Goal: Task Accomplishment & Management: Use online tool/utility

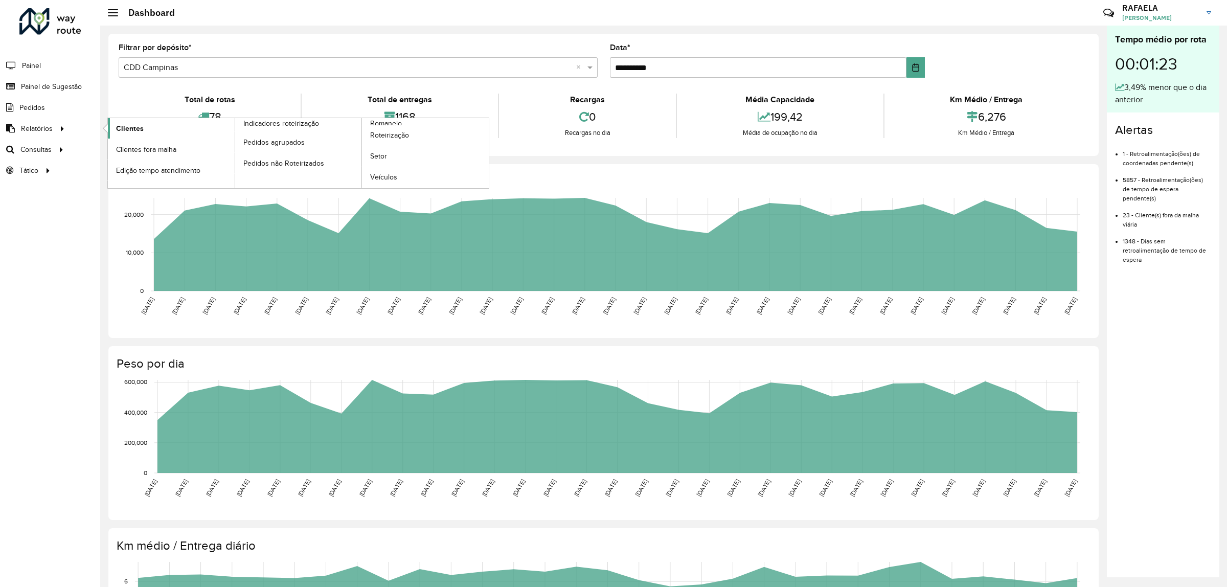
click at [141, 126] on span "Clientes" at bounding box center [130, 128] width 28 height 11
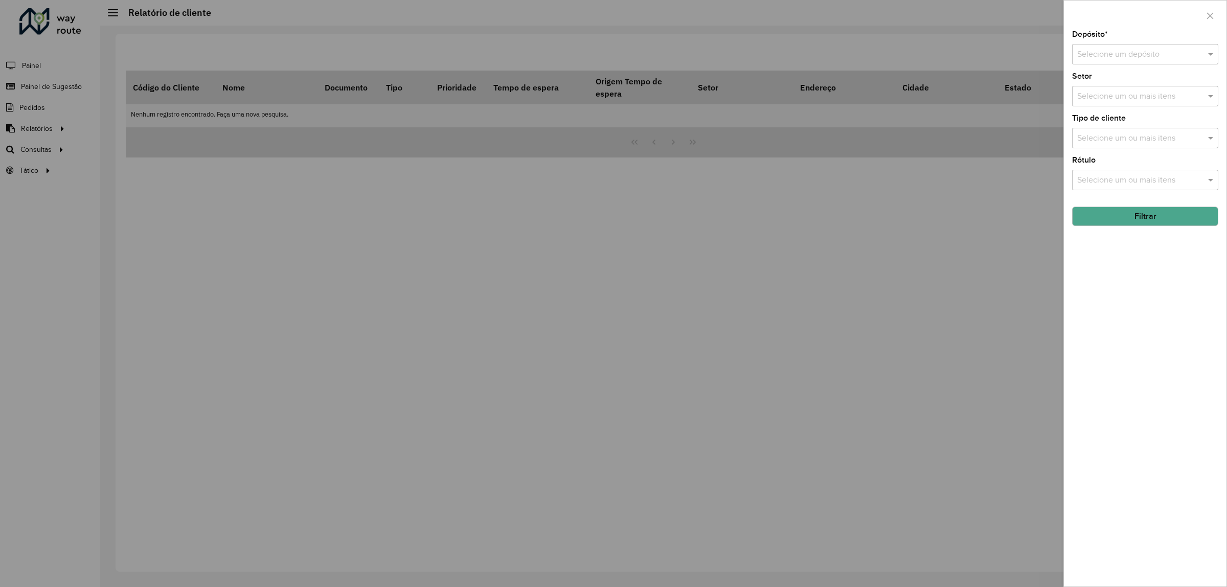
click at [1185, 68] on div "Depósito * Selecione um depósito Setor Selecione um ou mais itens Tipo de clien…" at bounding box center [1145, 309] width 163 height 556
click at [1185, 62] on div "Selecione um depósito" at bounding box center [1146, 54] width 146 height 20
click at [1128, 106] on div "CDD Campinas" at bounding box center [1145, 101] width 145 height 17
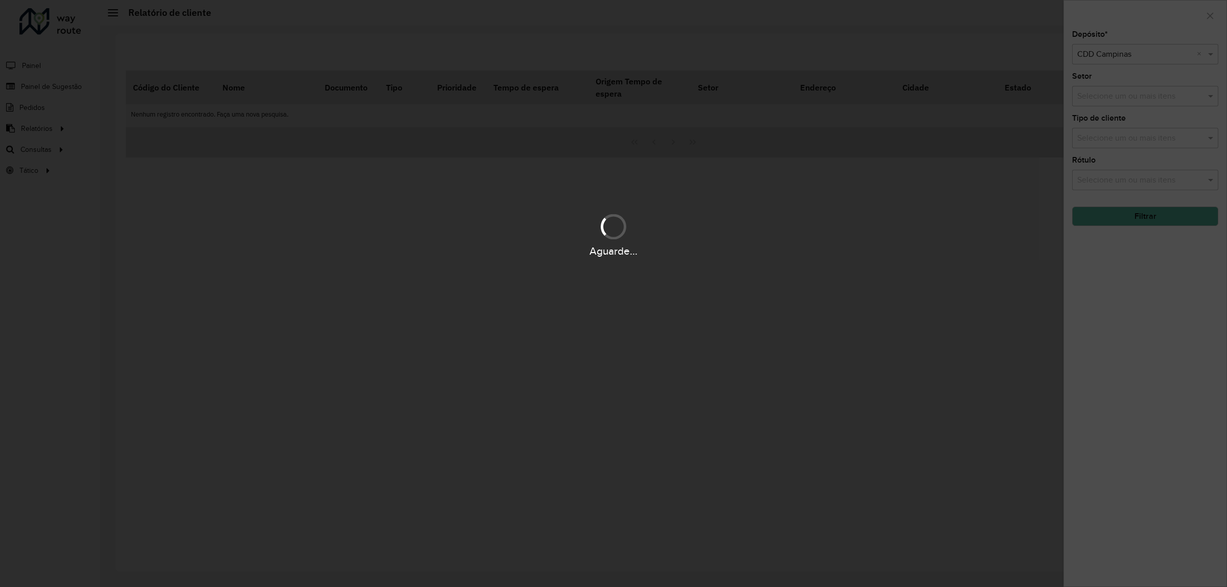
click at [1129, 96] on div "Aguarde..." at bounding box center [613, 293] width 1227 height 587
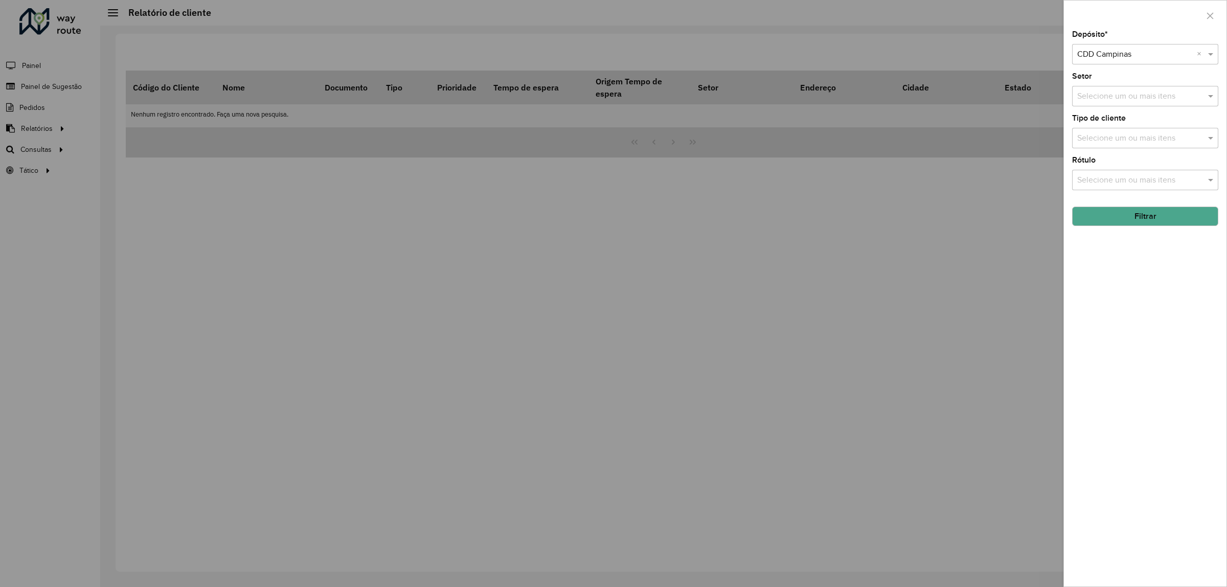
click at [1129, 96] on input "text" at bounding box center [1140, 97] width 131 height 12
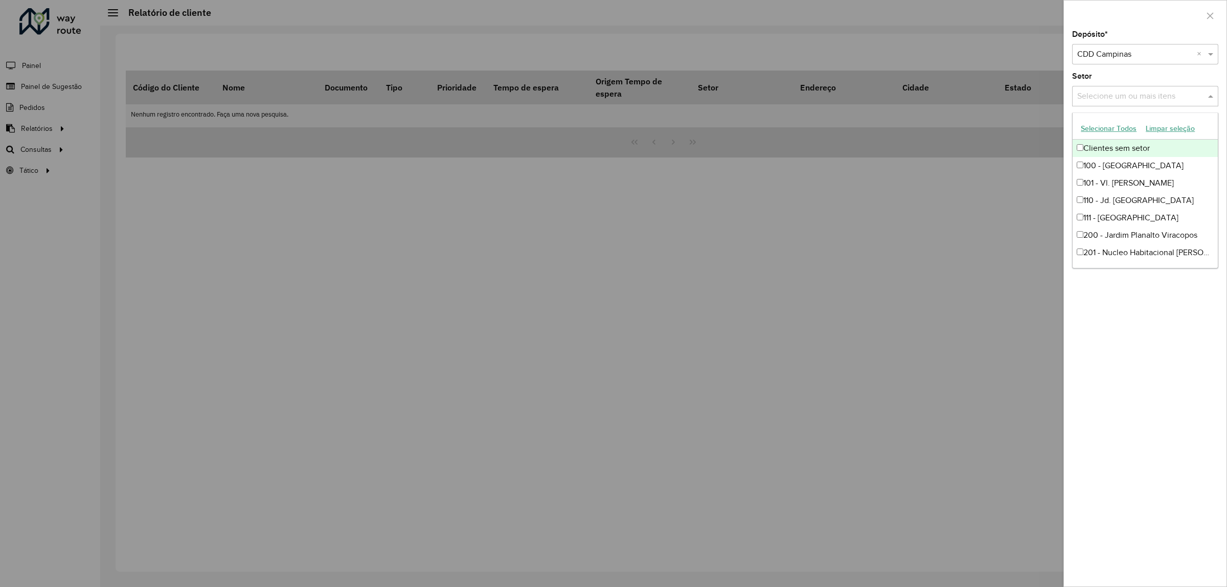
click at [1140, 71] on div "Depósito * Selecione um depósito × CDD Campinas × Setor Selecione um ou mais it…" at bounding box center [1145, 309] width 163 height 556
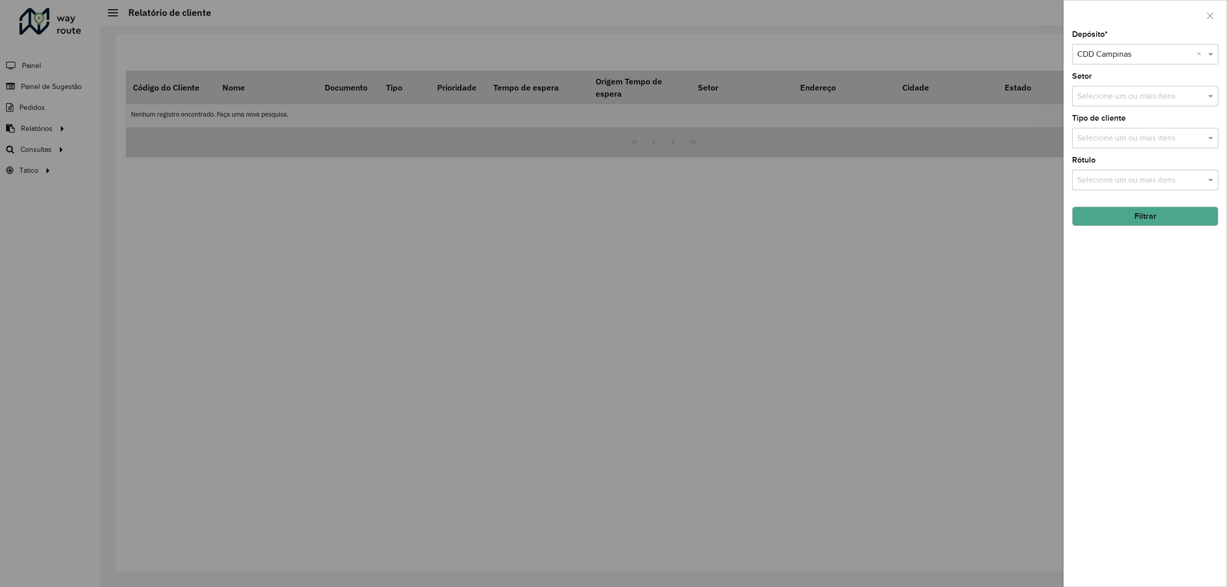
click at [1149, 221] on button "Filtrar" at bounding box center [1146, 216] width 146 height 19
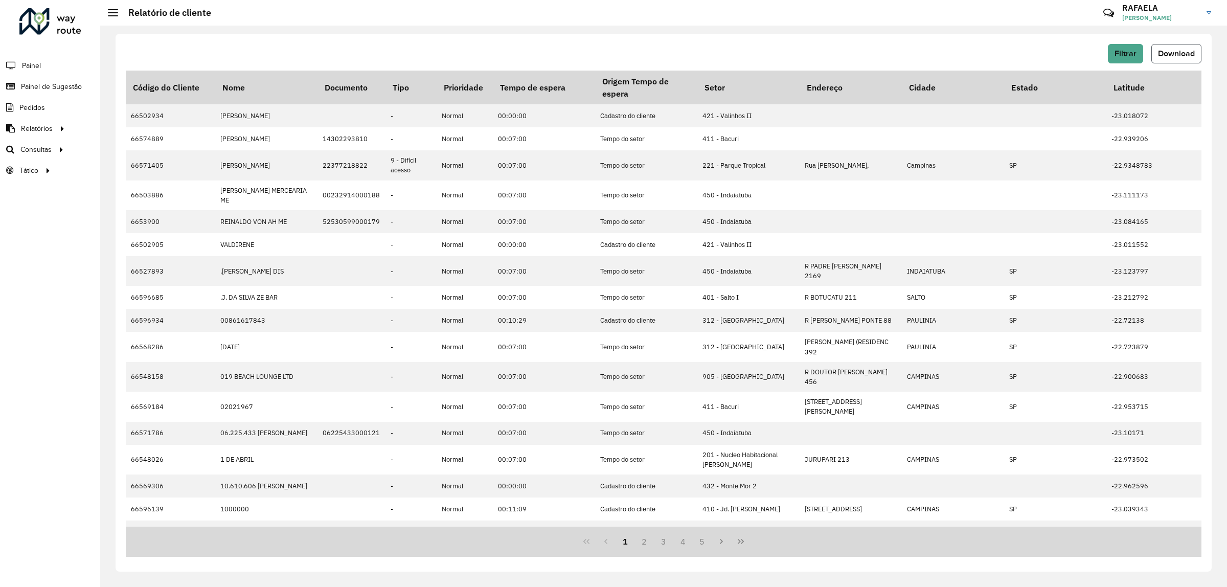
click at [1169, 52] on span "Download" at bounding box center [1176, 53] width 37 height 9
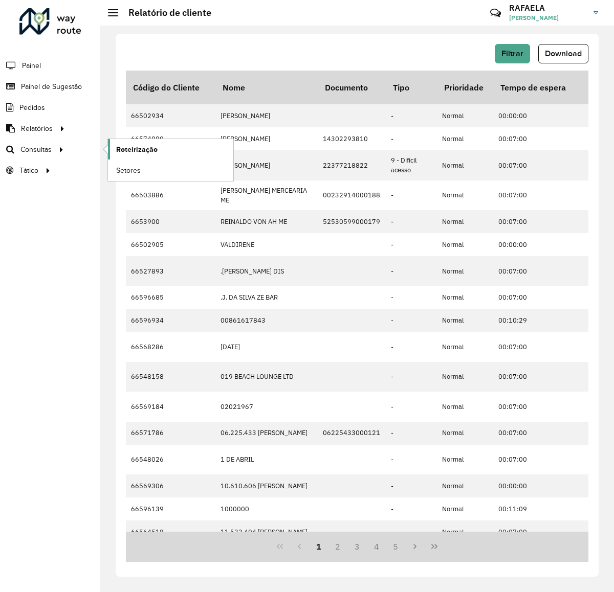
click at [135, 155] on span "Roteirização" at bounding box center [136, 149] width 41 height 11
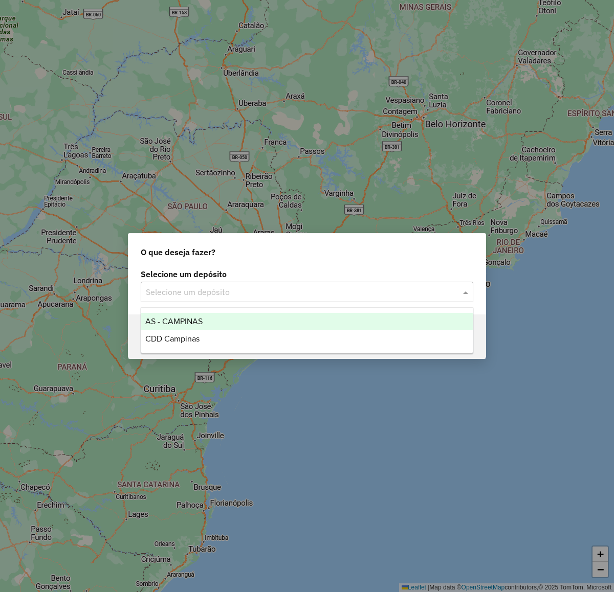
click at [464, 290] on span at bounding box center [466, 292] width 13 height 12
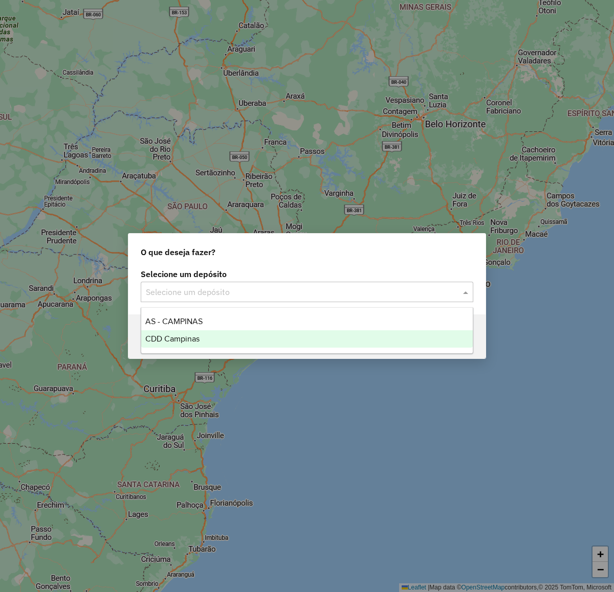
click at [348, 345] on div "CDD Campinas" at bounding box center [306, 338] width 331 height 17
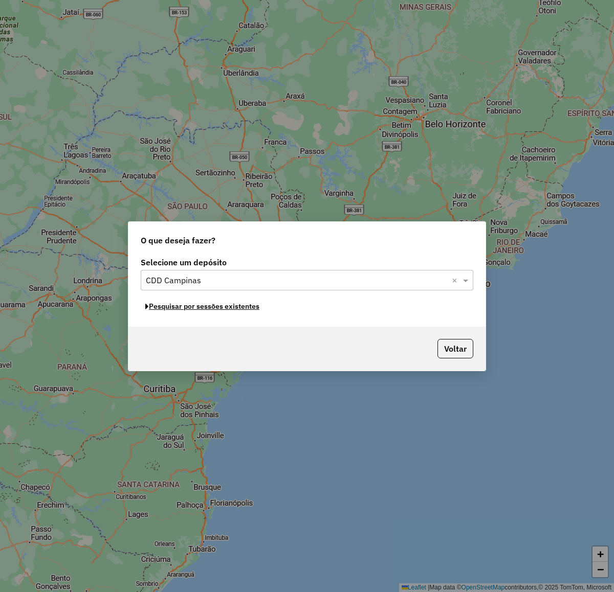
click at [204, 307] on button "Pesquisar por sessões existentes" at bounding box center [202, 307] width 123 height 16
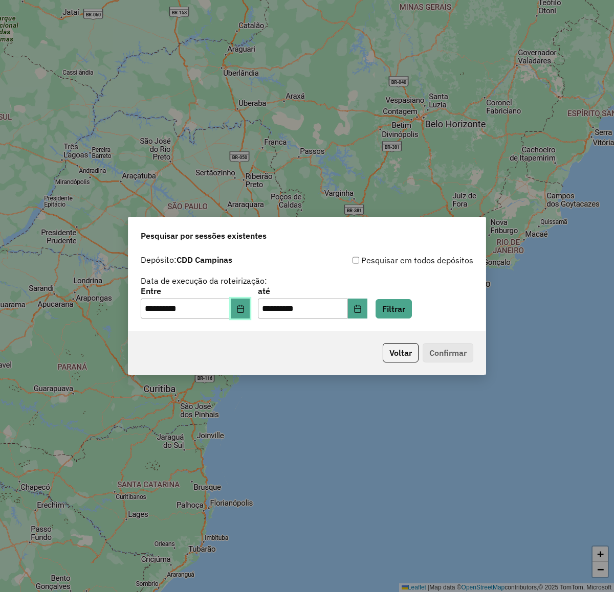
click at [243, 308] on icon "Choose Date" at bounding box center [240, 309] width 8 height 8
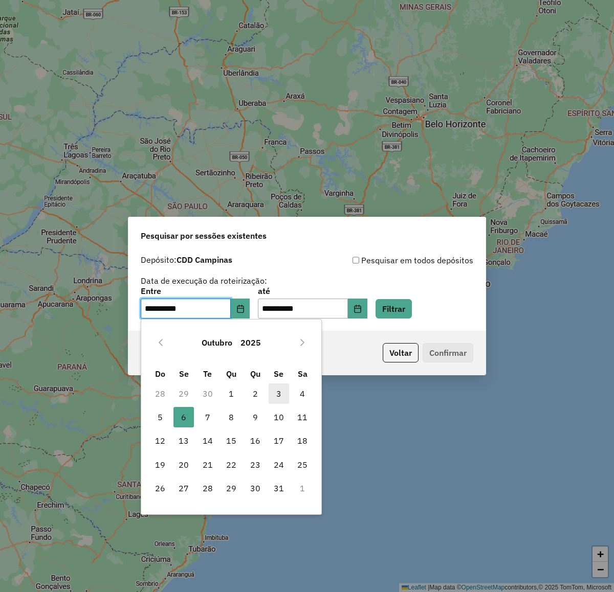
click at [275, 392] on span "3" at bounding box center [279, 394] width 20 height 20
type input "**********"
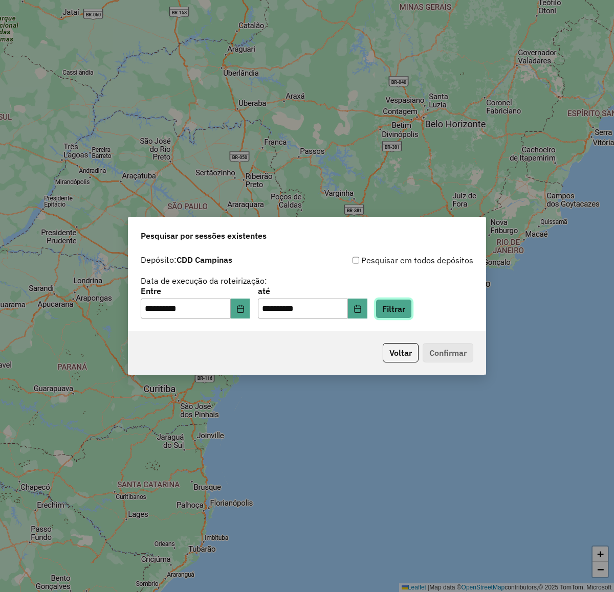
click at [412, 312] on button "Filtrar" at bounding box center [393, 308] width 36 height 19
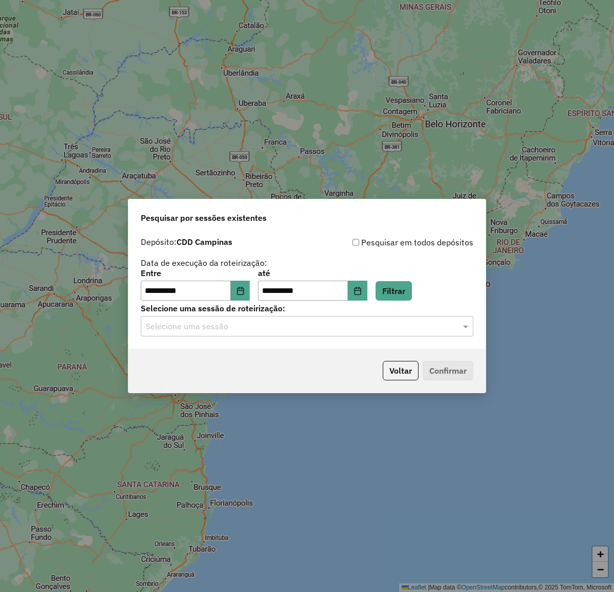
click at [415, 327] on input "text" at bounding box center [297, 327] width 302 height 12
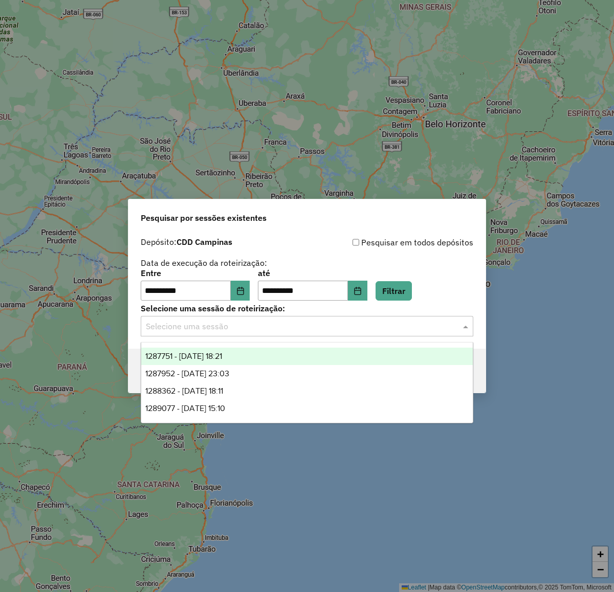
click at [221, 354] on span "1287751 - 03/10/2025 18:21" at bounding box center [183, 356] width 77 height 9
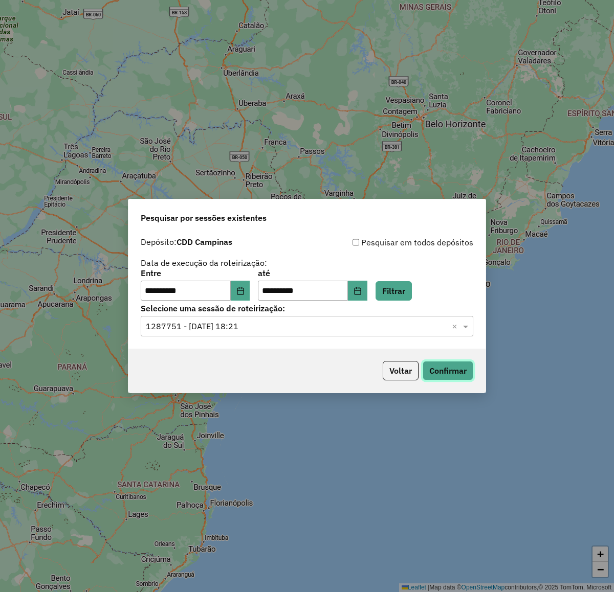
click at [458, 367] on button "Confirmar" at bounding box center [447, 370] width 51 height 19
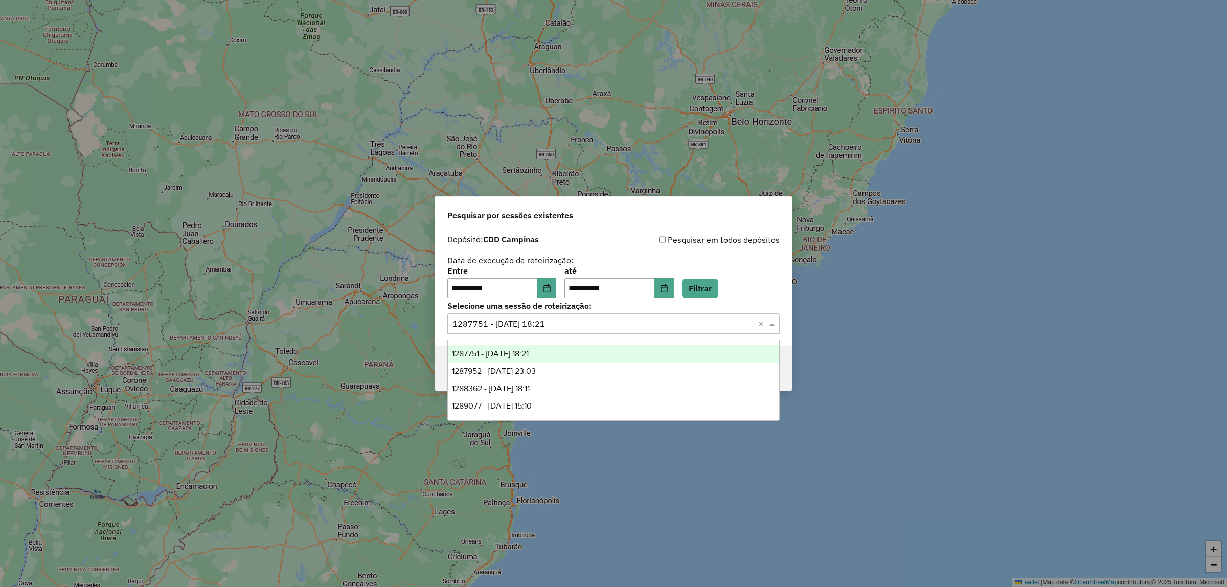
click at [613, 331] on div "Selecione uma sessão × 1287751 - 03/10/2025 18:21 ×" at bounding box center [614, 324] width 332 height 20
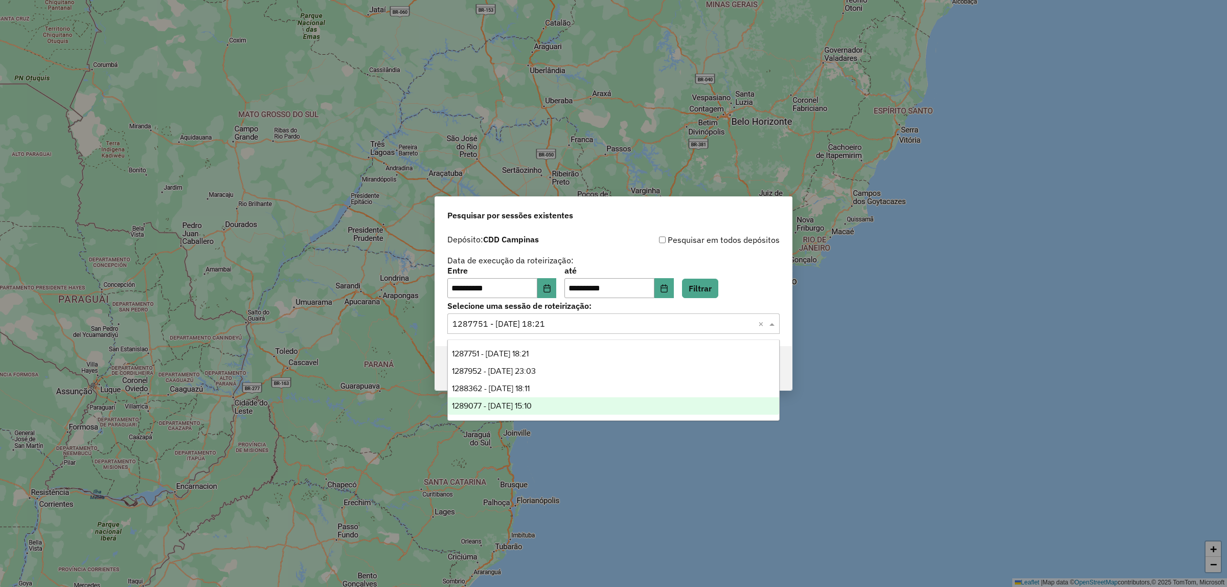
click at [546, 397] on div "1289077 - 06/10/2025 15:10" at bounding box center [613, 405] width 331 height 17
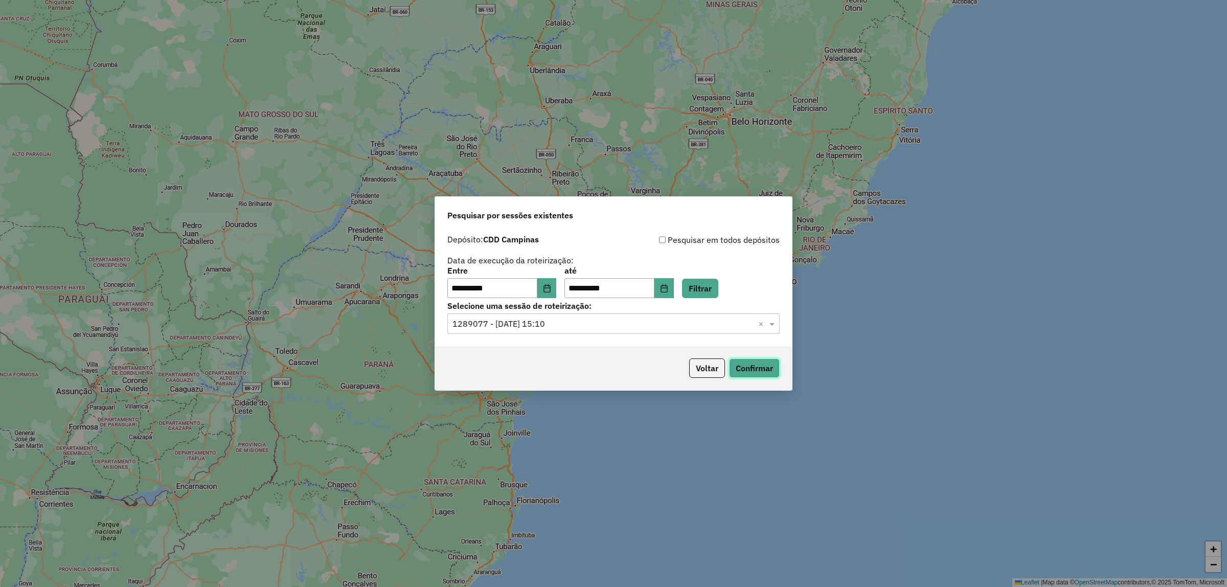
click at [613, 367] on button "Confirmar" at bounding box center [754, 368] width 51 height 19
click at [613, 331] on div "Selecione uma sessão × 1289077 - 06/10/2025 15:10 ×" at bounding box center [614, 324] width 332 height 20
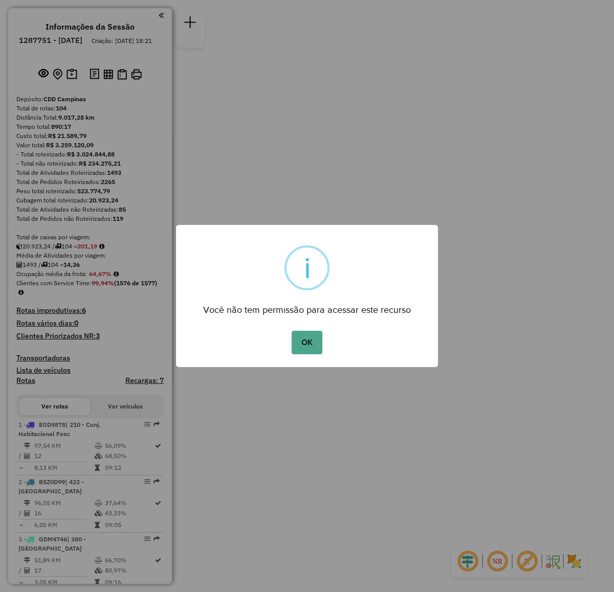
click at [316, 344] on button "OK" at bounding box center [307, 343] width 30 height 24
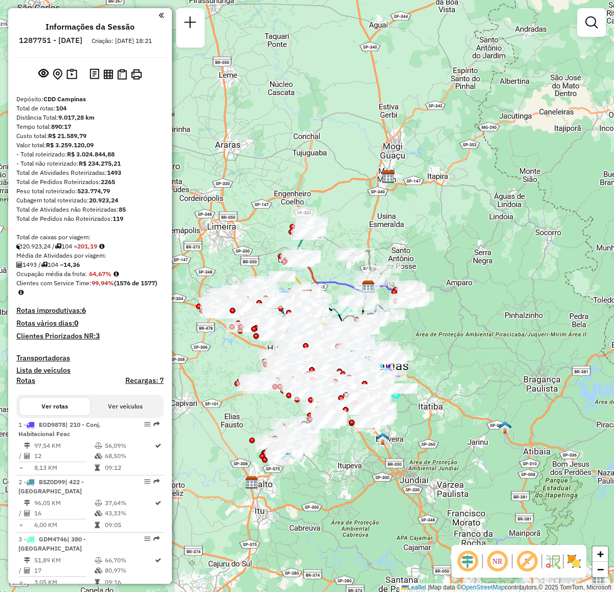
click at [578, 568] on img at bounding box center [574, 561] width 16 height 16
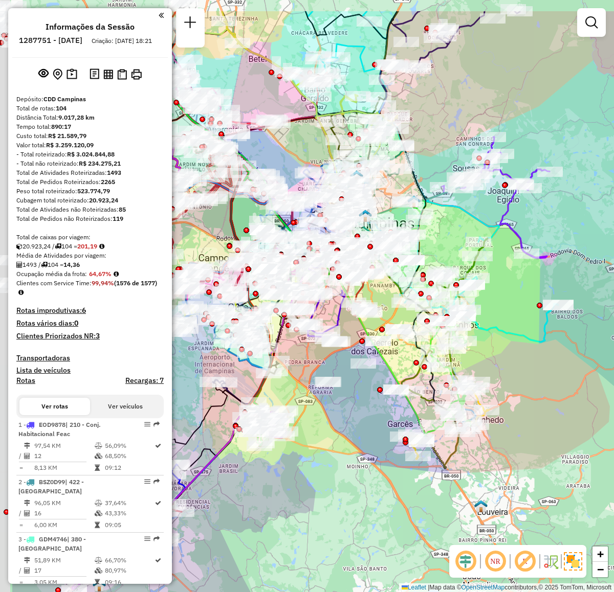
drag, startPoint x: 364, startPoint y: 366, endPoint x: 437, endPoint y: 436, distance: 102.0
click at [437, 436] on div "Janela de atendimento Grade de atendimento Capacidade Transportadoras Veículos …" at bounding box center [307, 296] width 614 height 592
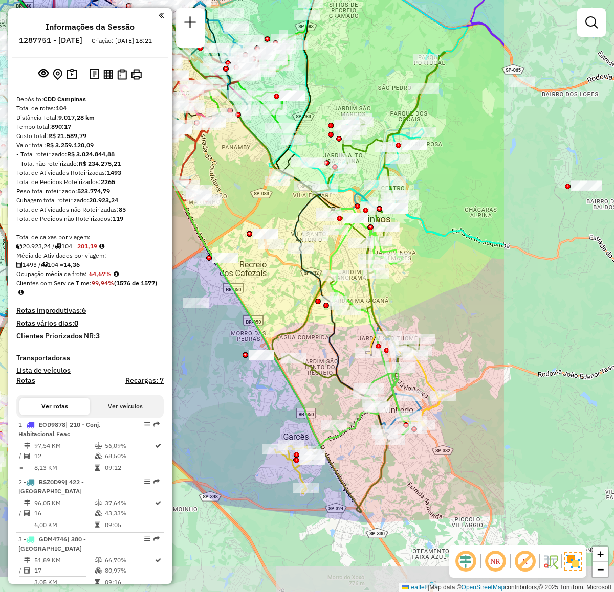
drag, startPoint x: 395, startPoint y: 339, endPoint x: 224, endPoint y: 263, distance: 187.6
click at [224, 263] on div at bounding box center [225, 258] width 26 height 10
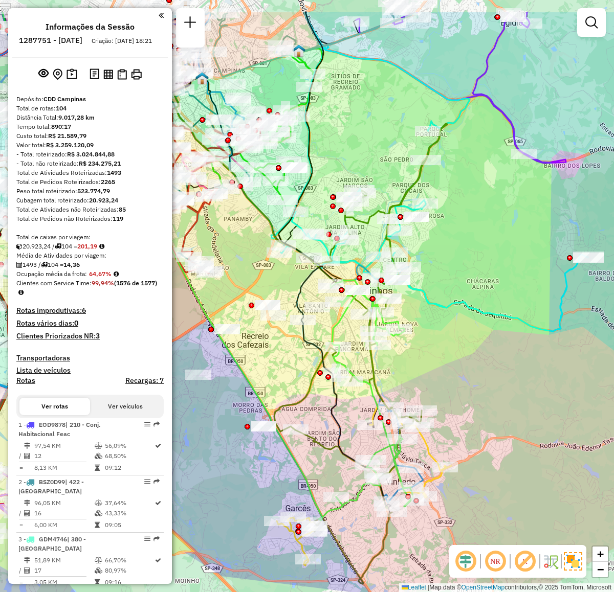
drag, startPoint x: 285, startPoint y: 280, endPoint x: 288, endPoint y: 352, distance: 71.6
click at [288, 352] on div "Janela de atendimento Grade de atendimento Capacidade Transportadoras Veículos …" at bounding box center [307, 296] width 614 height 592
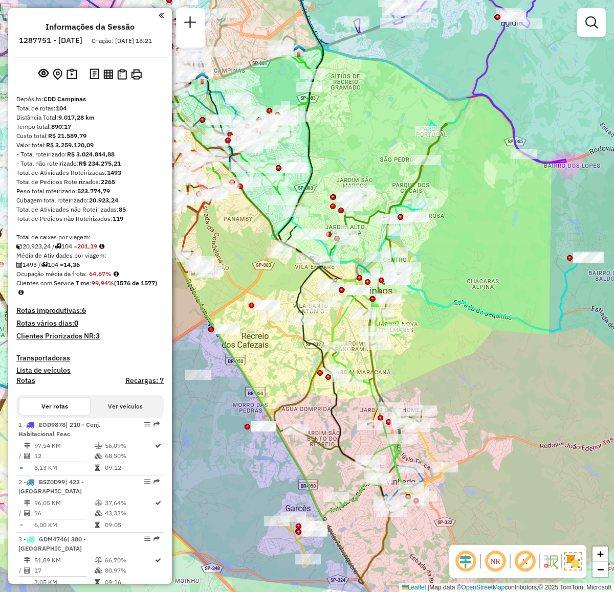
click at [548, 557] on img at bounding box center [550, 561] width 16 height 16
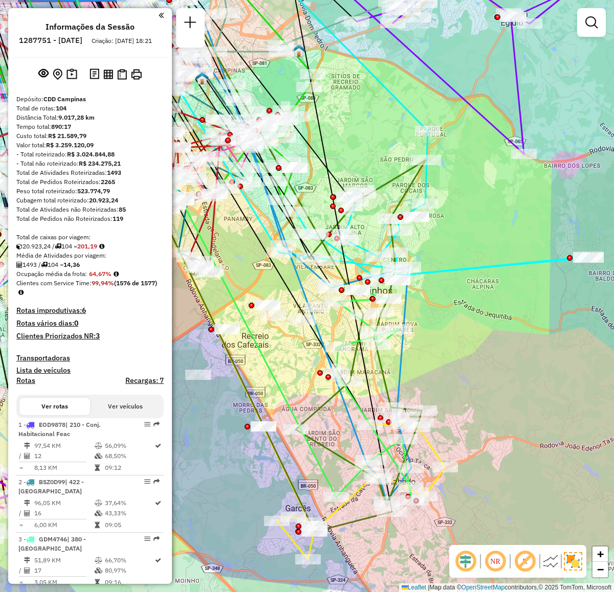
click at [548, 557] on img at bounding box center [550, 561] width 16 height 16
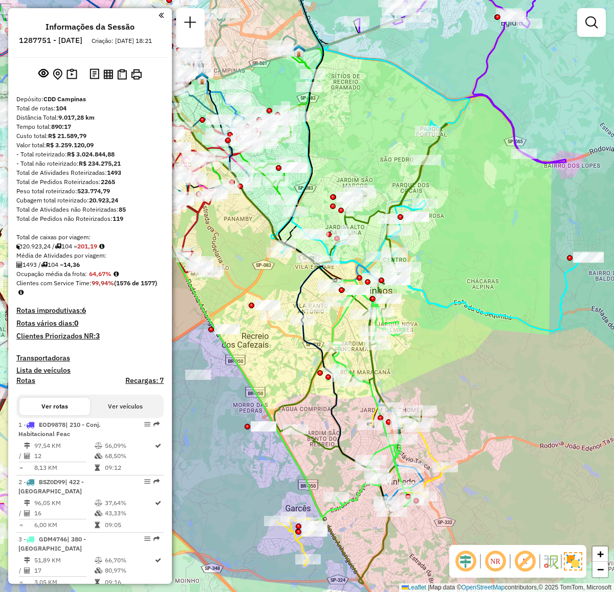
click at [549, 558] on img at bounding box center [550, 561] width 16 height 16
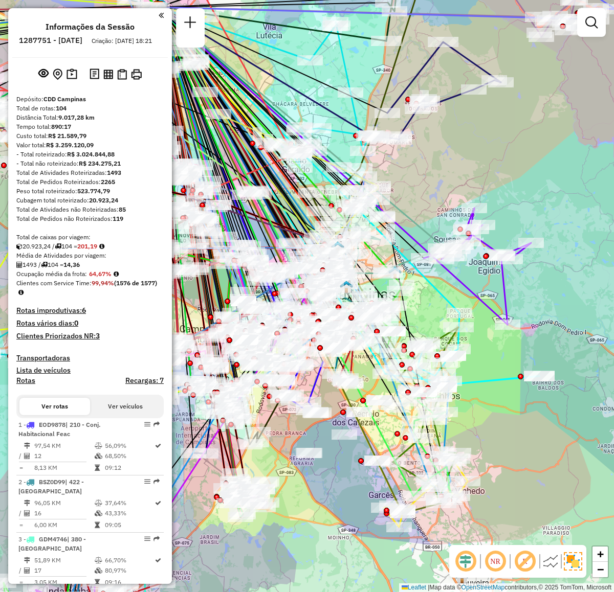
click at [550, 567] on img at bounding box center [550, 561] width 16 height 16
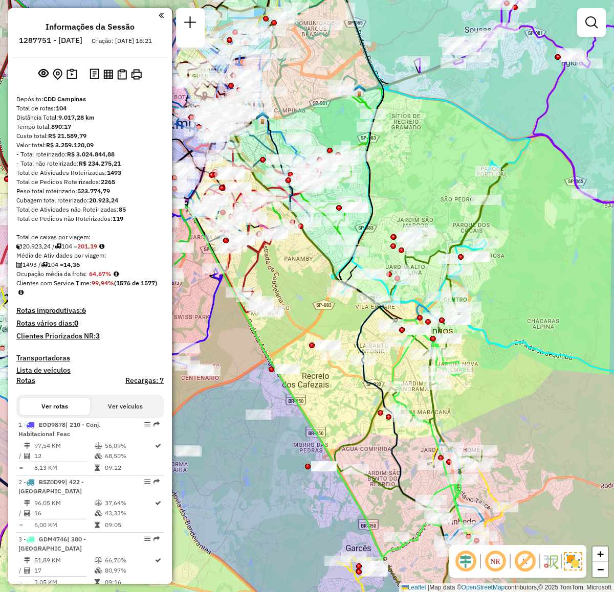
click at [551, 561] on img at bounding box center [550, 561] width 16 height 16
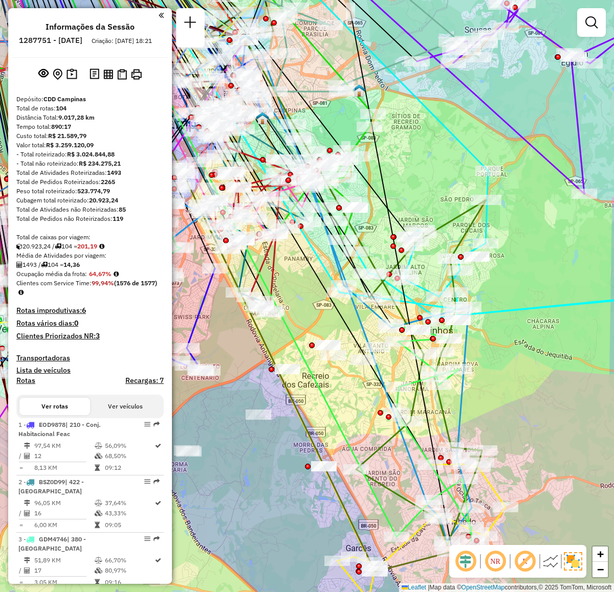
click at [551, 561] on img at bounding box center [550, 561] width 16 height 16
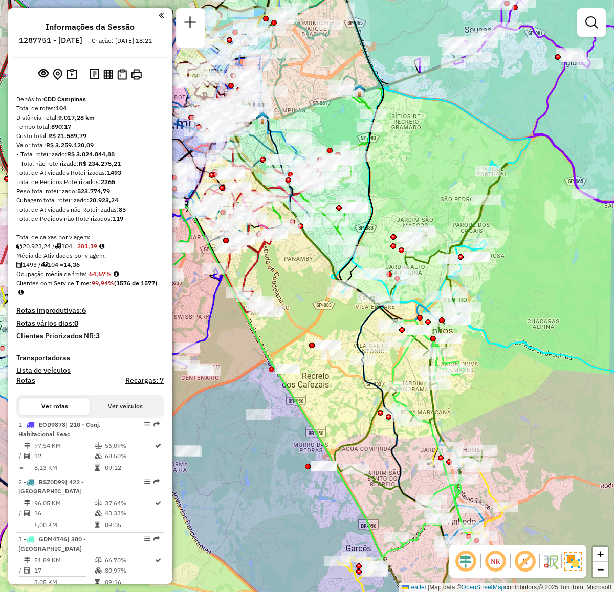
click at [523, 561] on em at bounding box center [524, 561] width 25 height 25
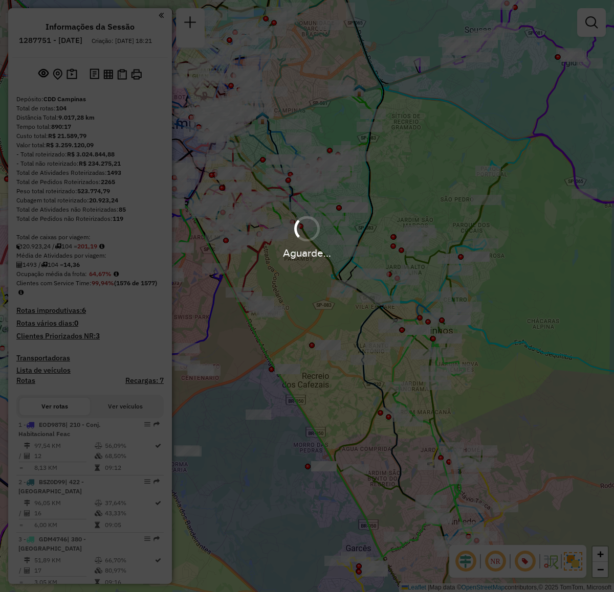
click at [523, 561] on div "Aguarde..." at bounding box center [307, 296] width 614 height 592
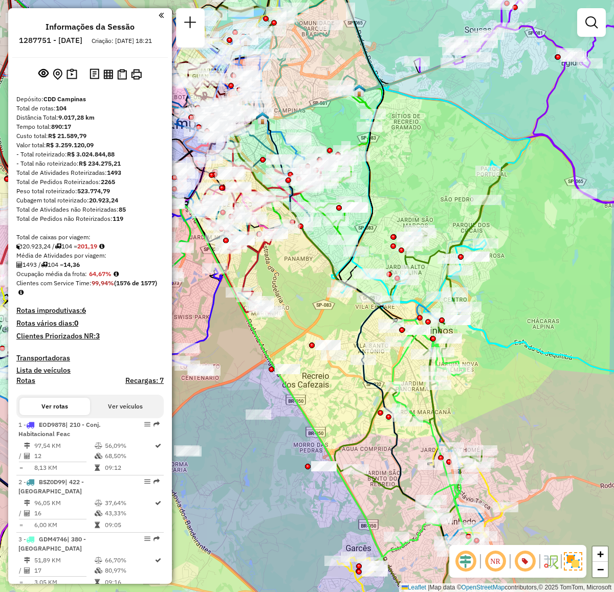
click at [523, 561] on em at bounding box center [524, 561] width 25 height 25
click at [525, 559] on em at bounding box center [524, 561] width 25 height 25
click at [497, 561] on em at bounding box center [495, 561] width 25 height 25
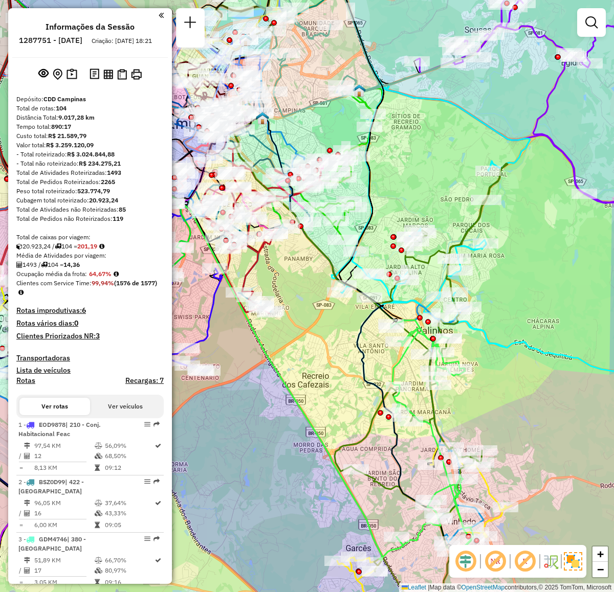
click at [490, 556] on em at bounding box center [495, 561] width 25 height 25
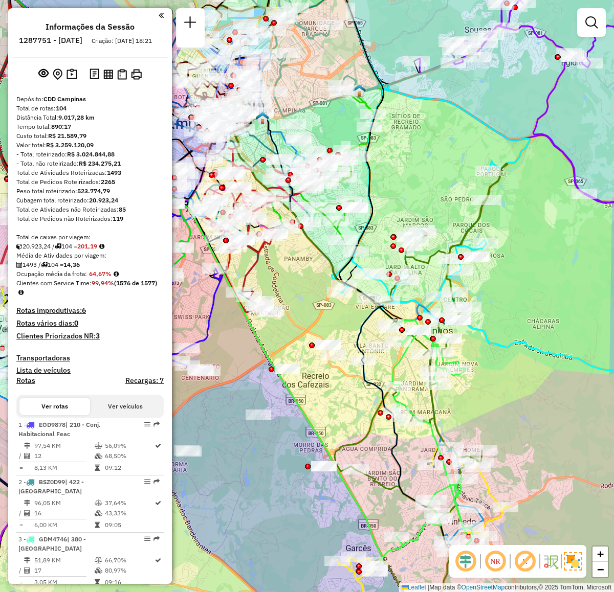
click at [490, 556] on em at bounding box center [495, 561] width 25 height 25
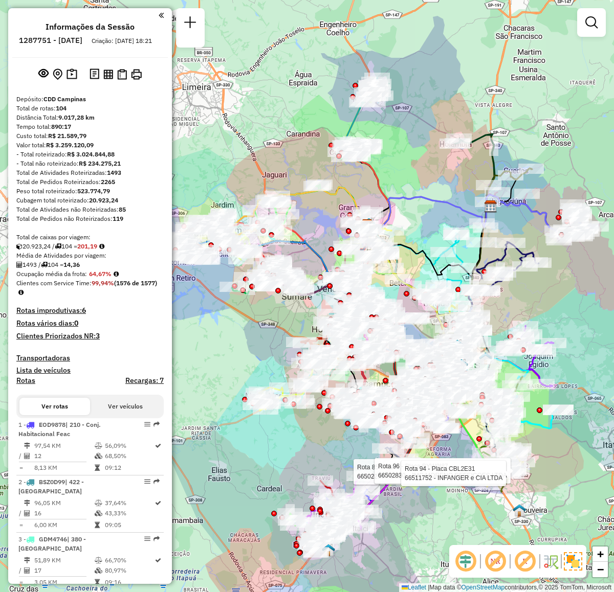
click at [500, 559] on em at bounding box center [495, 561] width 25 height 25
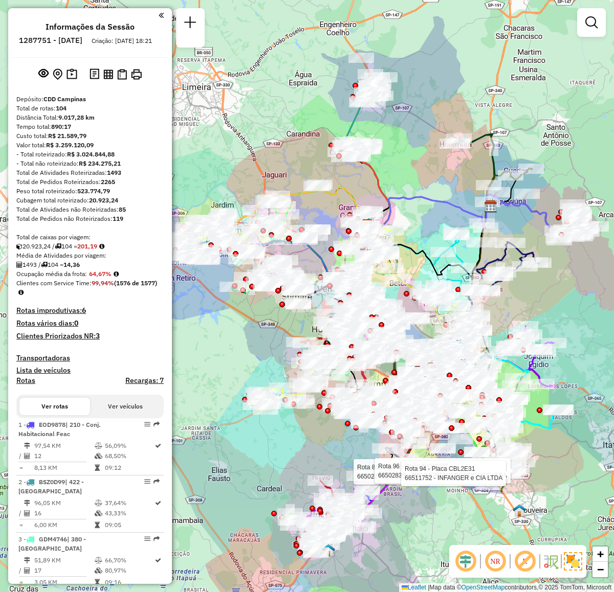
click at [500, 559] on em at bounding box center [495, 561] width 25 height 25
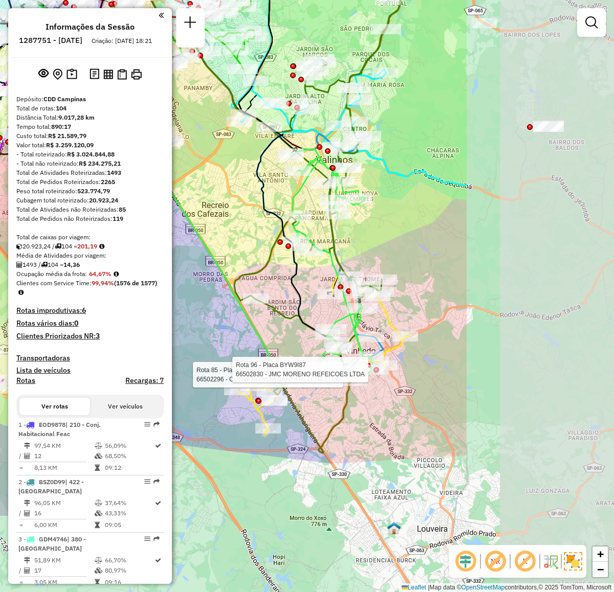
drag, startPoint x: 505, startPoint y: 500, endPoint x: 283, endPoint y: 323, distance: 284.3
click at [283, 323] on div "Rota 85 - Placa CRW6F12 66502296 - CONVENIENCIA SANTA HELENA LTDA Rota 96 - Pla…" at bounding box center [307, 296] width 614 height 592
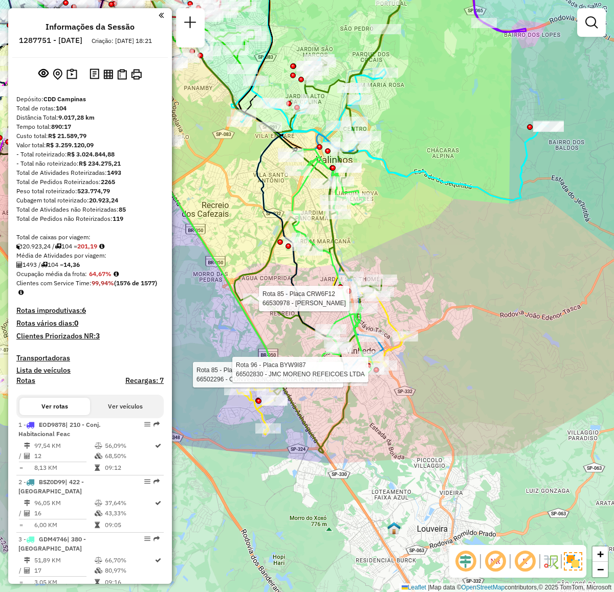
click at [469, 561] on em at bounding box center [465, 561] width 25 height 25
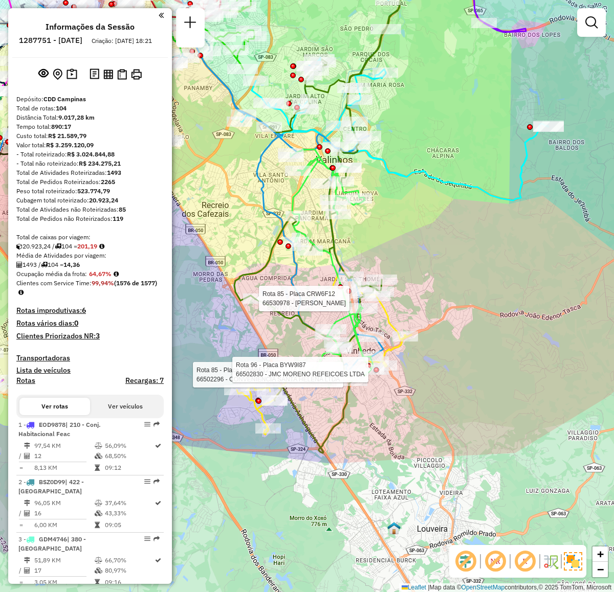
click at [469, 561] on em at bounding box center [465, 561] width 25 height 25
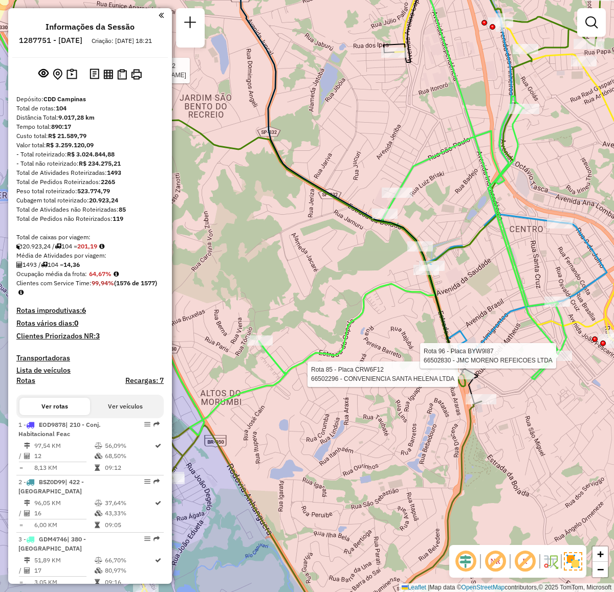
drag, startPoint x: 399, startPoint y: 332, endPoint x: 329, endPoint y: 395, distance: 93.8
click at [329, 395] on div "Rota 85 - Placa CRW6F12 66502296 - CONVENIENCIA SANTA HELENA LTDA Rota 96 - Pla…" at bounding box center [307, 296] width 614 height 592
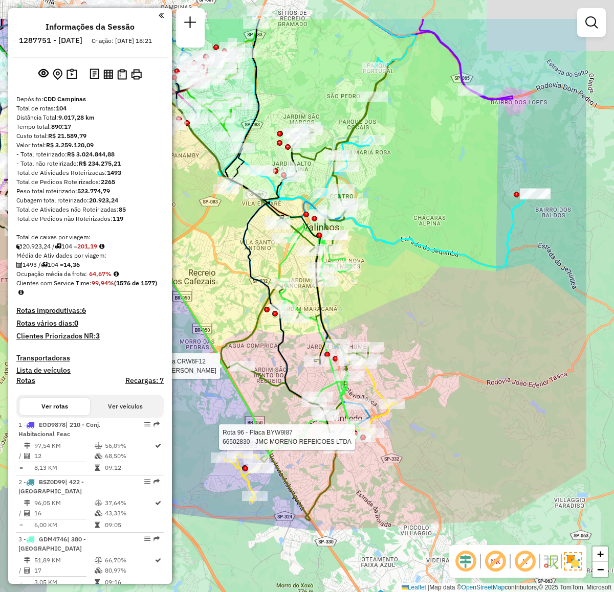
drag, startPoint x: 469, startPoint y: 444, endPoint x: 376, endPoint y: 531, distance: 127.0
click at [378, 535] on div "Rota 96 - Placa BYW9I87 66502830 - JMC MORENO REFEICOES LTDA Rota 85 - Placa CR…" at bounding box center [307, 296] width 614 height 592
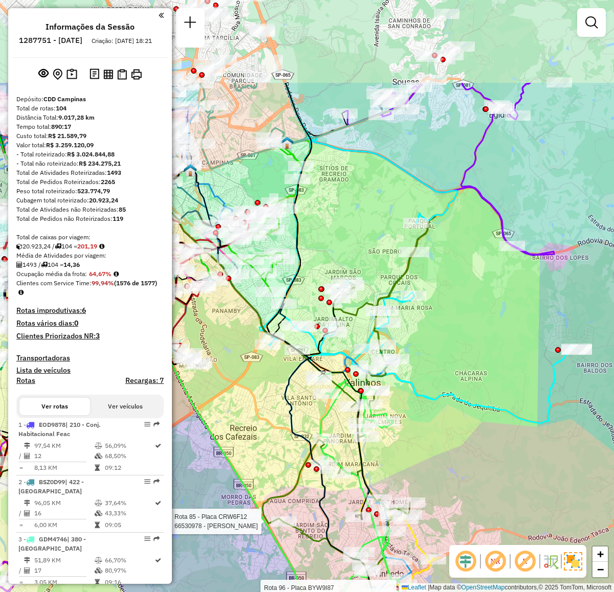
drag, startPoint x: 408, startPoint y: 281, endPoint x: 451, endPoint y: 423, distance: 148.5
click at [451, 423] on div "Rota 96 - Placa BYW9I87 66502830 - JMC MORENO REFEICOES LTDA Rota 85 - Placa CR…" at bounding box center [307, 296] width 614 height 592
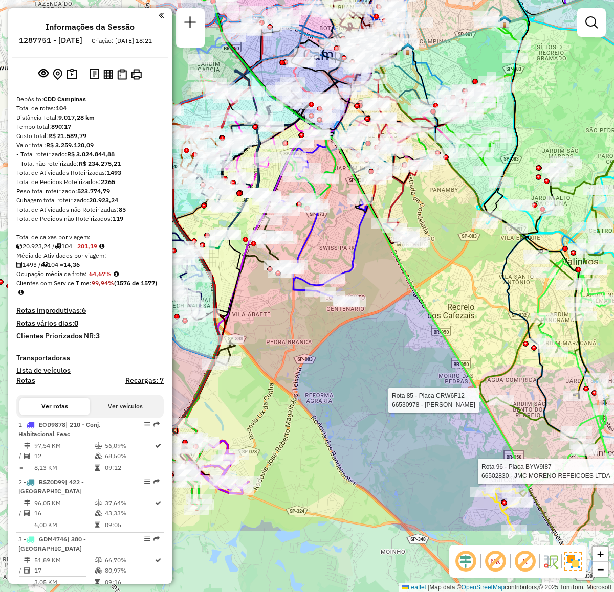
drag, startPoint x: 256, startPoint y: 405, endPoint x: 477, endPoint y: 282, distance: 253.0
click at [477, 282] on div "Rota 96 - Placa BYW9I87 66502830 - JMC MORENO REFEICOES LTDA Rota 85 - Placa CR…" at bounding box center [307, 296] width 614 height 592
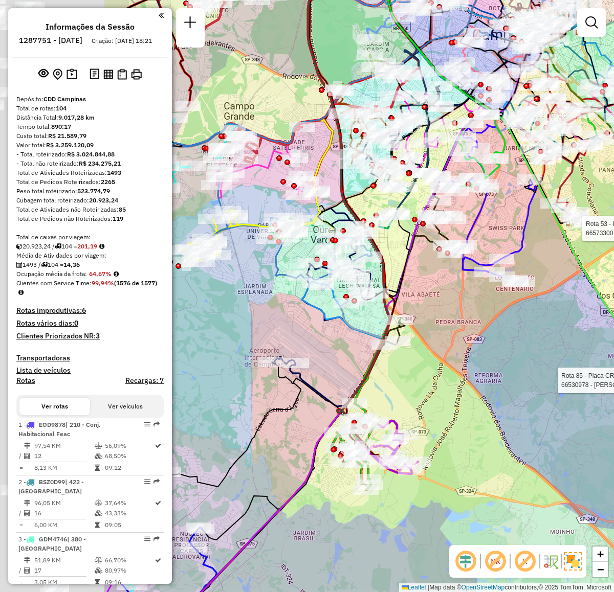
drag, startPoint x: 571, startPoint y: 361, endPoint x: 578, endPoint y: 352, distance: 10.9
click at [612, 346] on div "Rota 96 - Placa BYW9I87 66502830 - JMC MORENO REFEICOES LTDA Rota 85 - Placa CR…" at bounding box center [307, 296] width 614 height 592
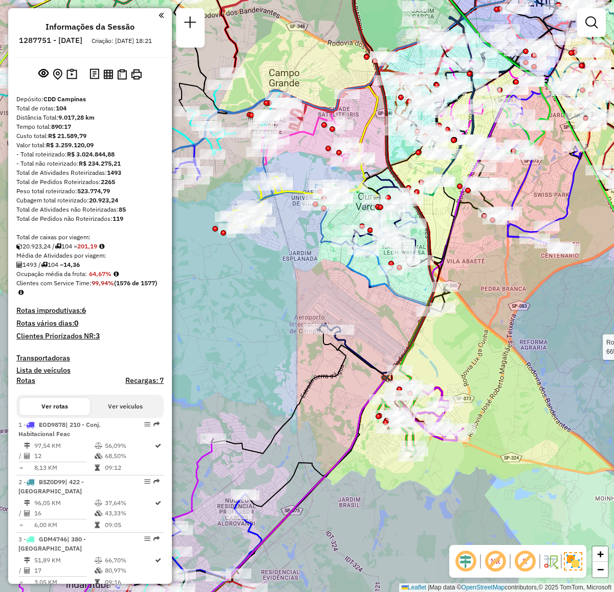
drag, startPoint x: 484, startPoint y: 389, endPoint x: 500, endPoint y: 280, distance: 110.1
click at [507, 270] on div "Rota 96 - Placa BYW9I87 66502830 - JMC MORENO REFEICOES LTDA Rota 85 - Placa CR…" at bounding box center [307, 296] width 614 height 592
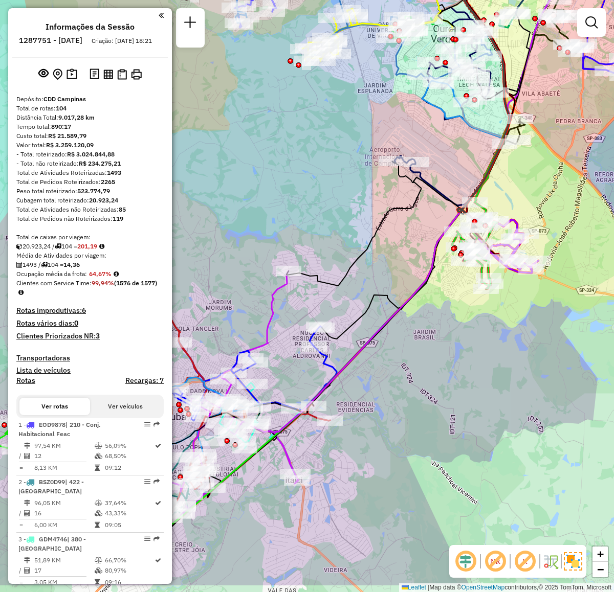
drag, startPoint x: 455, startPoint y: 393, endPoint x: 523, endPoint y: 325, distance: 95.8
click at [533, 316] on div "Rota 96 - Placa BYW9I87 66502830 - JMC MORENO REFEICOES LTDA Rota 85 - Placa CR…" at bounding box center [307, 296] width 614 height 592
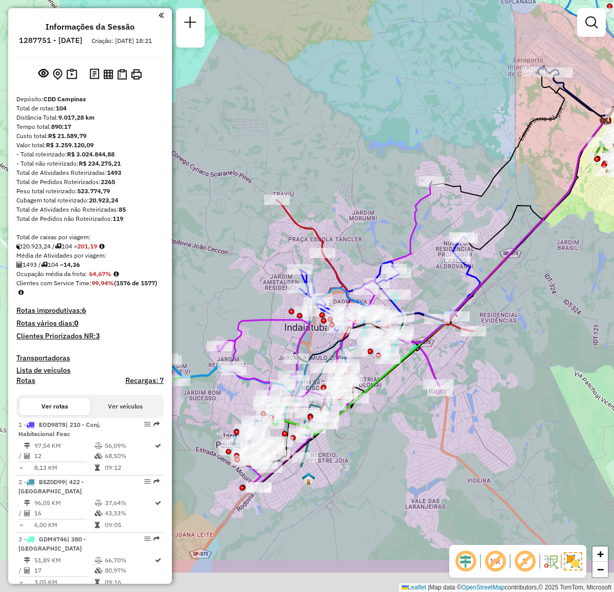
drag, startPoint x: 479, startPoint y: 364, endPoint x: 541, endPoint y: 328, distance: 71.1
click at [541, 328] on div "Rota 96 - Placa BYW9I87 66502830 - JMC MORENO REFEICOES LTDA Rota 85 - Placa CR…" at bounding box center [307, 296] width 614 height 592
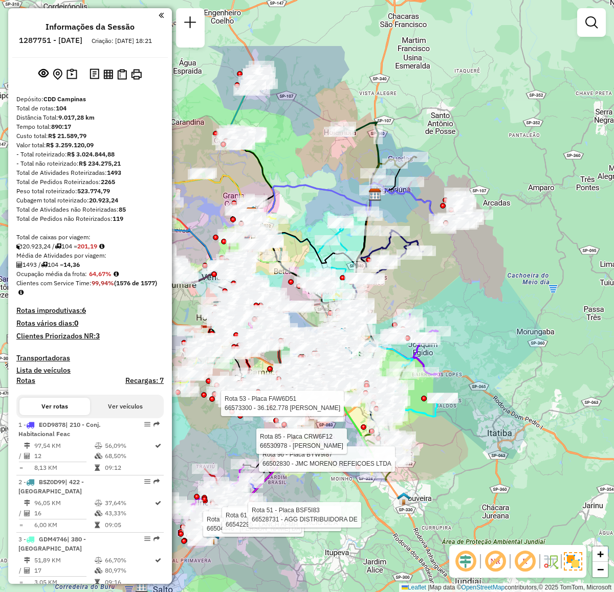
drag, startPoint x: 440, startPoint y: 350, endPoint x: 456, endPoint y: 464, distance: 115.2
click at [456, 464] on div "Rota 96 - Placa BYW9I87 66502830 - JMC MORENO REFEICOES LTDA Rota 85 - Placa CR…" at bounding box center [307, 296] width 614 height 592
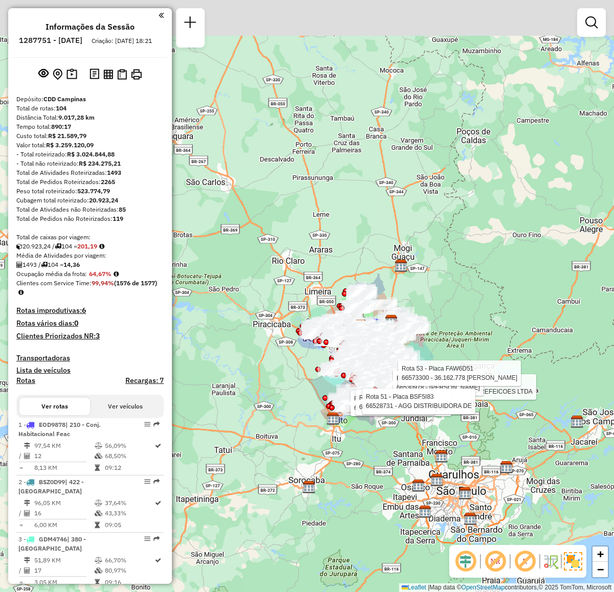
drag, startPoint x: 310, startPoint y: 361, endPoint x: 436, endPoint y: 431, distance: 143.6
click at [390, 435] on div "Rota 96 - Placa BYW9I87 66502830 - JMC MORENO REFEICOES LTDA Rota 85 - Placa CR…" at bounding box center [307, 296] width 614 height 592
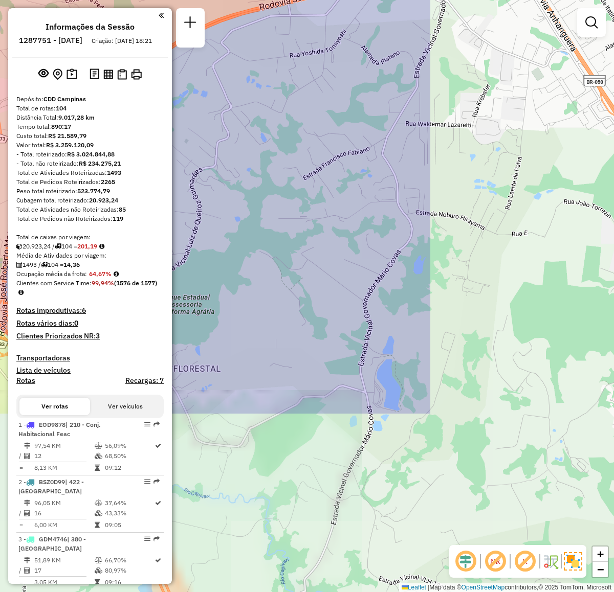
drag, startPoint x: 504, startPoint y: 443, endPoint x: 259, endPoint y: 205, distance: 341.8
click at [259, 205] on div "Rota 96 - Placa BYW9I87 66502830 - JMC MORENO REFEICOES LTDA Rota 85 - Placa CR…" at bounding box center [307, 296] width 614 height 592
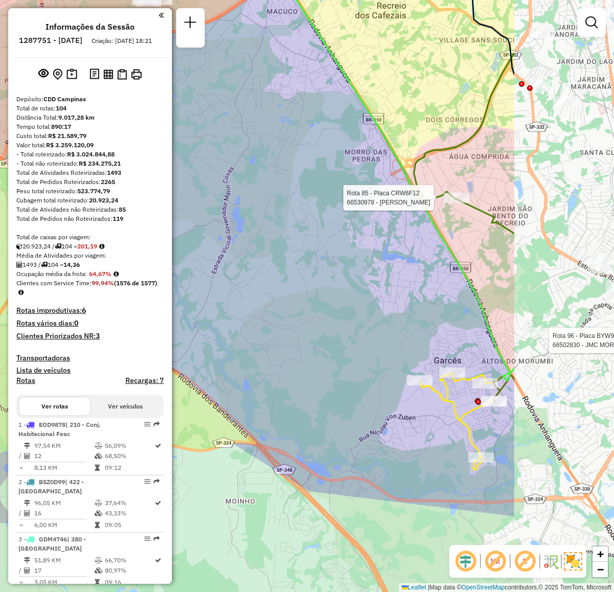
drag, startPoint x: 416, startPoint y: 355, endPoint x: 258, endPoint y: 226, distance: 204.2
click at [258, 226] on div "Rota 96 - Placa BYW9I87 66502830 - JMC MORENO REFEICOES LTDA Rota 85 - Placa CR…" at bounding box center [307, 296] width 614 height 592
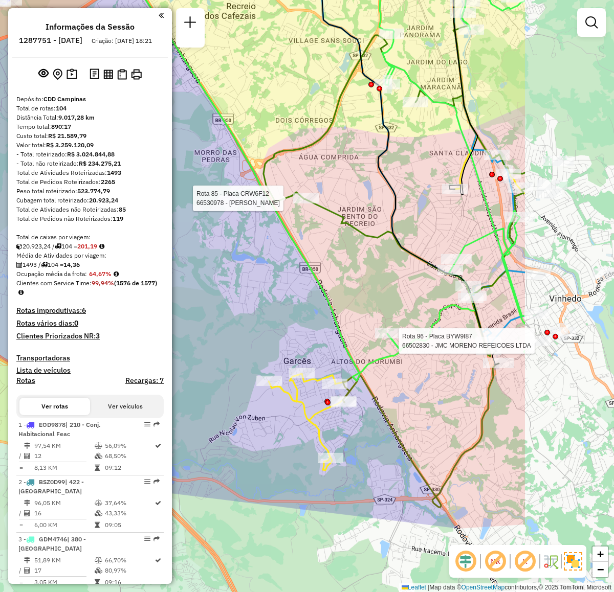
drag, startPoint x: 482, startPoint y: 300, endPoint x: 333, endPoint y: 300, distance: 149.3
click at [333, 300] on icon at bounding box center [256, 161] width 289 height 440
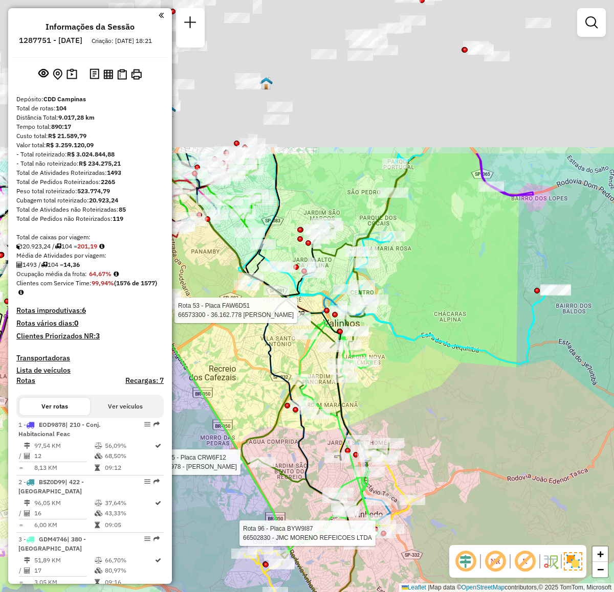
drag, startPoint x: 499, startPoint y: 218, endPoint x: 442, endPoint y: 431, distance: 220.2
click at [442, 431] on div "Rota 96 - Placa BYW9I87 66502830 - JMC MORENO REFEICOES LTDA Rota 85 - Placa CR…" at bounding box center [307, 296] width 614 height 592
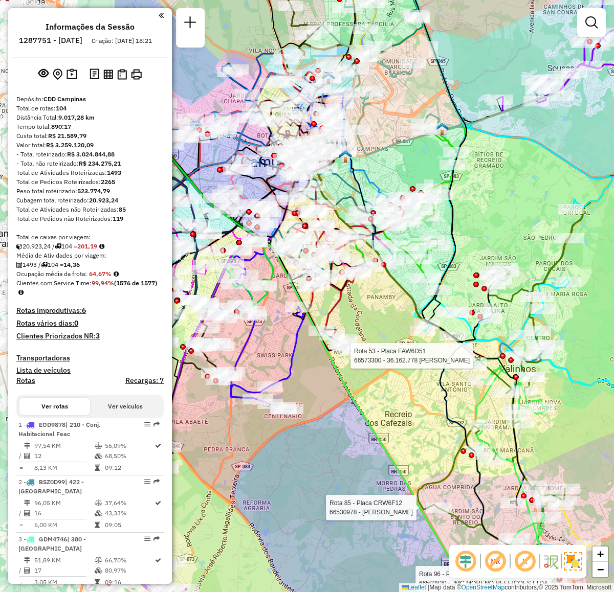
drag, startPoint x: 385, startPoint y: 341, endPoint x: 546, endPoint y: 374, distance: 164.5
click at [558, 384] on div "Rota 96 - Placa BYW9I87 66502830 - JMC MORENO REFEICOES LTDA Rota 85 - Placa CR…" at bounding box center [307, 296] width 614 height 592
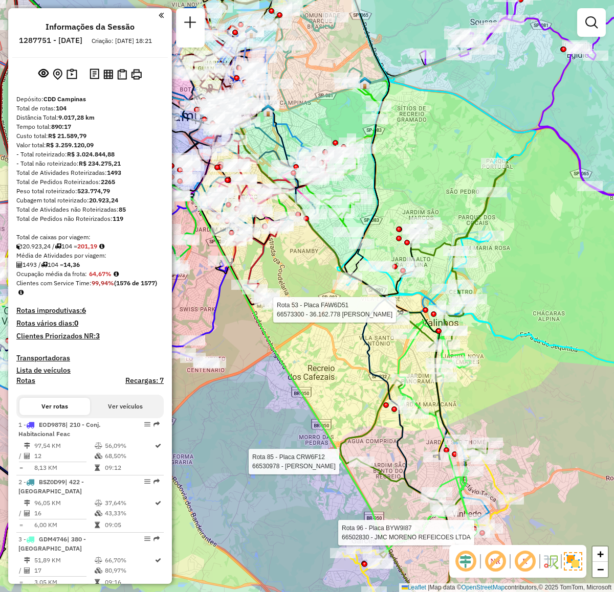
click at [541, 358] on div "Rota 96 - Placa BYW9I87 66502830 - JMC MORENO REFEICOES LTDA Rota 85 - Placa CR…" at bounding box center [307, 296] width 614 height 592
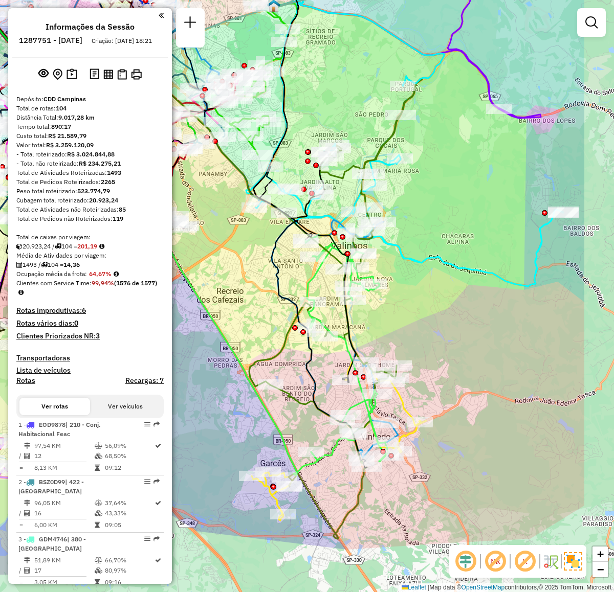
drag, startPoint x: 488, startPoint y: 374, endPoint x: 397, endPoint y: 297, distance: 119.4
click at [397, 297] on div "Janela de atendimento Grade de atendimento Capacidade Transportadoras Veículos …" at bounding box center [307, 296] width 614 height 592
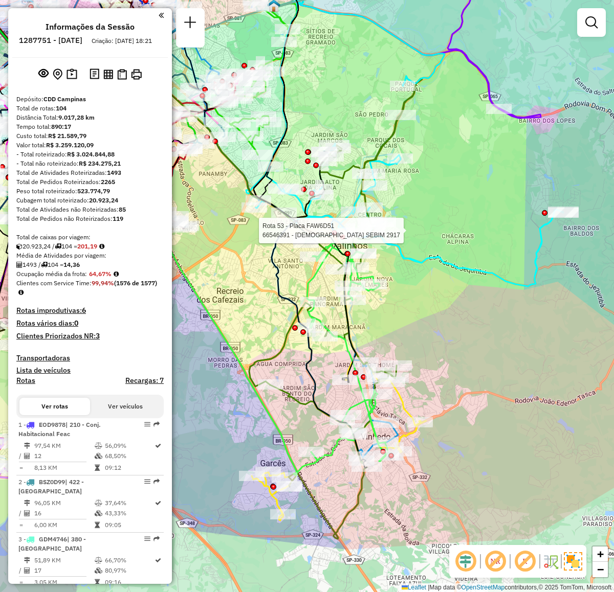
select select "**********"
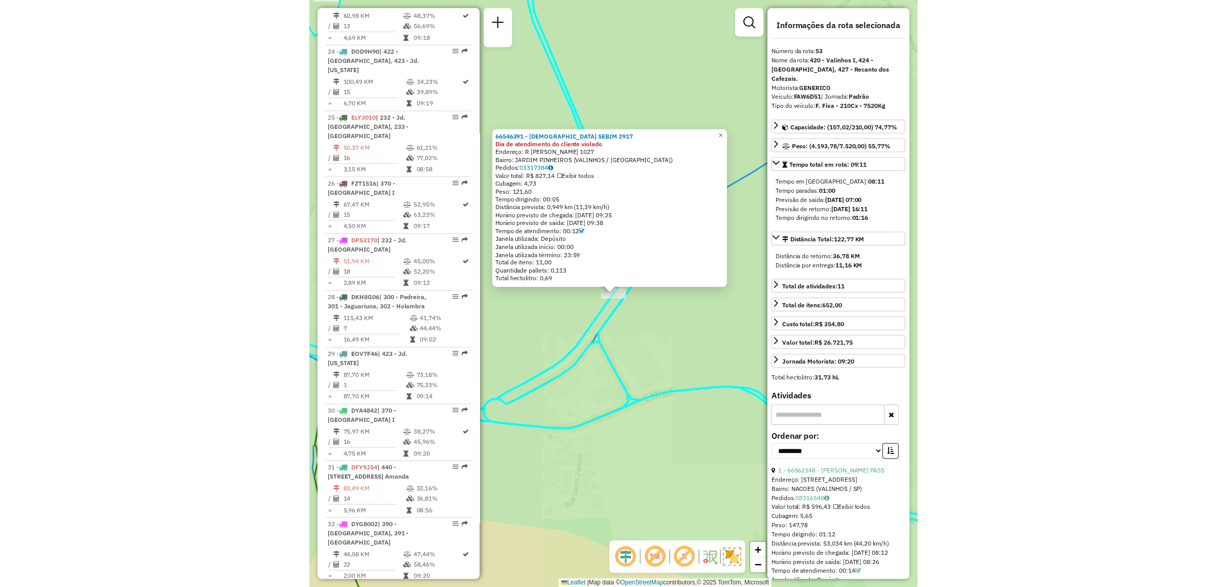
scroll to position [3419, 0]
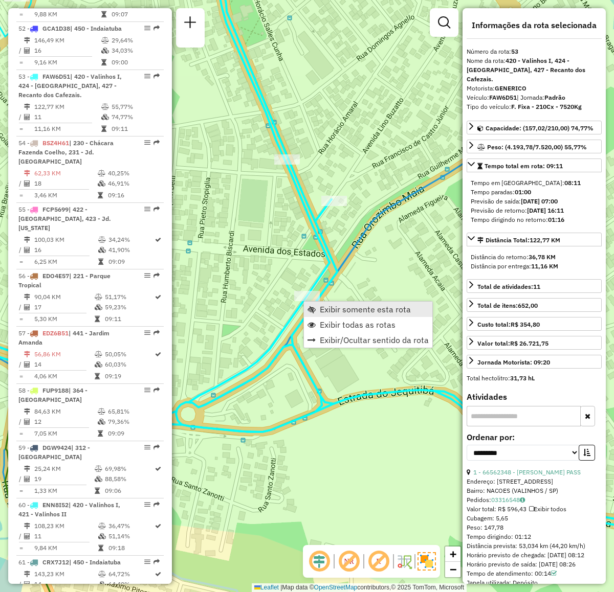
click at [315, 307] on span "Exibir somente esta rota" at bounding box center [311, 309] width 8 height 8
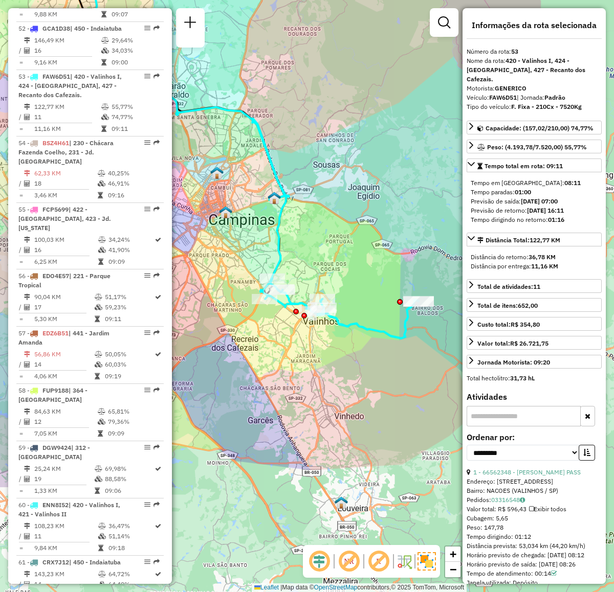
drag, startPoint x: 394, startPoint y: 390, endPoint x: 315, endPoint y: 225, distance: 183.0
click at [315, 225] on div "Janela de atendimento Grade de atendimento Capacidade Transportadoras Veículos …" at bounding box center [307, 296] width 614 height 592
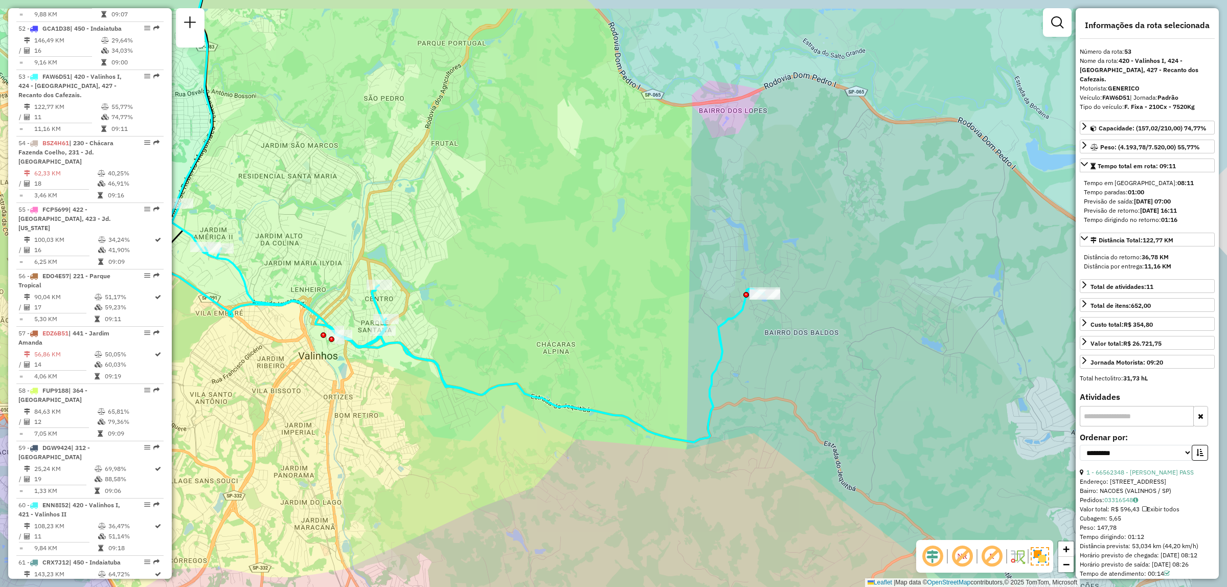
drag, startPoint x: 862, startPoint y: 300, endPoint x: 739, endPoint y: 322, distance: 125.3
click at [613, 322] on div "Janela de atendimento Grade de atendimento Capacidade Transportadoras Veículos …" at bounding box center [613, 293] width 1227 height 587
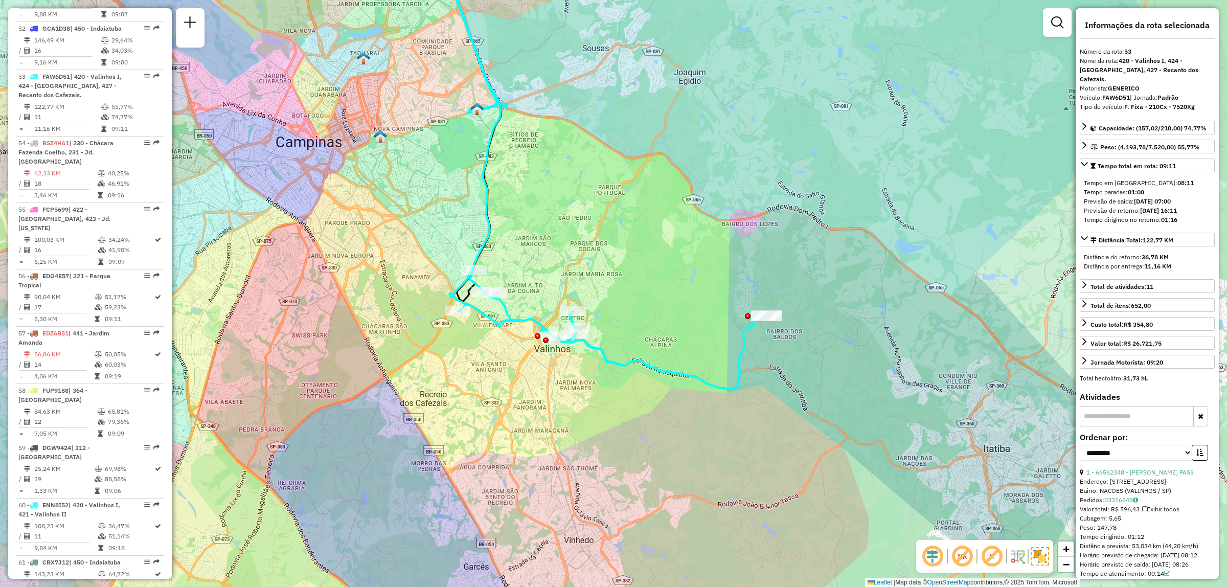
drag, startPoint x: 591, startPoint y: 325, endPoint x: 615, endPoint y: 327, distance: 24.2
click at [613, 327] on div "Janela de atendimento Grade de atendimento Capacidade Transportadoras Veículos …" at bounding box center [613, 293] width 1227 height 587
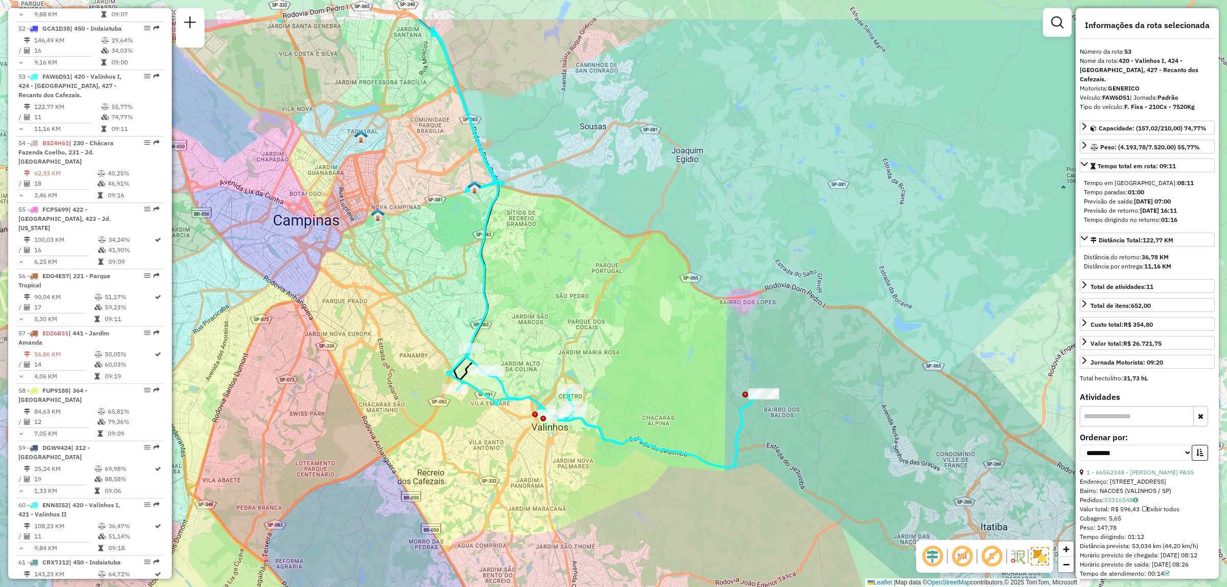
drag, startPoint x: 615, startPoint y: 327, endPoint x: 612, endPoint y: 405, distance: 77.8
click at [612, 405] on div "Janela de atendimento Grade de atendimento Capacidade Transportadoras Veículos …" at bounding box center [613, 293] width 1227 height 587
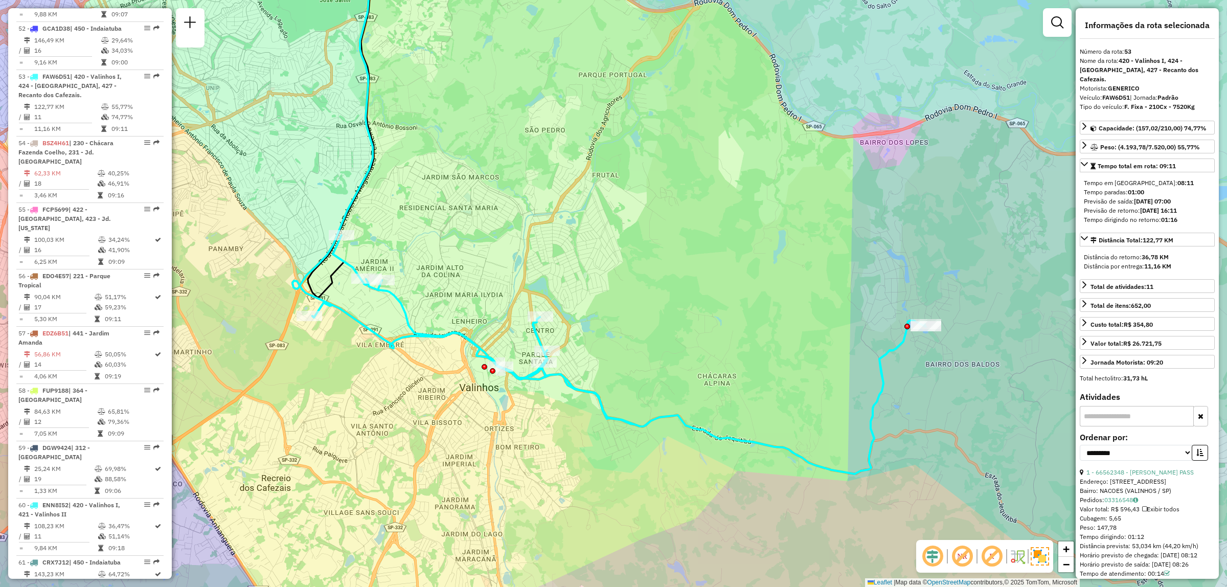
drag, startPoint x: 993, startPoint y: 403, endPoint x: 1060, endPoint y: 367, distance: 76.0
click at [613, 367] on div "Janela de atendimento Grade de atendimento Capacidade Transportadoras Veículos …" at bounding box center [613, 293] width 1227 height 587
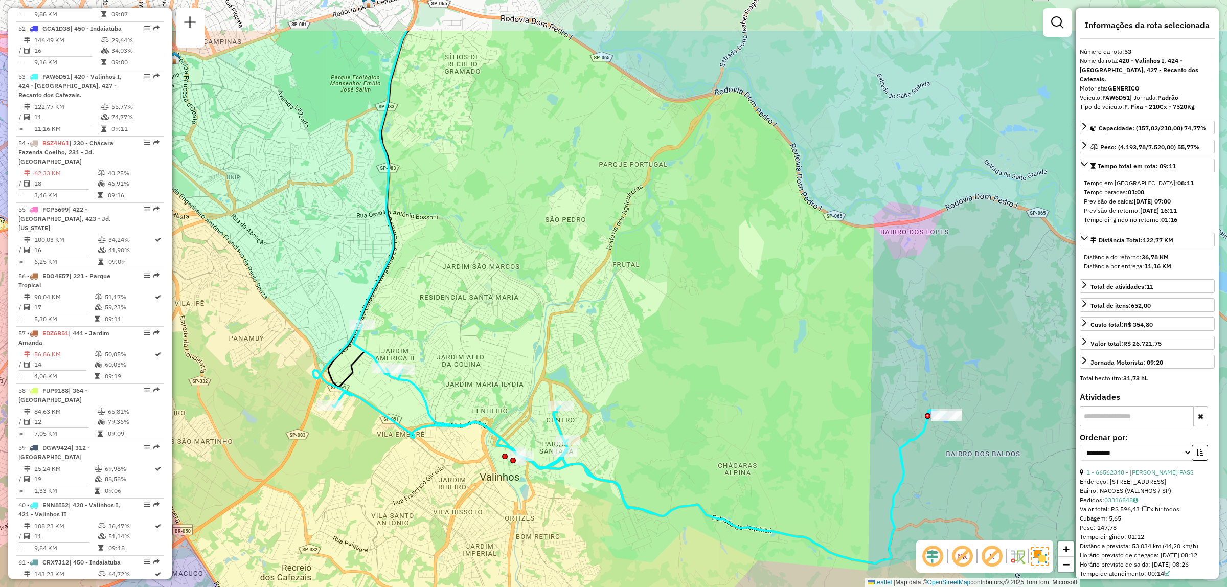
drag, startPoint x: 724, startPoint y: 359, endPoint x: 744, endPoint y: 448, distance: 91.8
click at [613, 448] on div "Janela de atendimento Grade de atendimento Capacidade Transportadoras Veículos …" at bounding box center [613, 293] width 1227 height 587
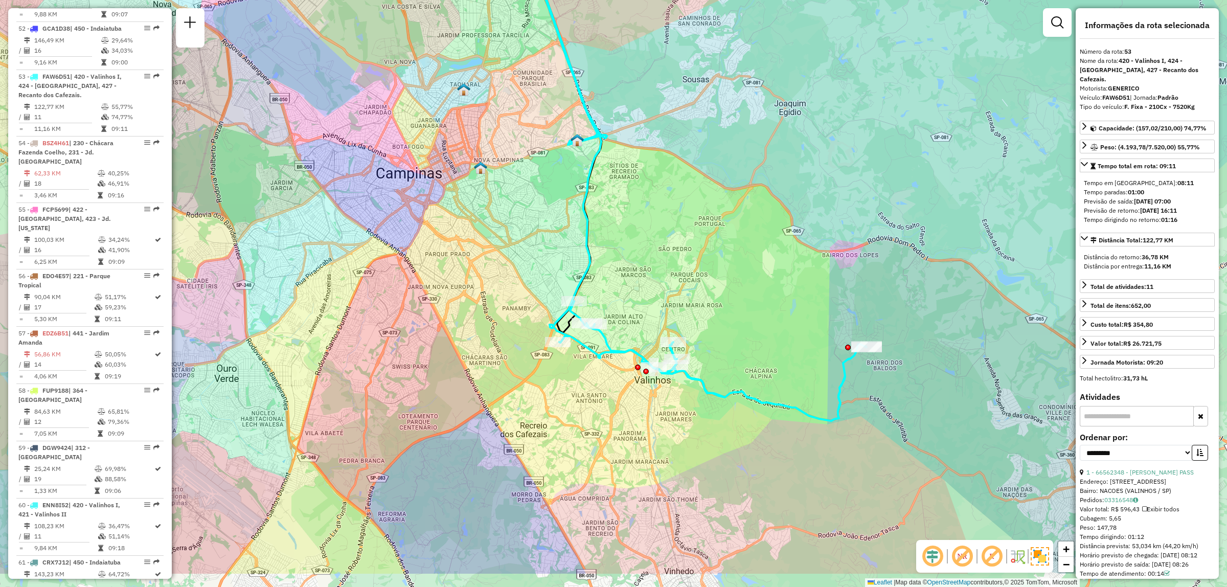
drag, startPoint x: 599, startPoint y: 449, endPoint x: 630, endPoint y: 370, distance: 84.3
click at [613, 370] on div "Janela de atendimento Grade de atendimento Capacidade Transportadoras Veículos …" at bounding box center [613, 293] width 1227 height 587
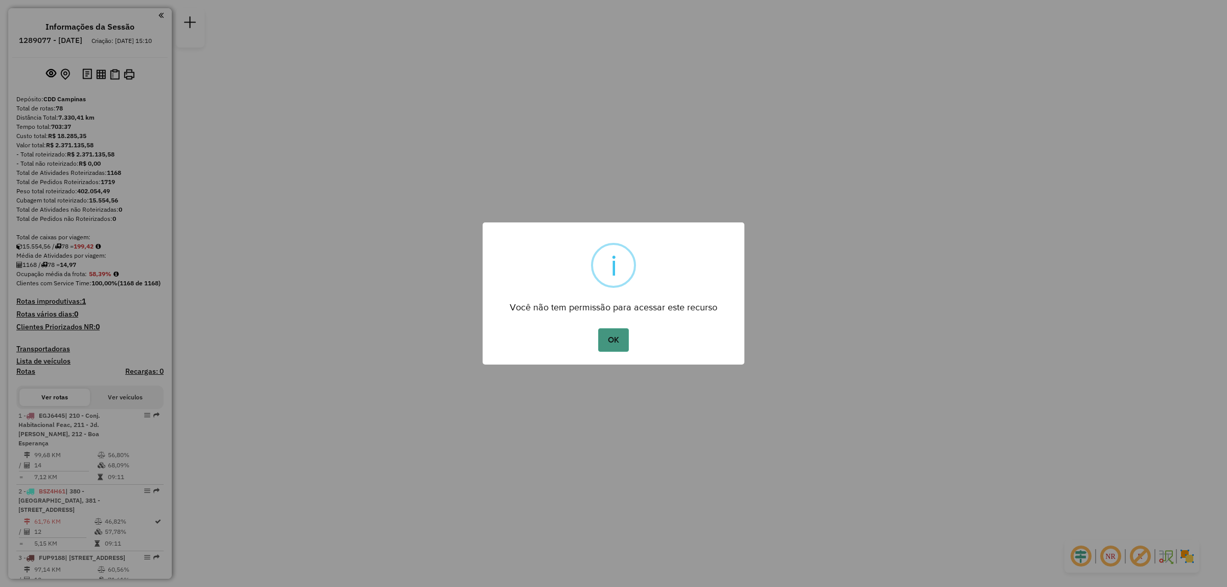
click at [622, 339] on button "OK" at bounding box center [613, 340] width 30 height 24
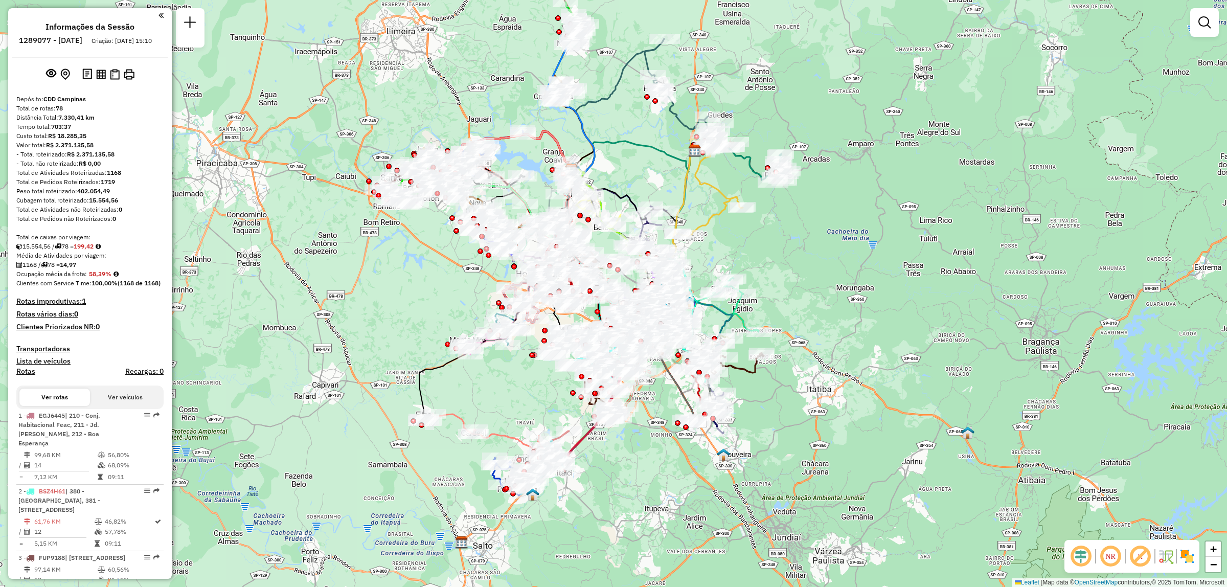
click at [1193, 561] on img at bounding box center [1187, 556] width 16 height 16
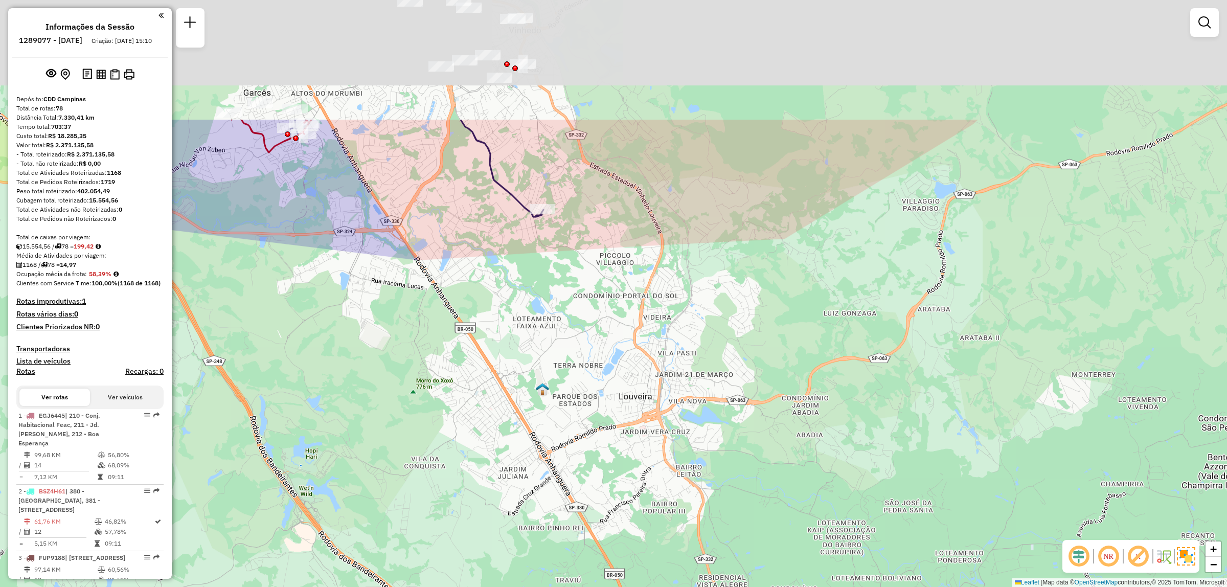
drag, startPoint x: 709, startPoint y: 241, endPoint x: 719, endPoint y: 461, distance: 220.7
click at [721, 461] on div "Janela de atendimento Grade de atendimento Capacidade Transportadoras Veículos …" at bounding box center [613, 293] width 1227 height 587
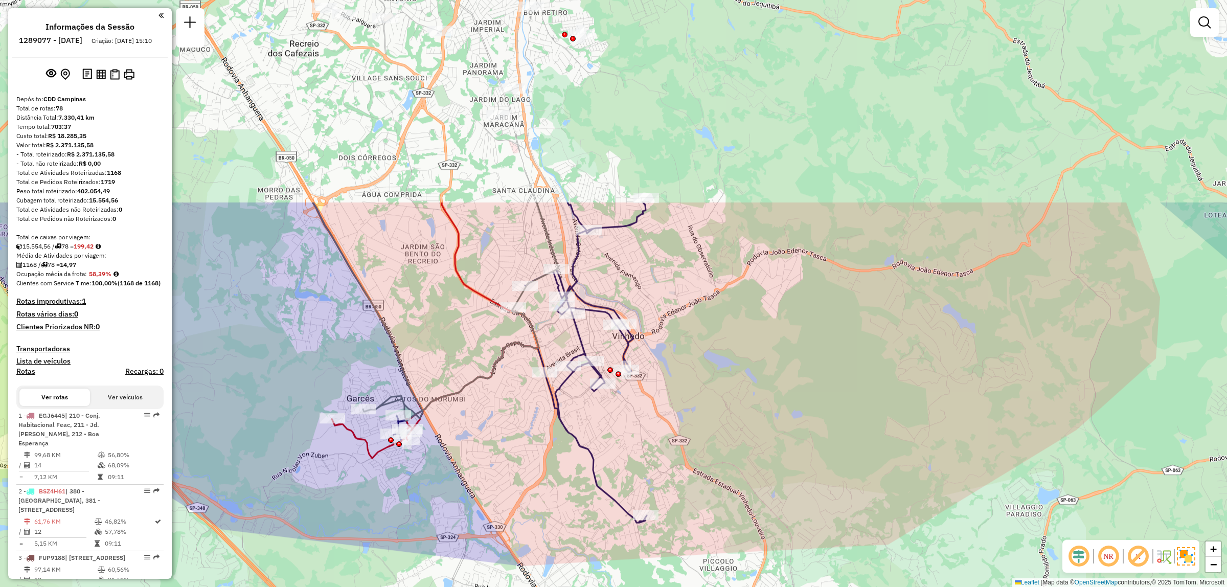
drag, startPoint x: 706, startPoint y: 149, endPoint x: 802, endPoint y: 422, distance: 290.0
click at [804, 422] on div "Janela de atendimento Grade de atendimento Capacidade Transportadoras Veículos …" at bounding box center [613, 293] width 1227 height 587
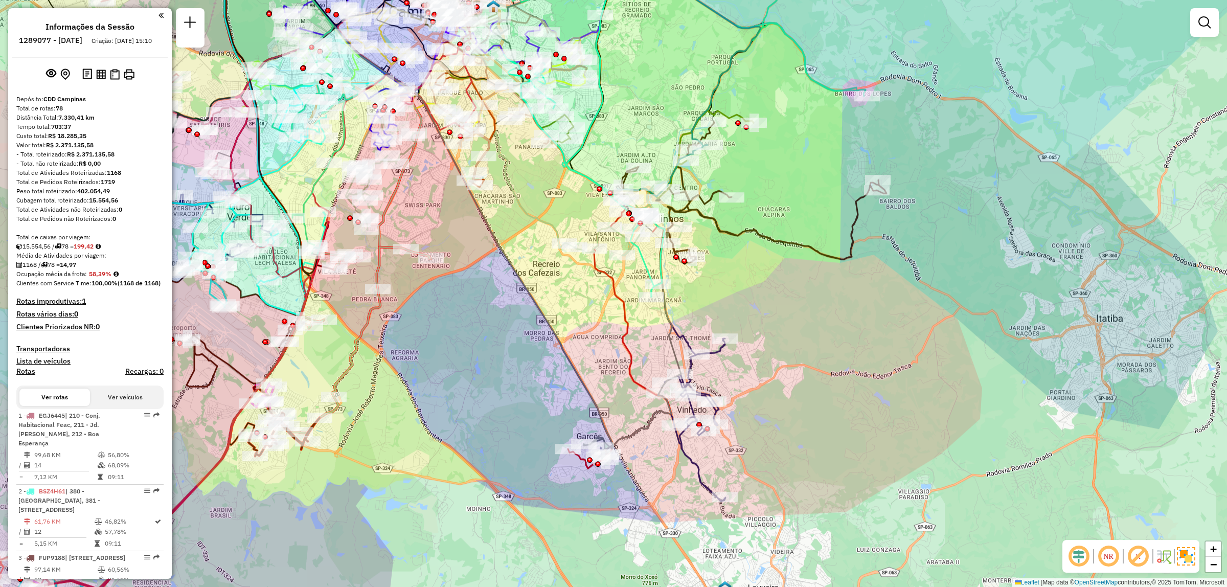
drag, startPoint x: 758, startPoint y: 280, endPoint x: 758, endPoint y: 302, distance: 22.5
click at [758, 302] on div "Janela de atendimento Grade de atendimento Capacidade Transportadoras Veículos …" at bounding box center [613, 293] width 1227 height 587
select select "**********"
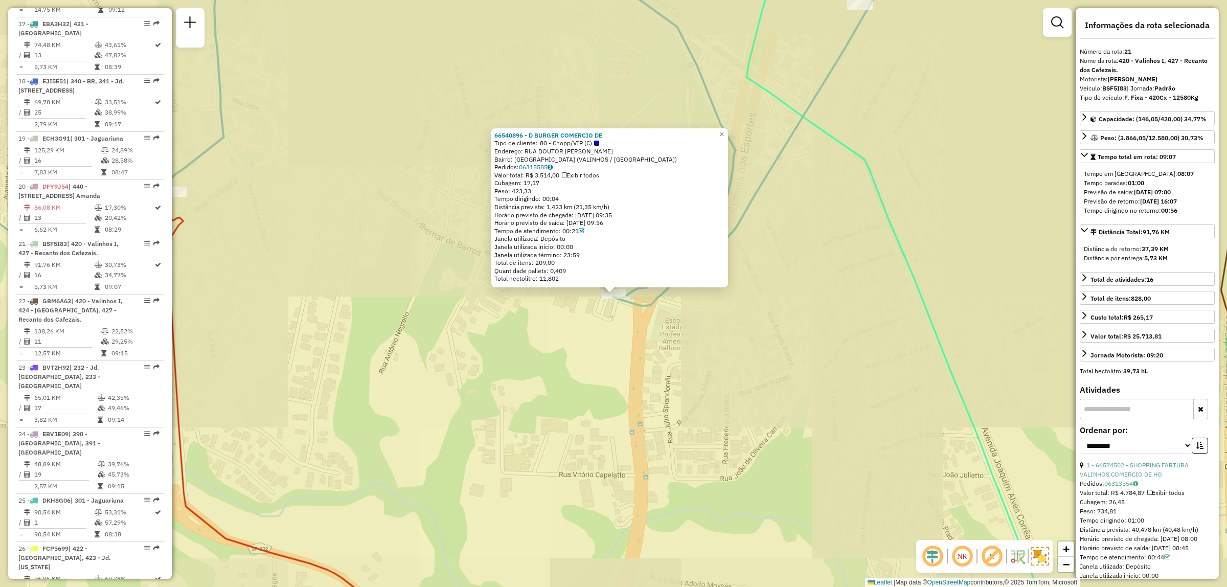
scroll to position [1594, 0]
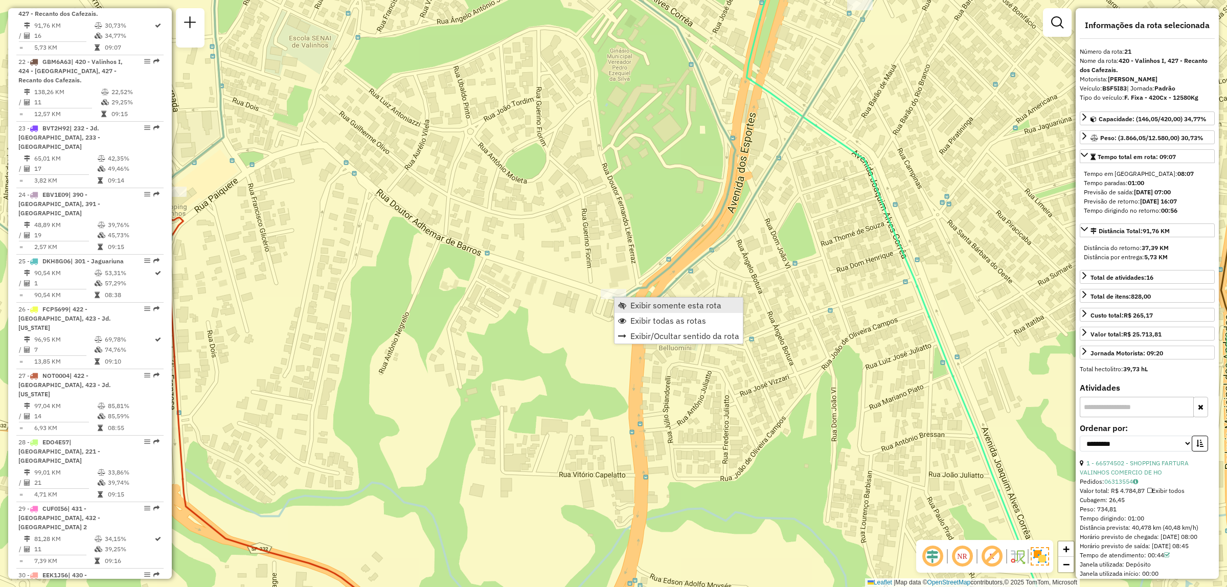
click at [661, 308] on span "Exibir somente esta rota" at bounding box center [676, 305] width 91 height 8
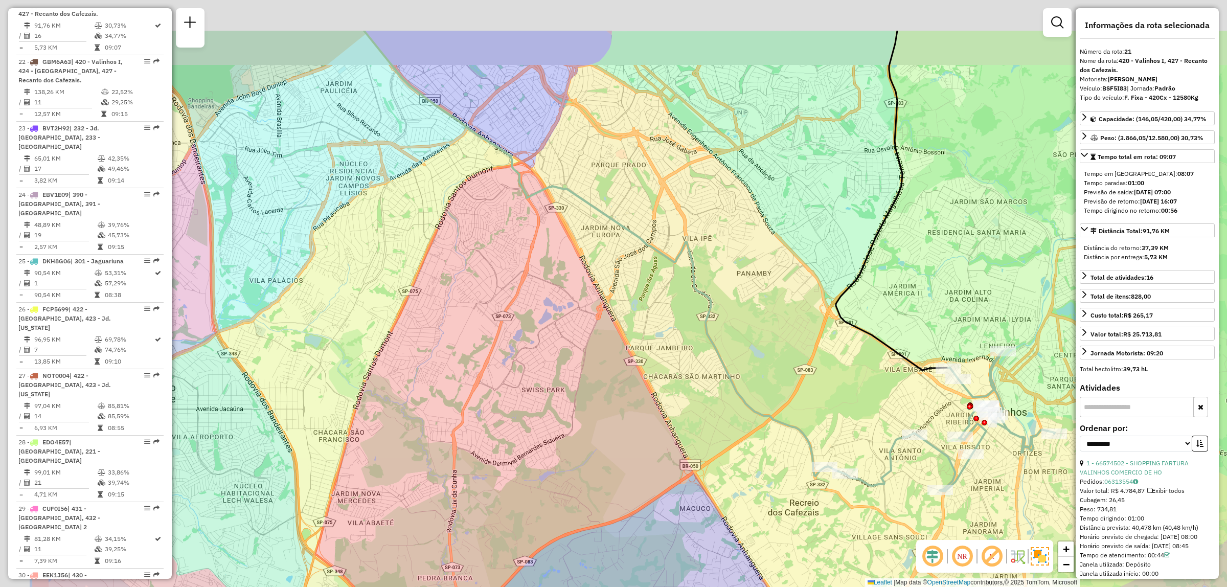
drag, startPoint x: 513, startPoint y: 275, endPoint x: 684, endPoint y: 383, distance: 201.8
click at [684, 383] on div "Janela de atendimento Grade de atendimento Capacidade Transportadoras Veículos …" at bounding box center [613, 293] width 1227 height 587
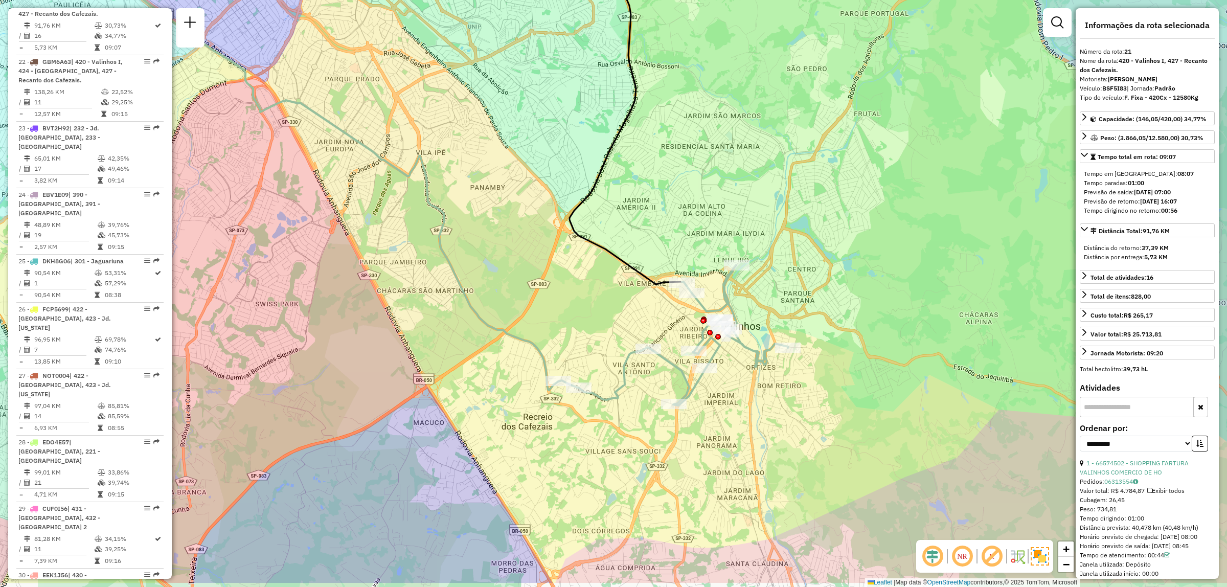
drag, startPoint x: 696, startPoint y: 433, endPoint x: 691, endPoint y: 394, distance: 38.6
click at [691, 394] on icon at bounding box center [674, 335] width 230 height 141
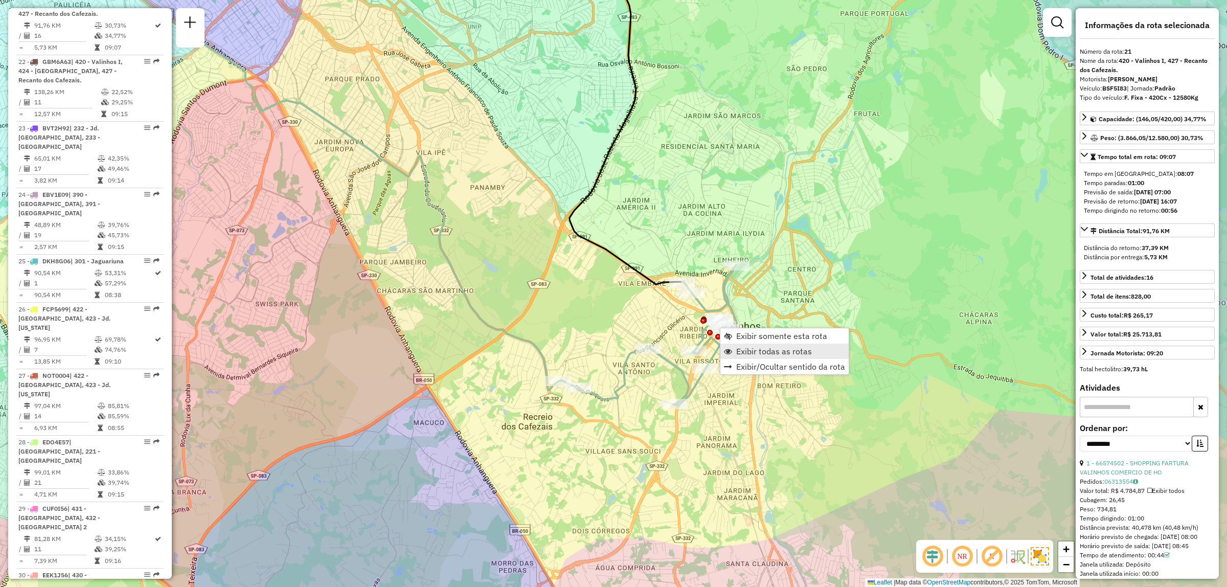
click at [725, 349] on span "Exibir todas as rotas" at bounding box center [728, 351] width 8 height 8
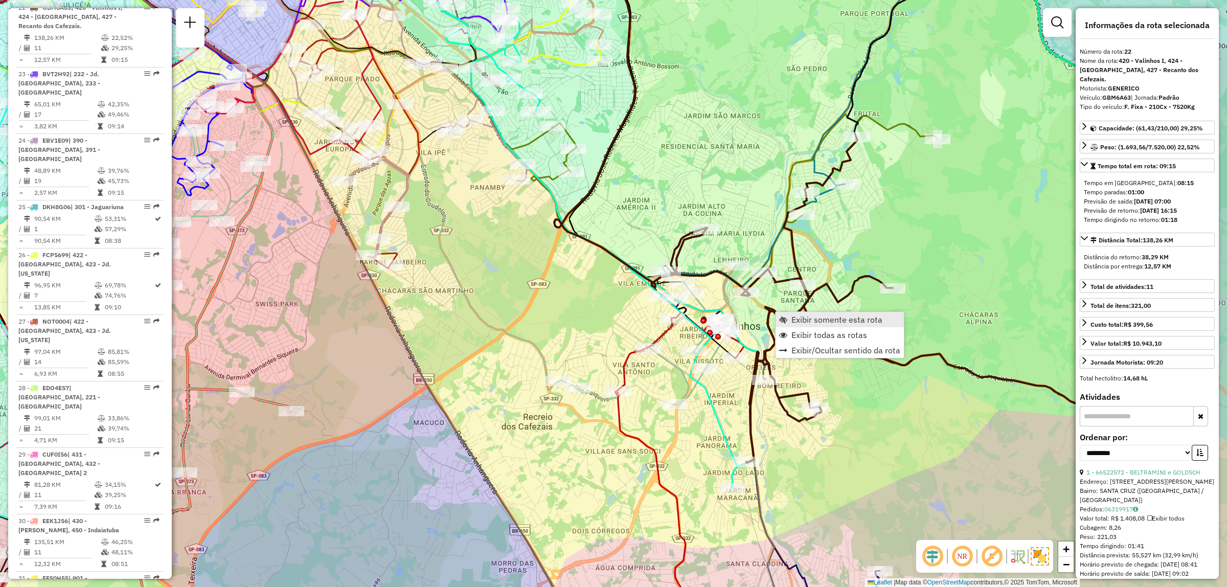
scroll to position [1650, 0]
click at [794, 321] on span "Exibir somente esta rota" at bounding box center [837, 320] width 91 height 8
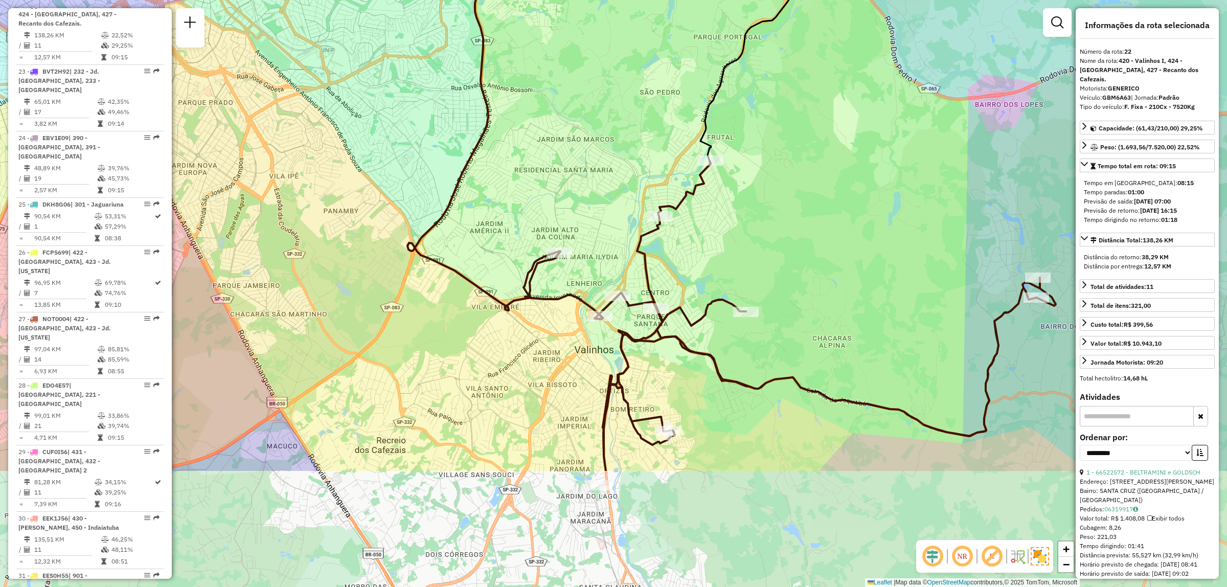
drag, startPoint x: 725, startPoint y: 431, endPoint x: 717, endPoint y: 263, distance: 167.5
click at [717, 263] on div "Janela de atendimento Grade de atendimento Capacidade Transportadoras Veículos …" at bounding box center [613, 293] width 1227 height 587
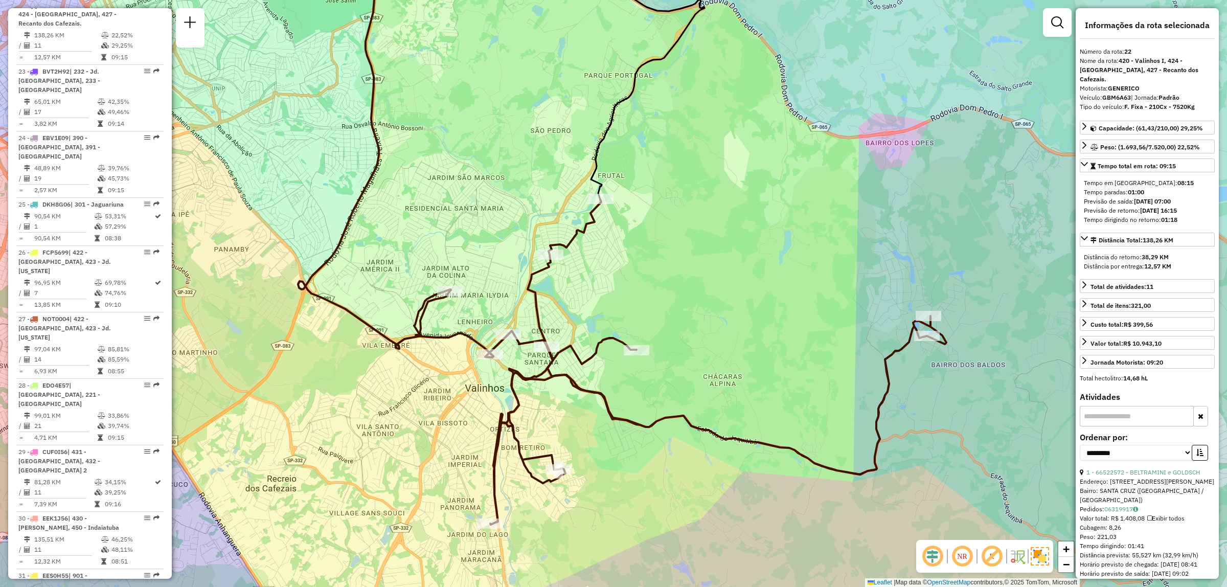
drag, startPoint x: 755, startPoint y: 247, endPoint x: 645, endPoint y: 285, distance: 116.0
click at [645, 285] on div "Janela de atendimento Grade de atendimento Capacidade Transportadoras Veículos …" at bounding box center [613, 293] width 1227 height 587
click at [550, 395] on link "Exibir todas as rotas" at bounding box center [598, 402] width 128 height 15
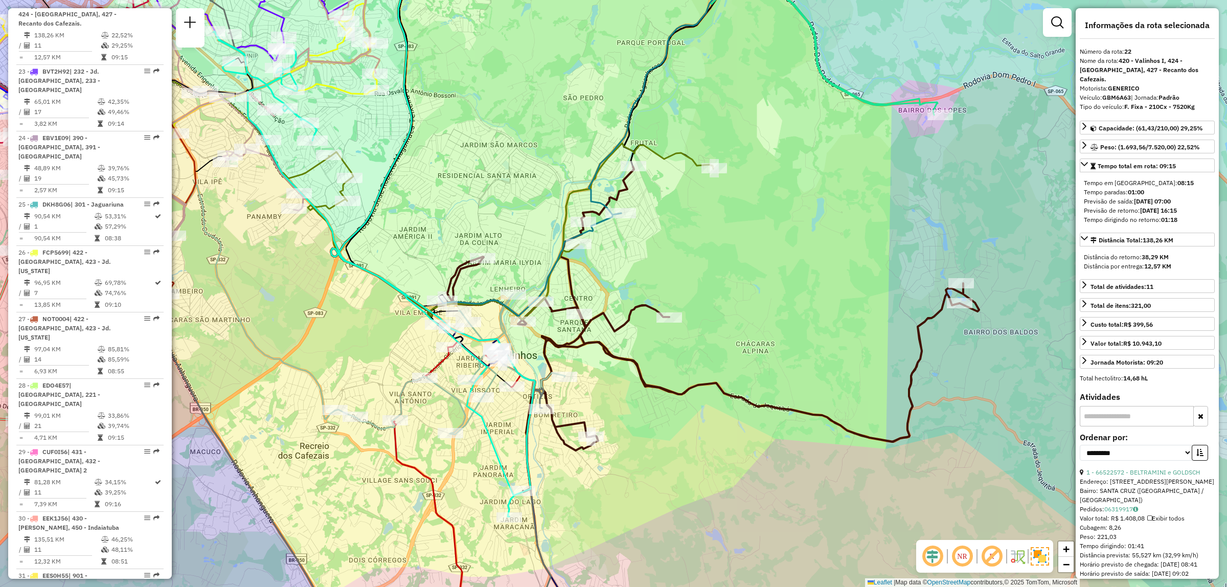
drag, startPoint x: 566, startPoint y: 454, endPoint x: 600, endPoint y: 420, distance: 47.4
click at [600, 420] on div "Janela de atendimento Grade de atendimento Capacidade Transportadoras Veículos …" at bounding box center [613, 293] width 1227 height 587
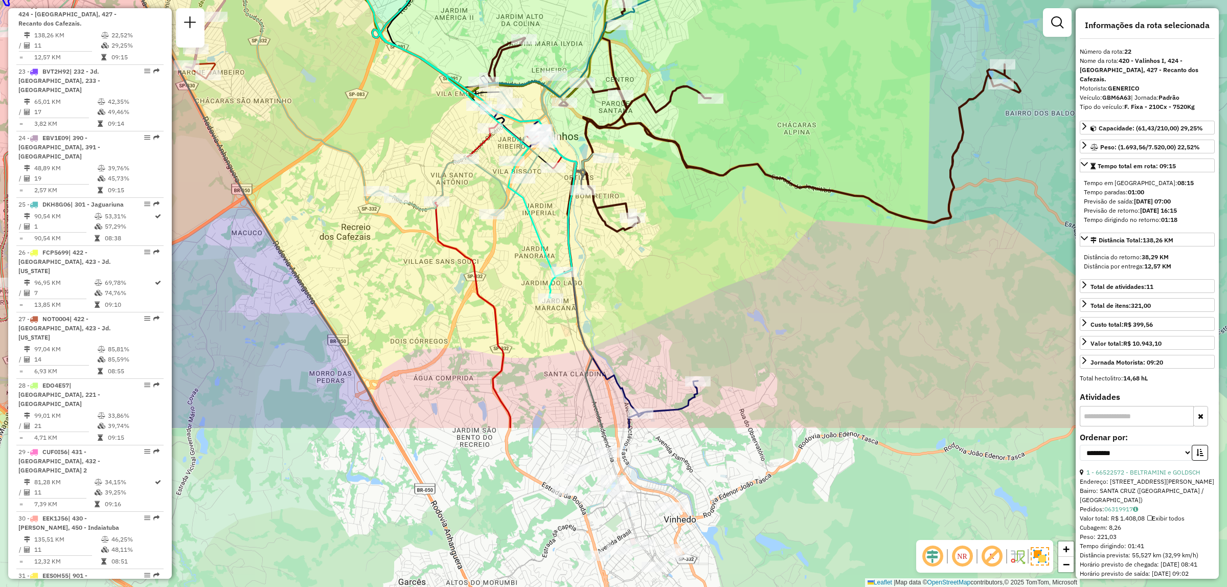
drag, startPoint x: 538, startPoint y: 469, endPoint x: 578, endPoint y: 251, distance: 222.1
click at [578, 251] on div "Janela de atendimento Grade de atendimento Capacidade Transportadoras Veículos …" at bounding box center [613, 293] width 1227 height 587
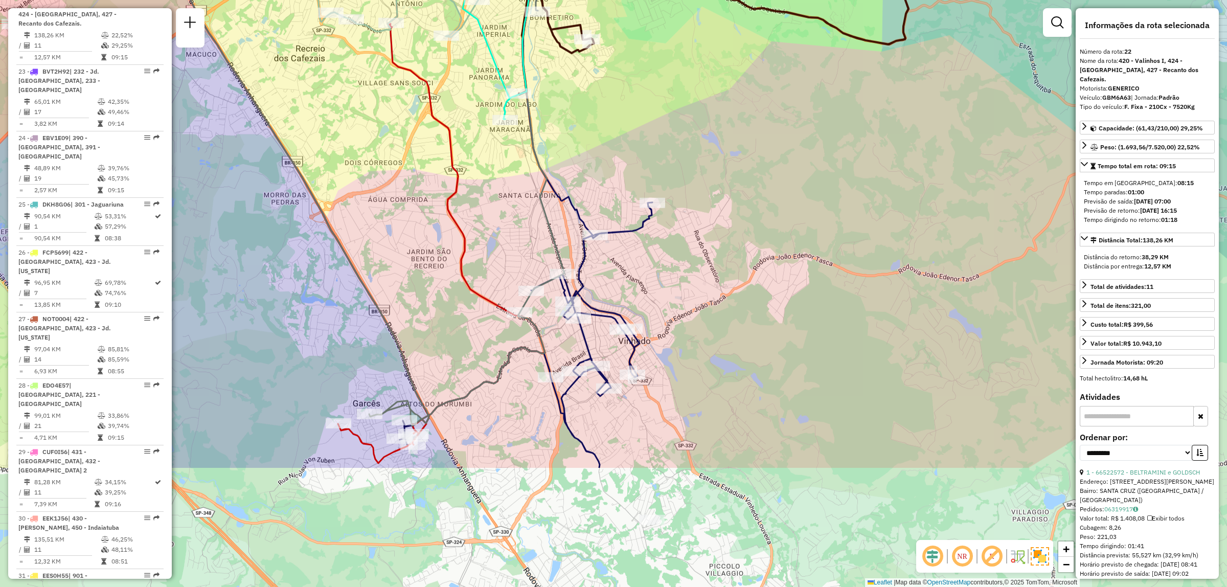
drag, startPoint x: 652, startPoint y: 426, endPoint x: 607, endPoint y: 247, distance: 184.2
click at [607, 247] on div "Janela de atendimento Grade de atendimento Capacidade Transportadoras Veículos …" at bounding box center [613, 293] width 1227 height 587
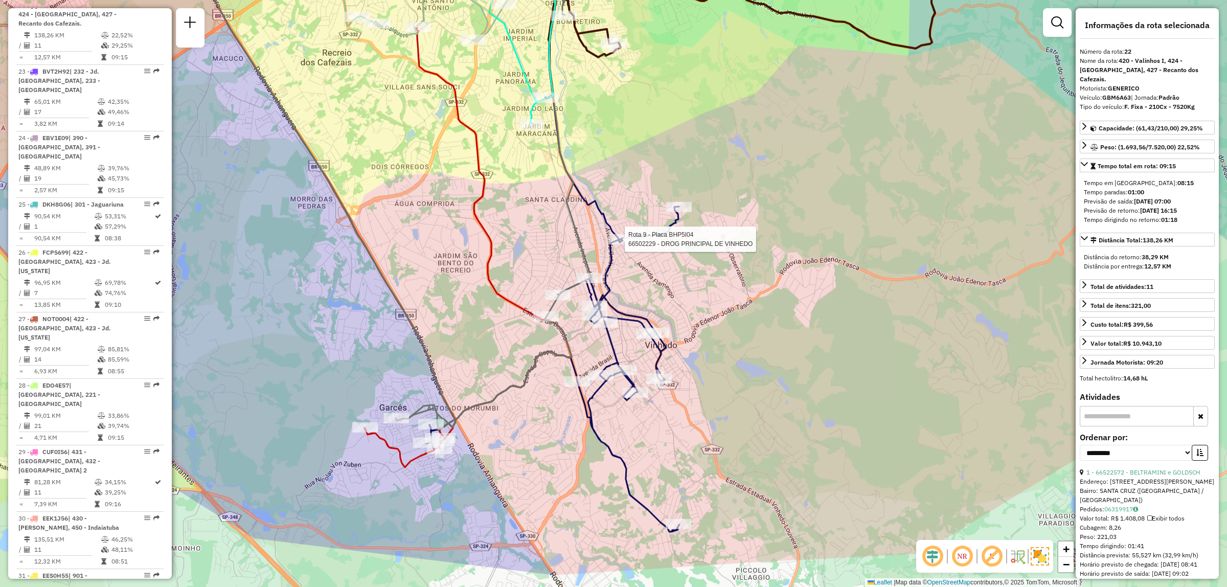
drag, startPoint x: 734, startPoint y: 380, endPoint x: 773, endPoint y: 398, distance: 42.3
click at [775, 406] on div "Rota 9 - Placa BHP5I04 66502229 - DROG PRINCIPAL DE VINHEDO Janela de atendimen…" at bounding box center [613, 293] width 1227 height 587
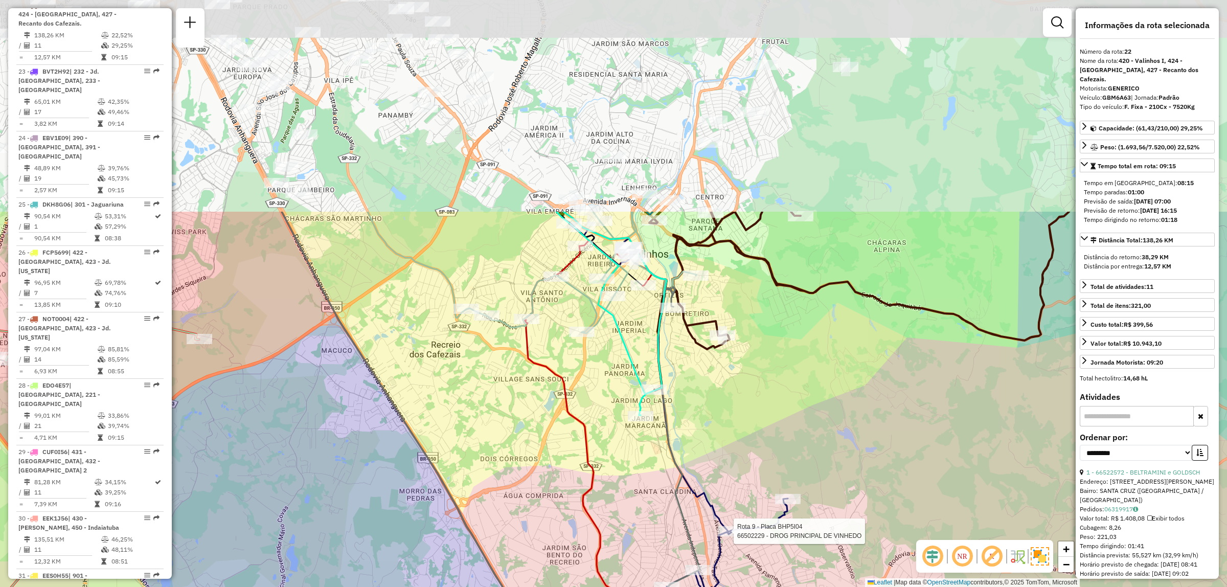
drag, startPoint x: 697, startPoint y: 165, endPoint x: 790, endPoint y: 436, distance: 286.8
click at [795, 445] on div "Rota 9 - Placa BHP5I04 66502229 - DROG PRINCIPAL DE VINHEDO Janela de atendimen…" at bounding box center [613, 293] width 1227 height 587
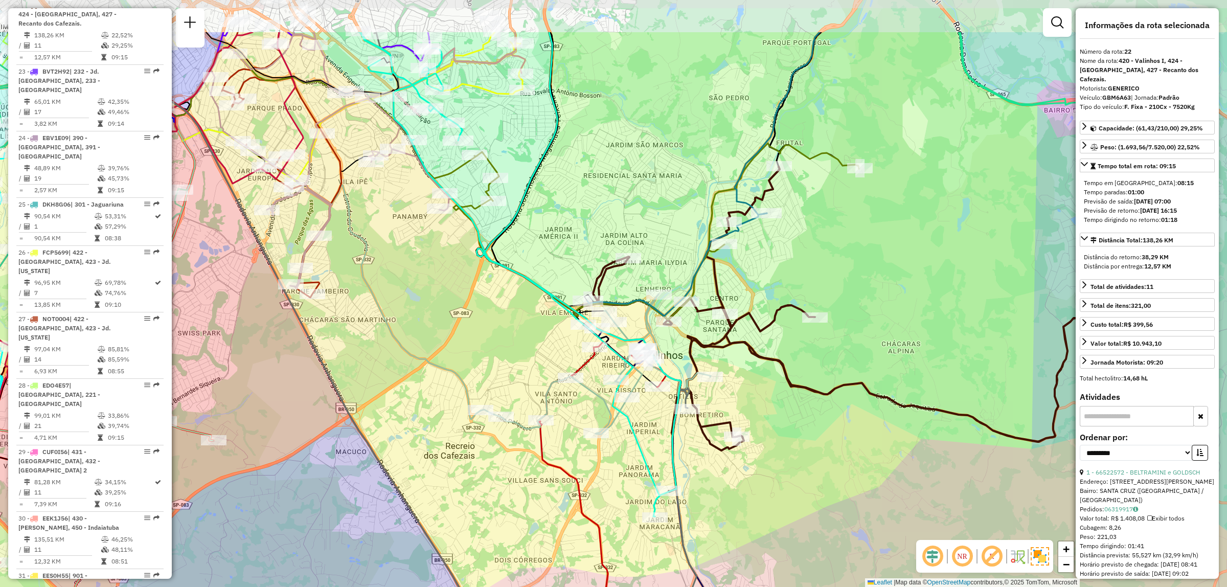
drag, startPoint x: 766, startPoint y: 354, endPoint x: 776, endPoint y: 445, distance: 91.7
click at [776, 445] on div "Rota 9 - Placa BHP5I04 66502229 - DROG PRINCIPAL DE VINHEDO Janela de atendimen…" at bounding box center [613, 293] width 1227 height 587
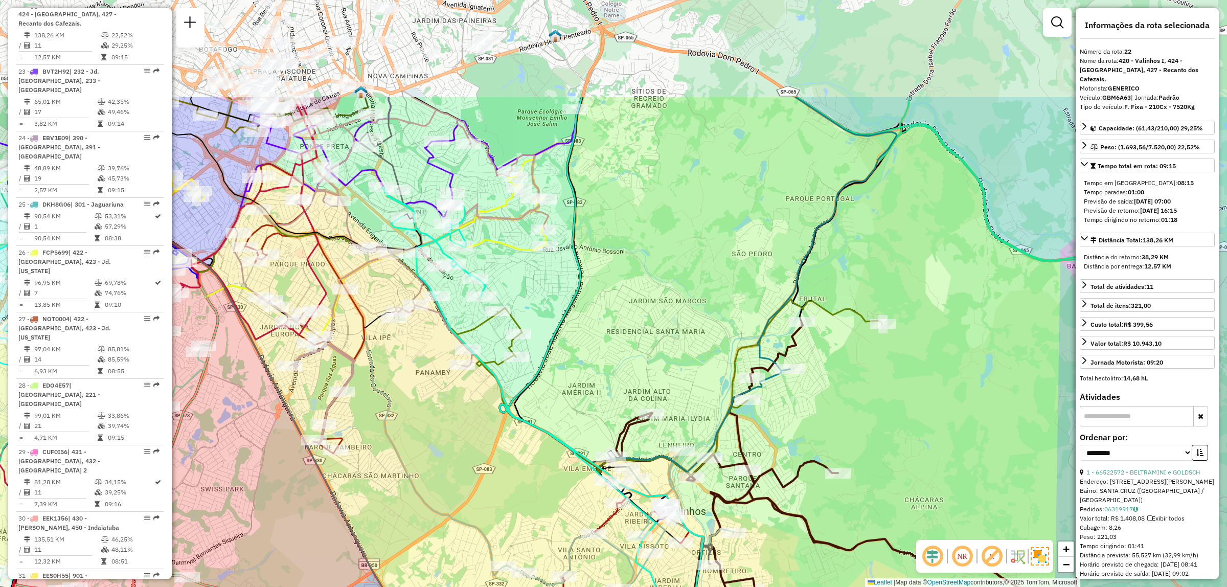
drag, startPoint x: 798, startPoint y: 285, endPoint x: 821, endPoint y: 441, distance: 157.7
click at [821, 441] on div "Rota 9 - Placa BHP5I04 66502229 - DROG PRINCIPAL DE VINHEDO Janela de atendimen…" at bounding box center [613, 293] width 1227 height 587
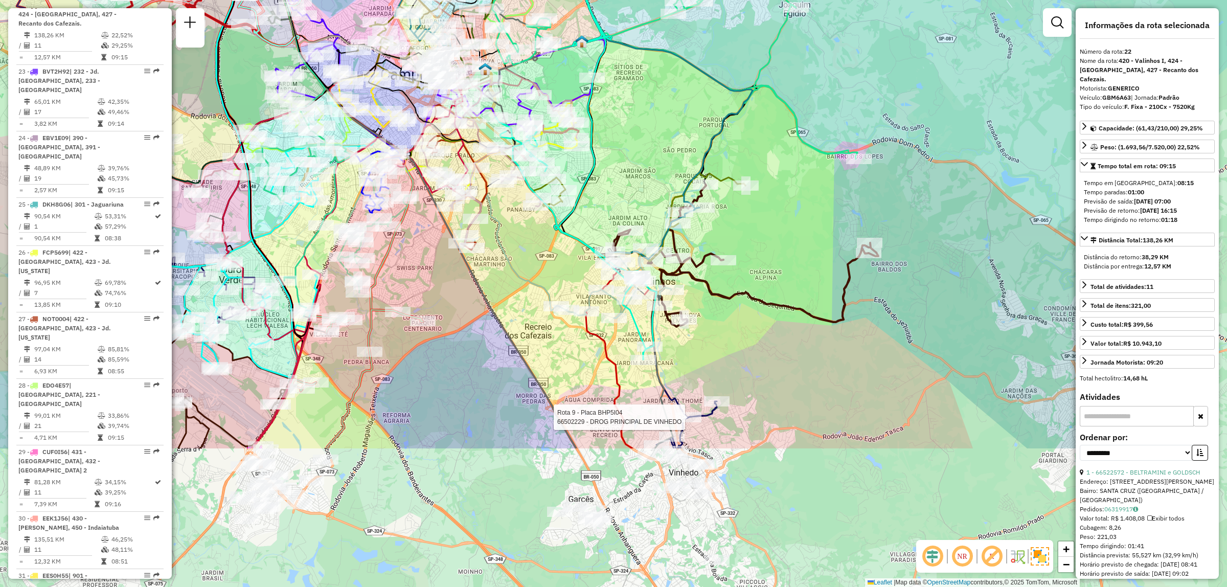
drag, startPoint x: 806, startPoint y: 438, endPoint x: 710, endPoint y: 262, distance: 199.8
click at [710, 262] on div "Rota 9 - Placa BHP5I04 66502229 - DROG PRINCIPAL DE VINHEDO Janela de atendimen…" at bounding box center [613, 293] width 1227 height 587
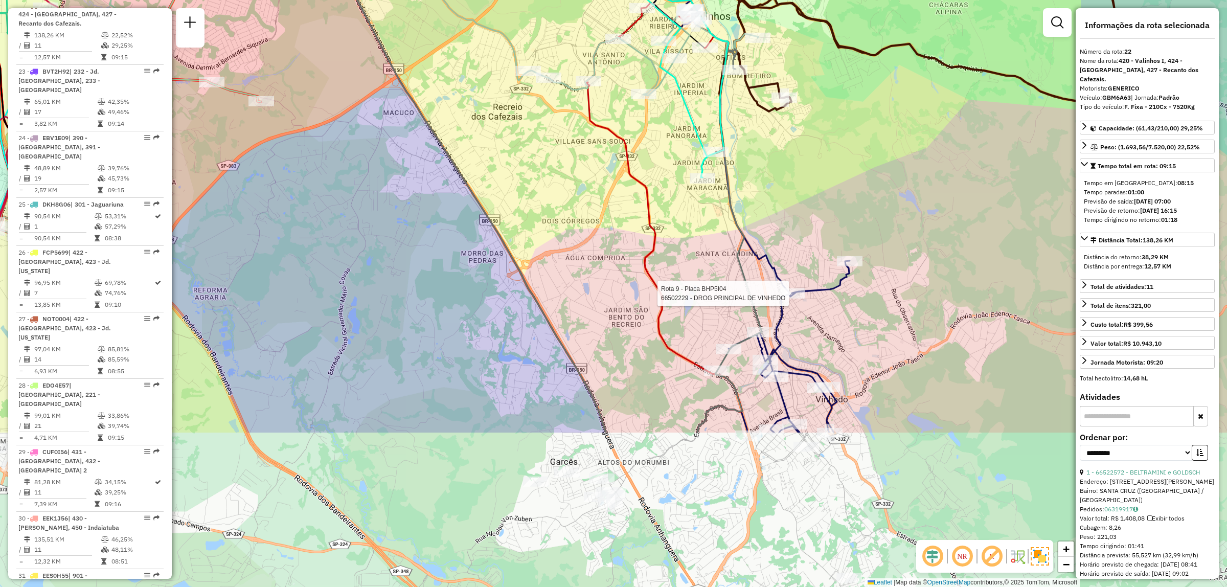
drag, startPoint x: 512, startPoint y: 368, endPoint x: 527, endPoint y: 154, distance: 214.3
click at [527, 154] on div "Rota 9 - Placa BHP5I04 66502229 - DROG PRINCIPAL DE VINHEDO Janela de atendimen…" at bounding box center [613, 293] width 1227 height 587
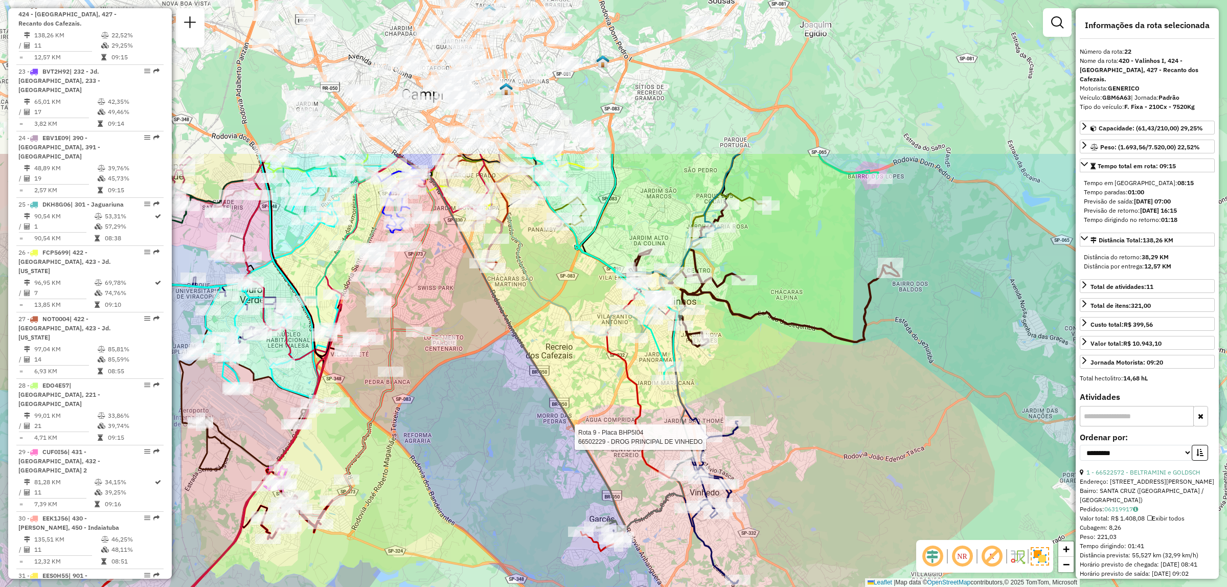
drag, startPoint x: 527, startPoint y: 156, endPoint x: 577, endPoint y: 369, distance: 218.6
click at [577, 369] on div "Rota 9 - Placa BHP5I04 66502229 - DROG PRINCIPAL DE VINHEDO Janela de atendimen…" at bounding box center [613, 293] width 1227 height 587
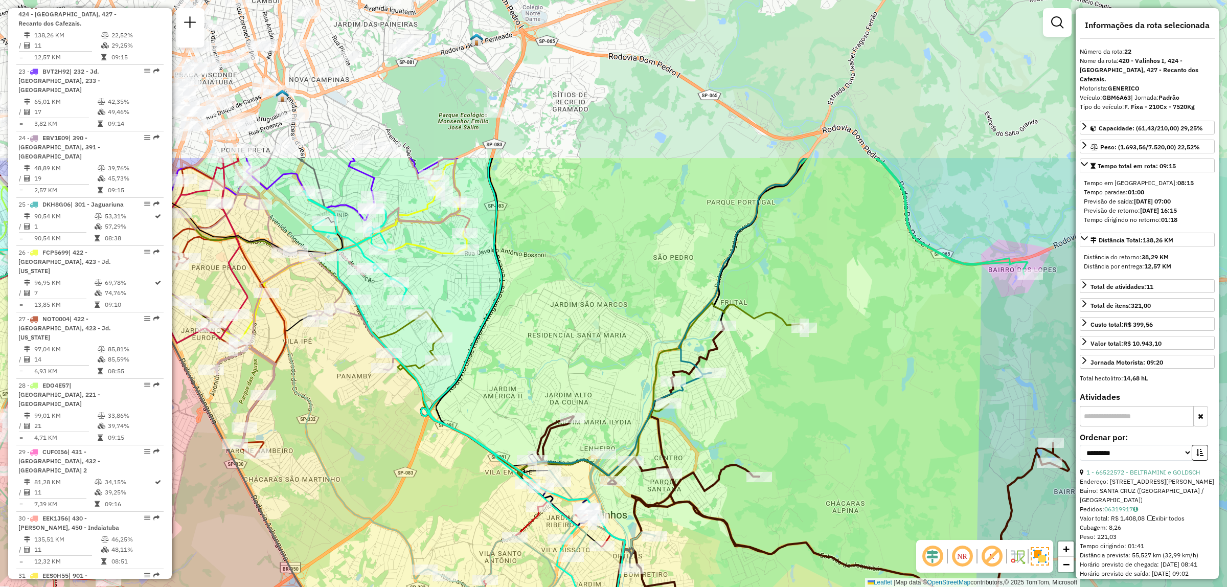
drag, startPoint x: 744, startPoint y: 185, endPoint x: 743, endPoint y: 402, distance: 216.9
click at [743, 402] on div "Rota 9 - Placa BHP5I04 66502229 - DROG PRINCIPAL DE VINHEDO Janela de atendimen…" at bounding box center [613, 293] width 1227 height 587
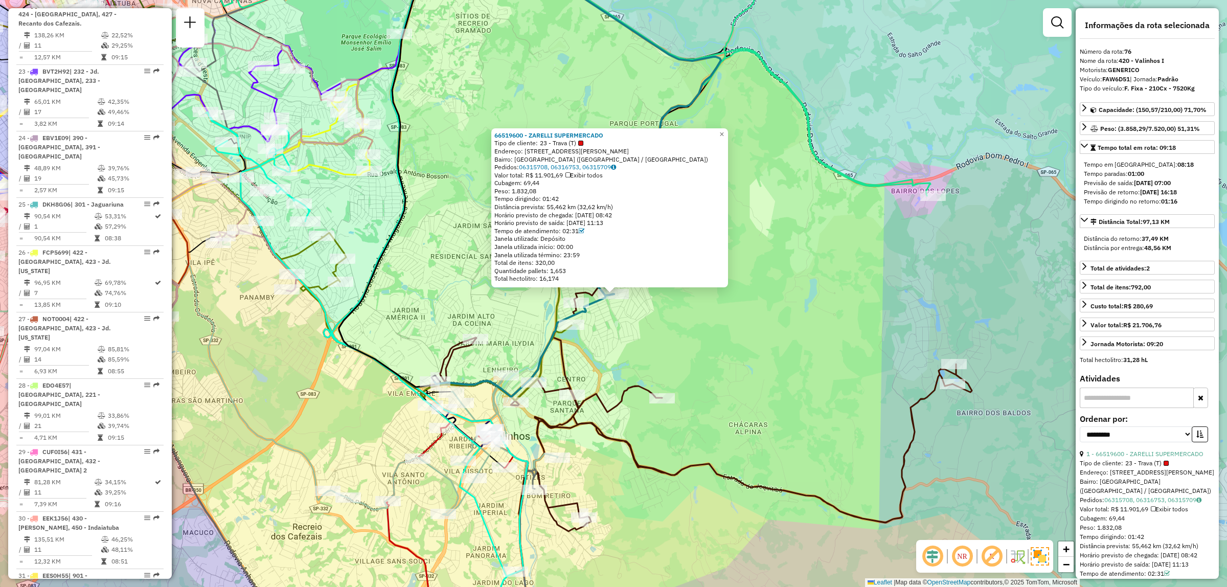
scroll to position [4504, 0]
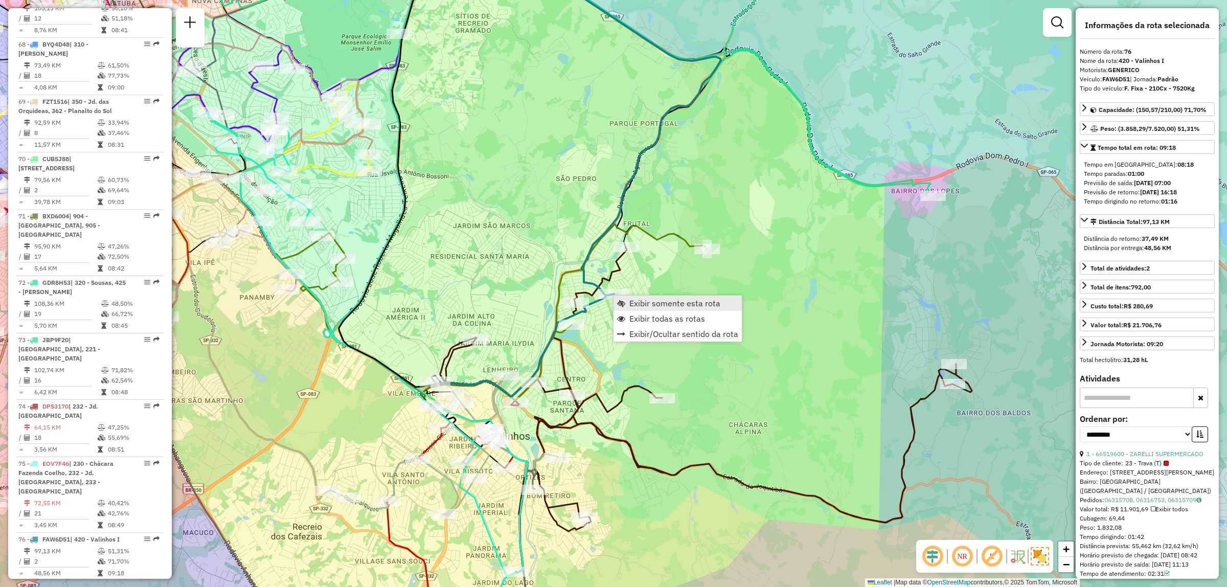
click at [633, 301] on span "Exibir somente esta rota" at bounding box center [675, 303] width 91 height 8
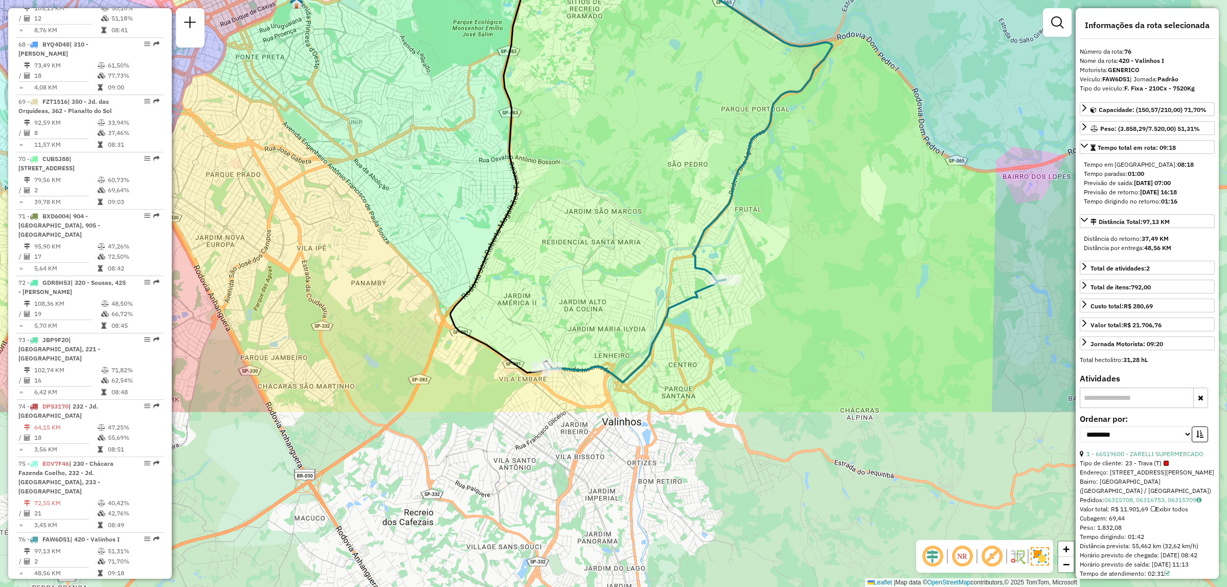
drag, startPoint x: 756, startPoint y: 466, endPoint x: 609, endPoint y: 262, distance: 251.7
click at [609, 262] on div "Janela de atendimento Grade de atendimento Capacidade Transportadoras Veículos …" at bounding box center [613, 293] width 1227 height 587
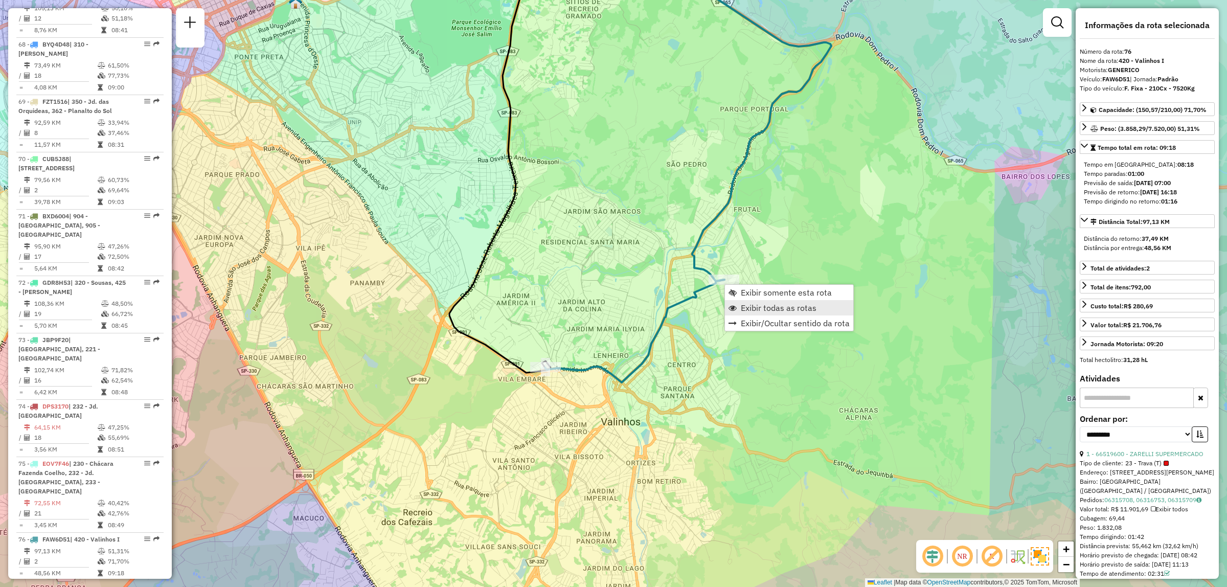
drag, startPoint x: 729, startPoint y: 289, endPoint x: 733, endPoint y: 308, distance: 19.3
click at [733, 308] on ul "Exibir somente esta rota Exibir todas as rotas Exibir/Ocultar sentido da rota" at bounding box center [789, 308] width 128 height 46
click at [733, 308] on span "Exibir todas as rotas" at bounding box center [733, 308] width 8 height 8
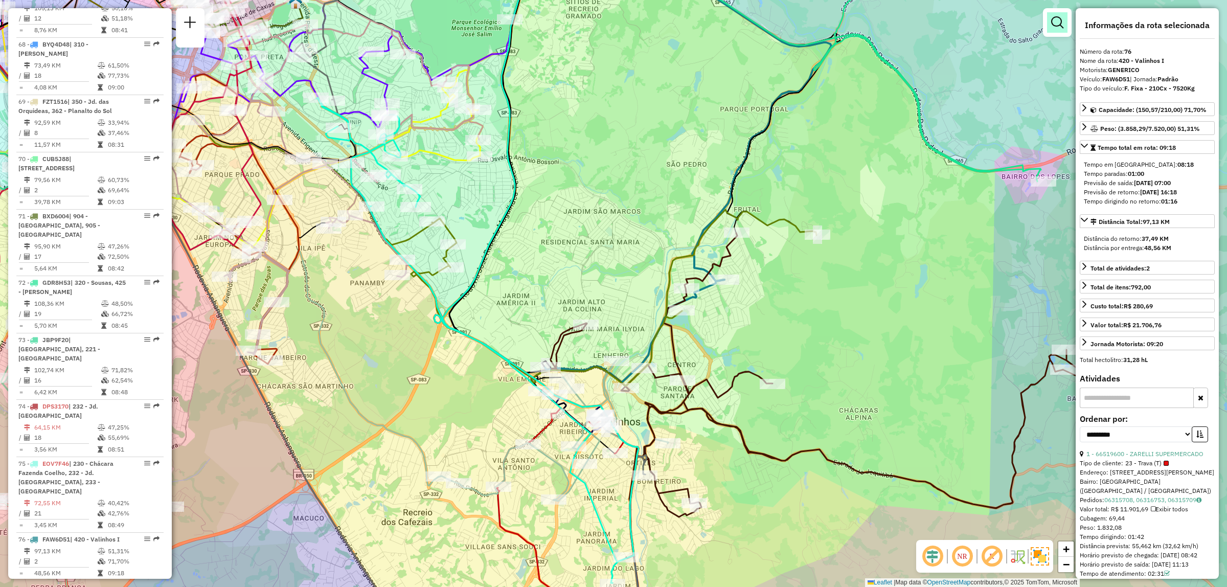
click at [1060, 32] on link at bounding box center [1057, 22] width 20 height 20
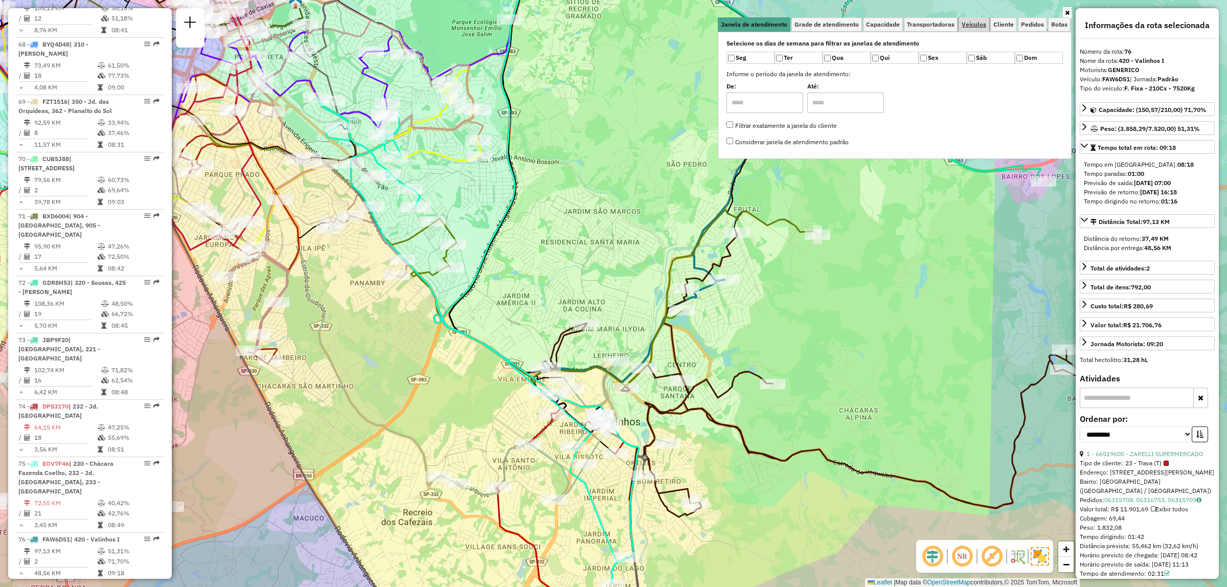
click at [968, 29] on link "Veículos" at bounding box center [974, 24] width 31 height 14
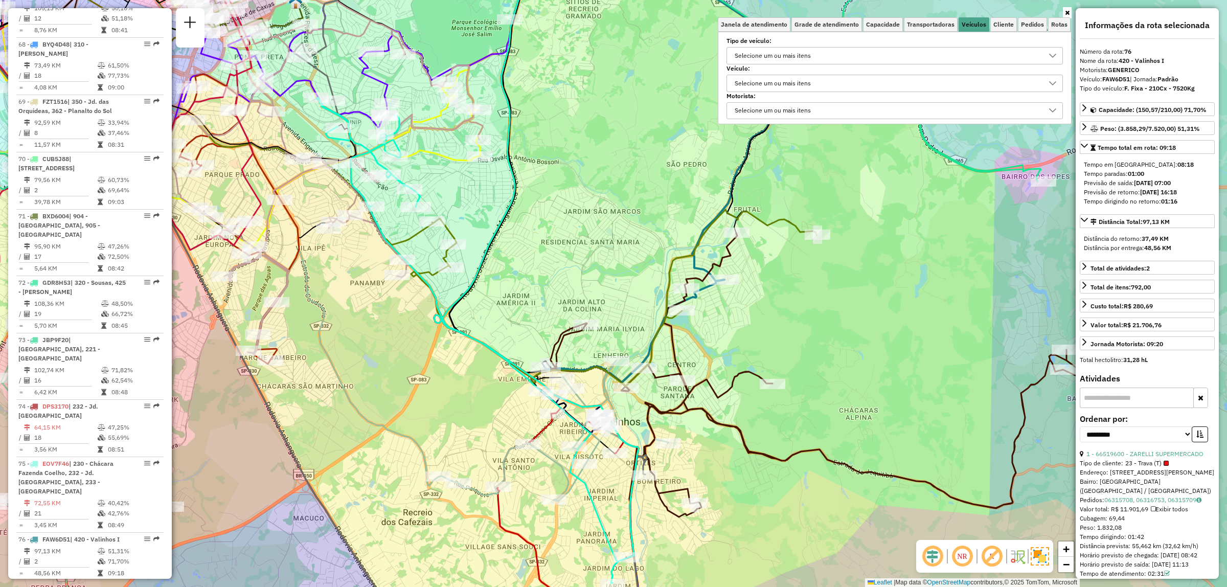
click at [774, 79] on div "Selecione um ou mais itens" at bounding box center [772, 83] width 83 height 16
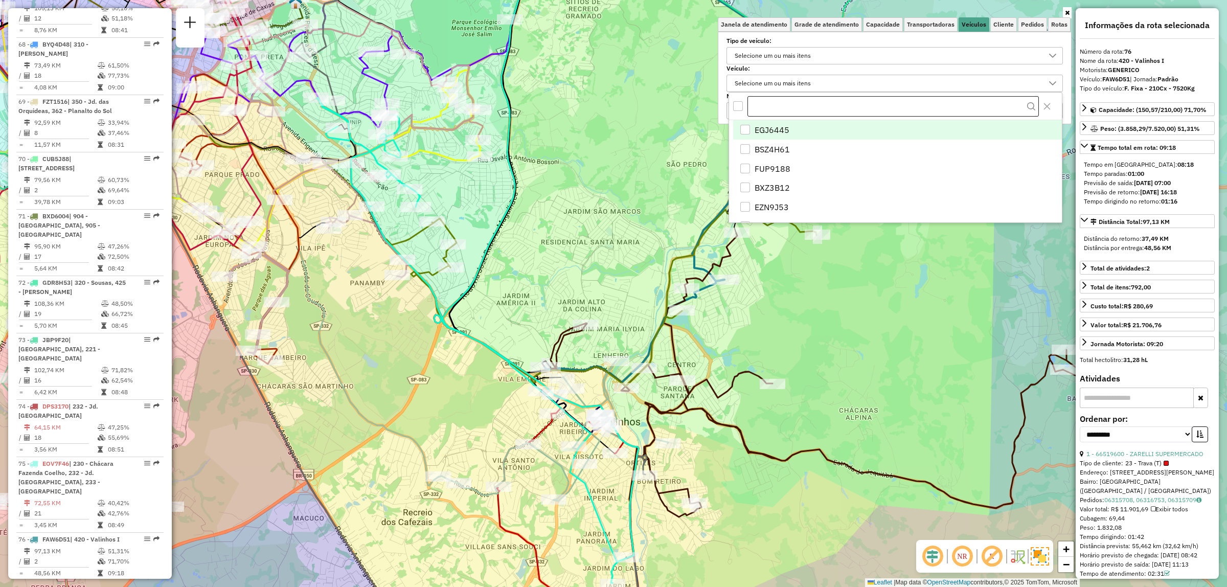
click at [779, 101] on input "text" at bounding box center [893, 106] width 291 height 20
type input "*******"
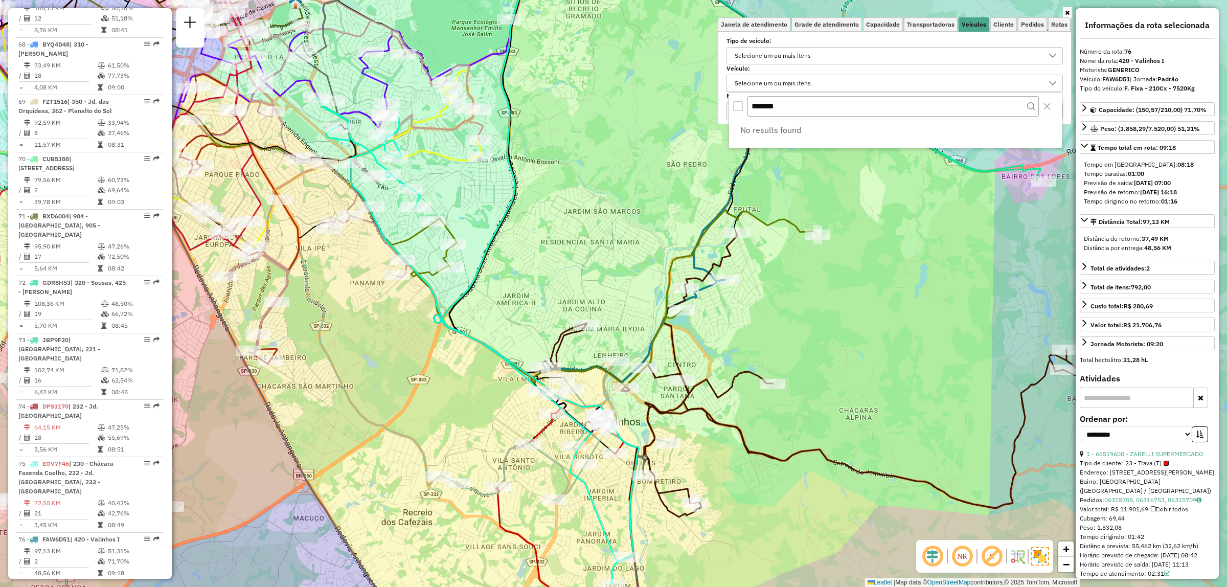
drag, startPoint x: 789, startPoint y: 103, endPoint x: 703, endPoint y: 99, distance: 85.5
click at [703, 99] on body "Aguarde... Pop-up bloqueado! Seu navegador bloqueou automáticamente a abertura …" at bounding box center [613, 293] width 1227 height 587
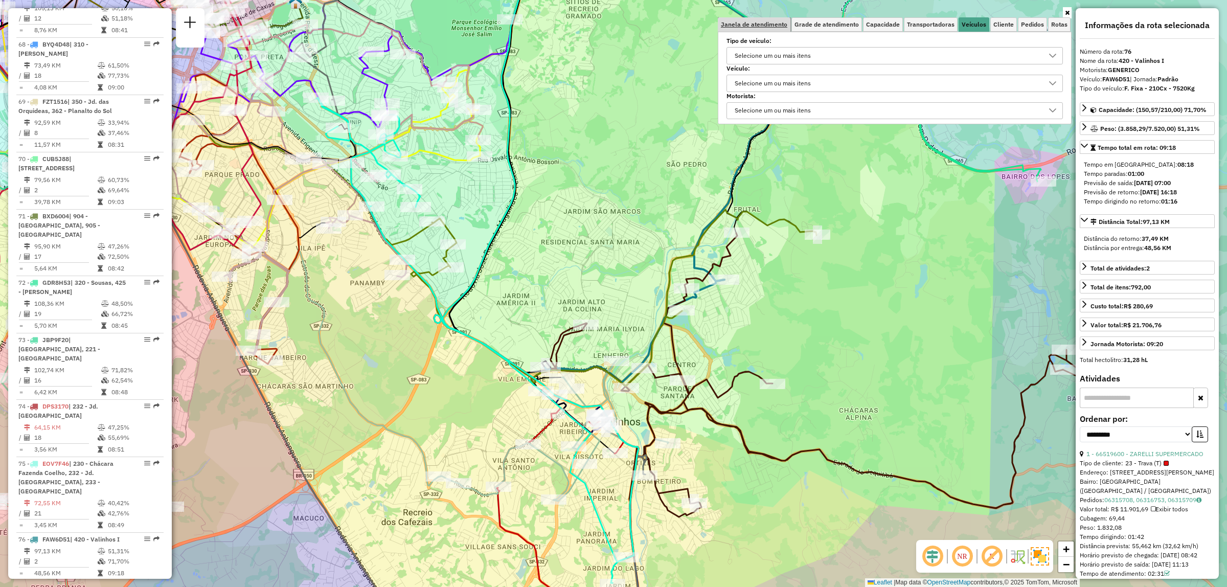
click at [776, 18] on link "Janela de atendimento" at bounding box center [754, 24] width 73 height 14
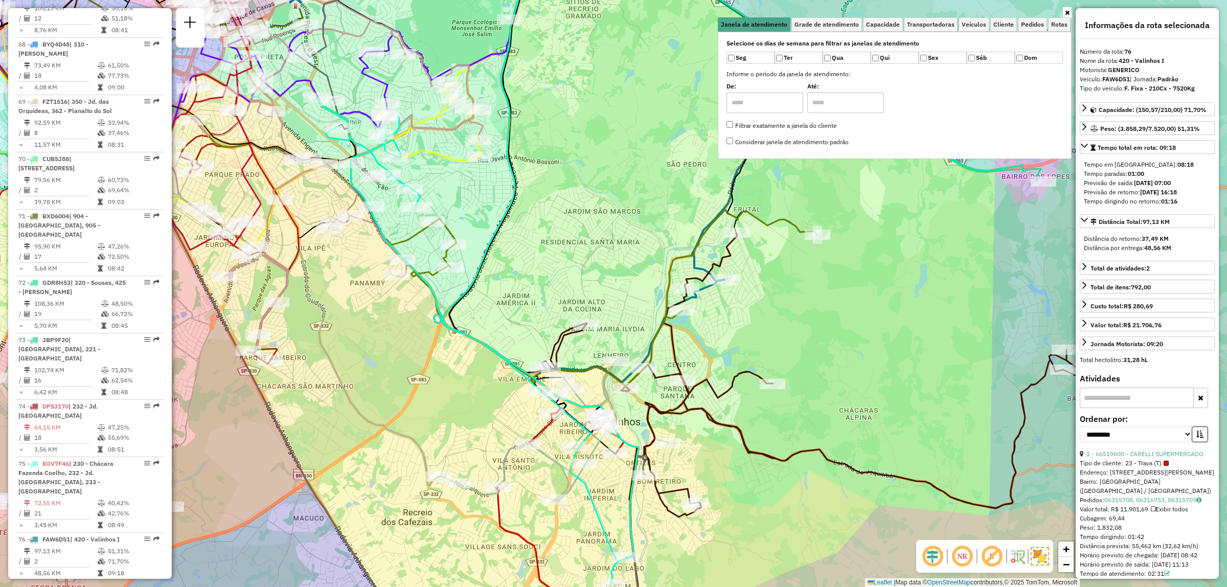
click at [1068, 10] on icon at bounding box center [1067, 13] width 5 height 6
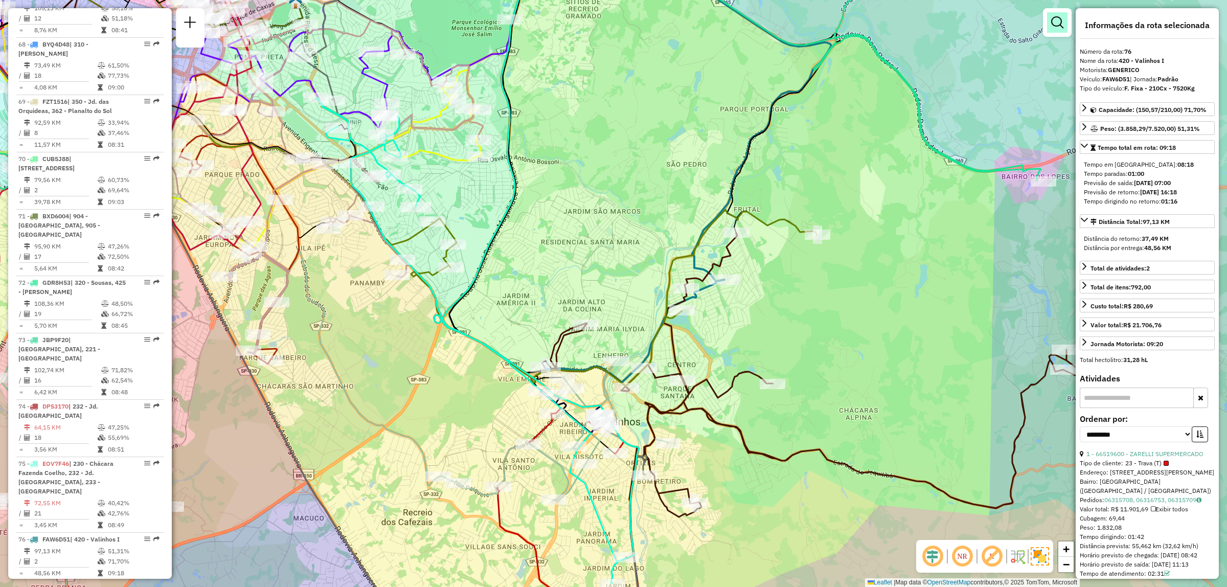
click at [1055, 26] on em at bounding box center [1058, 22] width 12 height 12
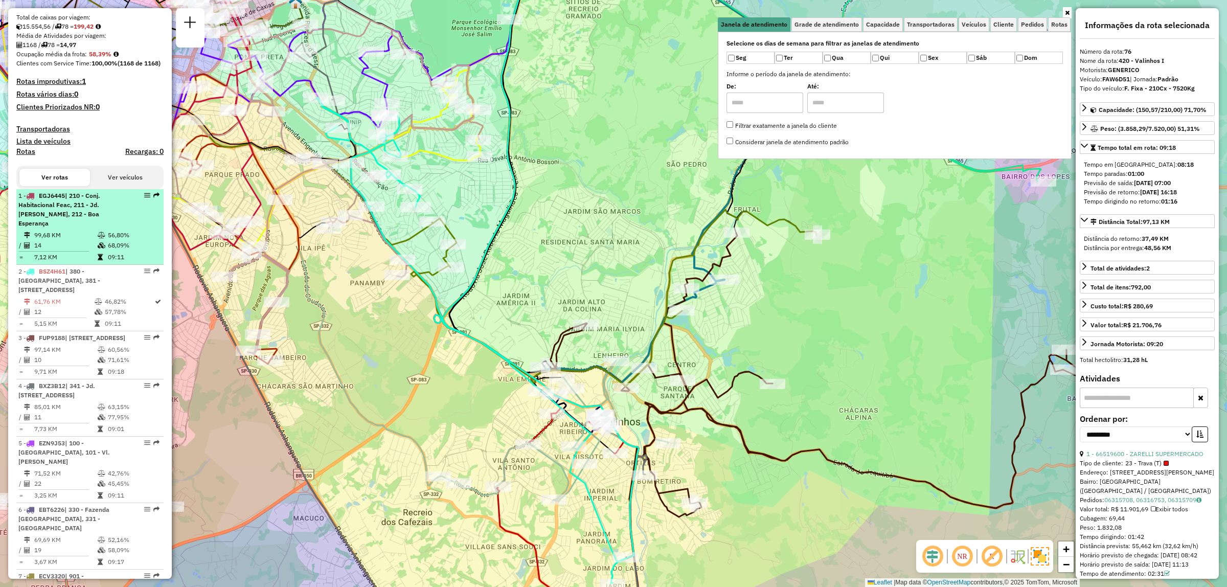
scroll to position [0, 0]
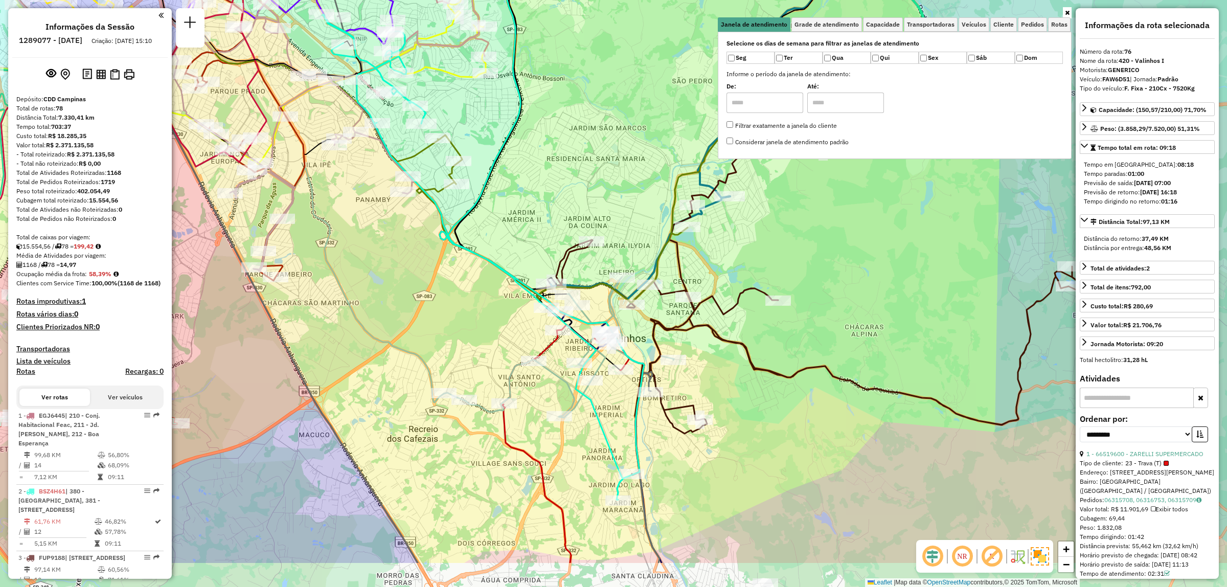
drag, startPoint x: 775, startPoint y: 339, endPoint x: 782, endPoint y: 255, distance: 84.1
click at [782, 255] on div "Janela de atendimento Grade de atendimento Capacidade Transportadoras Veículos …" at bounding box center [613, 293] width 1227 height 587
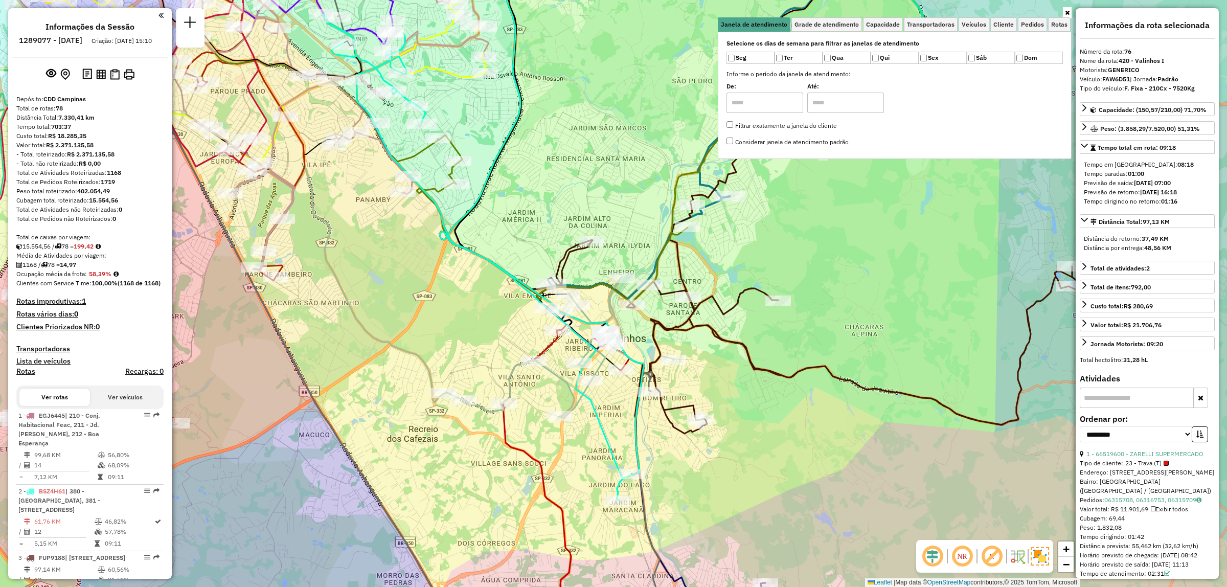
click at [1070, 14] on link at bounding box center [1067, 12] width 9 height 11
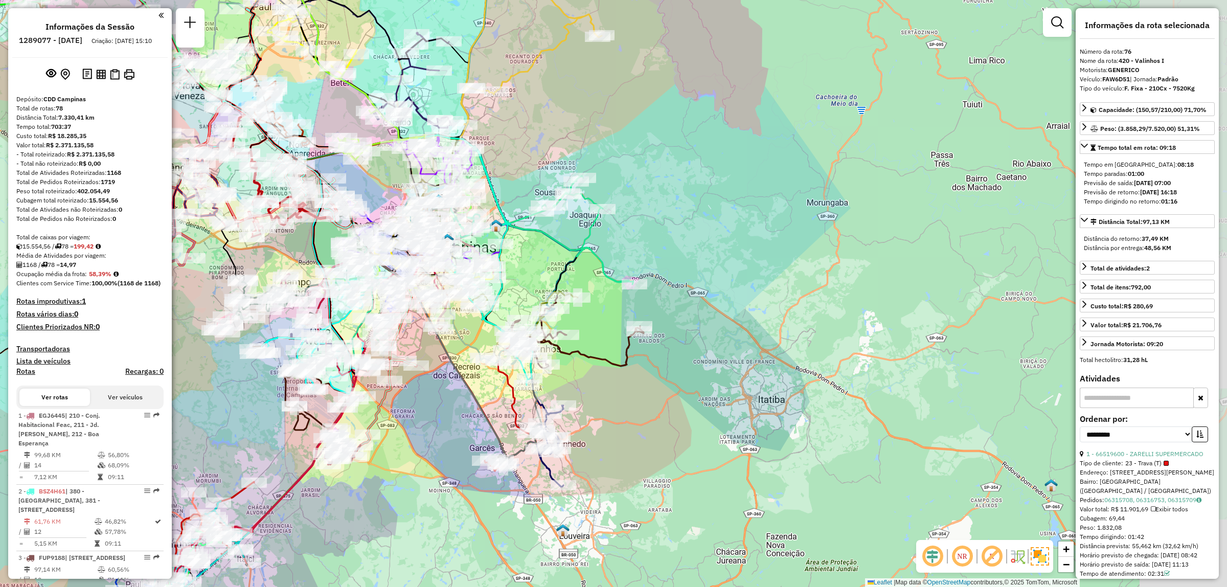
drag, startPoint x: 808, startPoint y: 377, endPoint x: 509, endPoint y: 426, distance: 303.0
click at [509, 426] on div "Janela de atendimento Grade de atendimento Capacidade Transportadoras Veículos …" at bounding box center [613, 293] width 1227 height 587
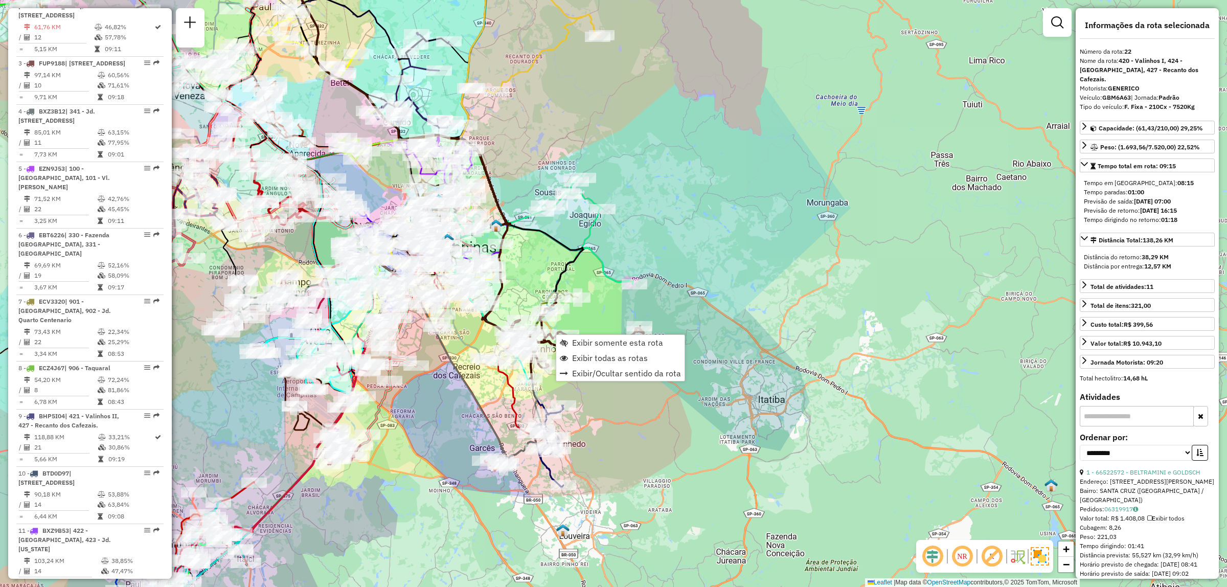
scroll to position [1650, 0]
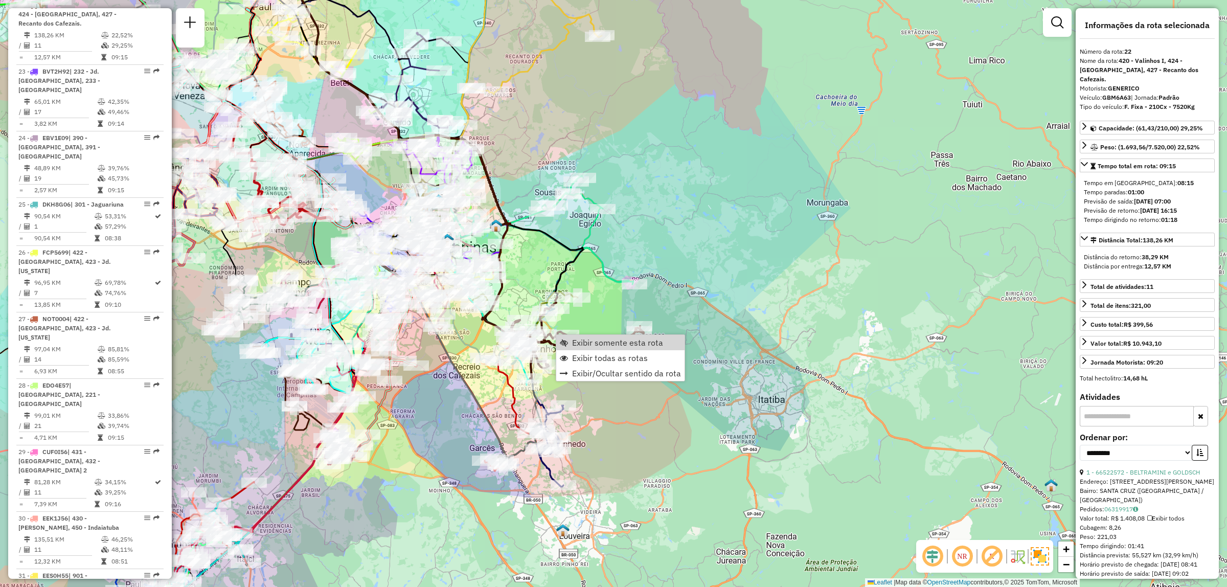
click at [944, 289] on div "Janela de atendimento Grade de atendimento Capacidade Transportadoras Veículos …" at bounding box center [613, 293] width 1227 height 587
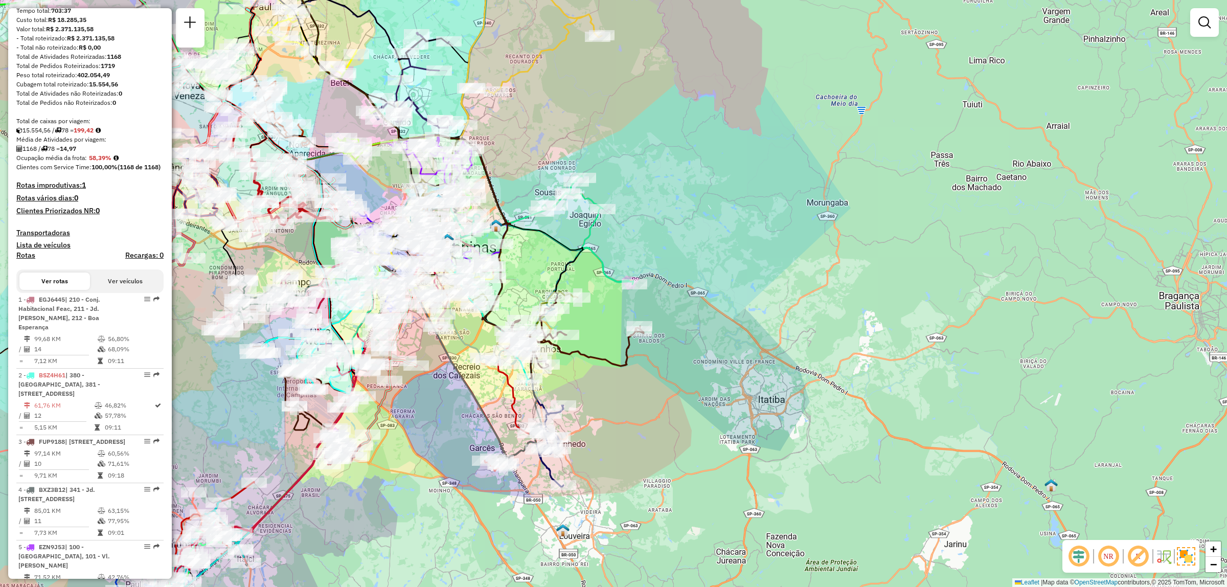
scroll to position [0, 0]
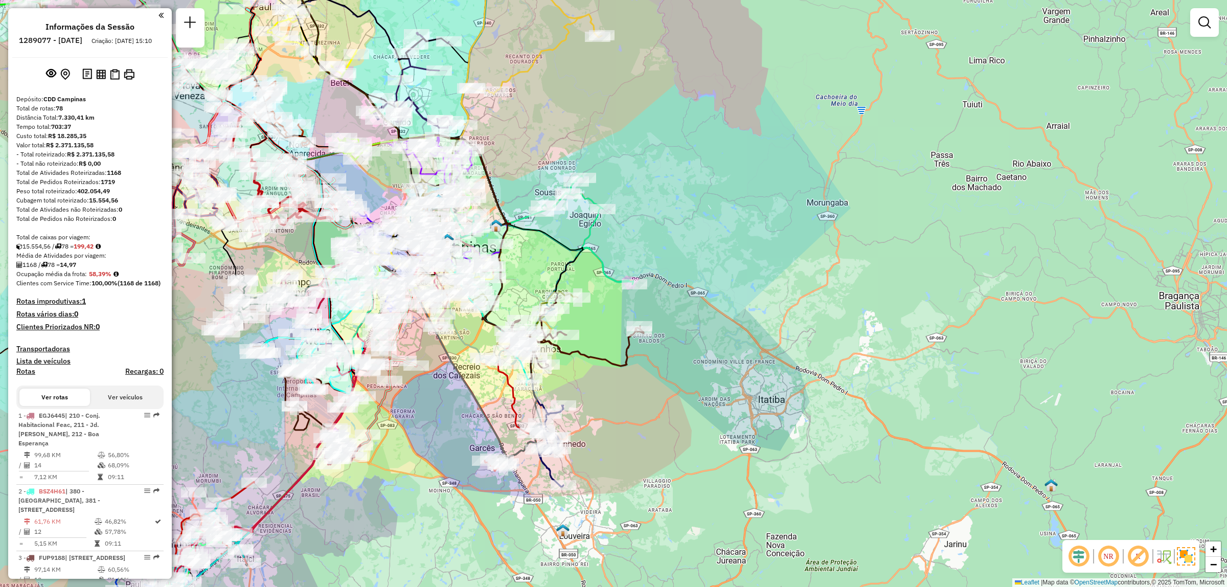
click at [109, 406] on button "Ver veículos" at bounding box center [125, 397] width 71 height 17
click at [77, 406] on button "Ver rotas" at bounding box center [54, 397] width 71 height 17
click at [185, 19] on em at bounding box center [190, 22] width 12 height 12
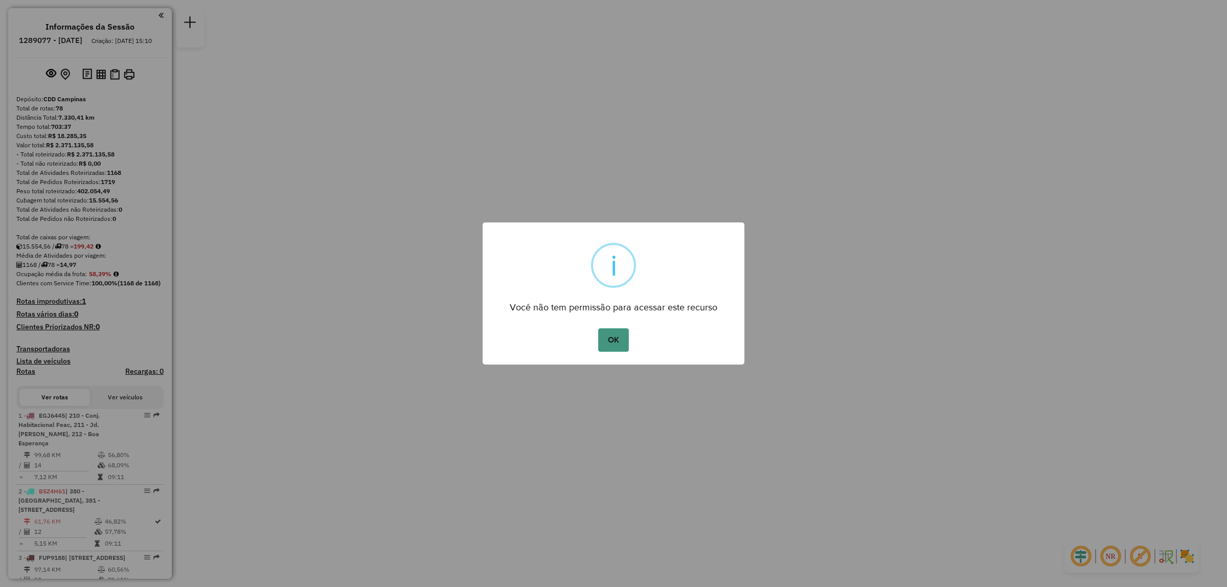
click at [626, 333] on button "OK" at bounding box center [613, 340] width 30 height 24
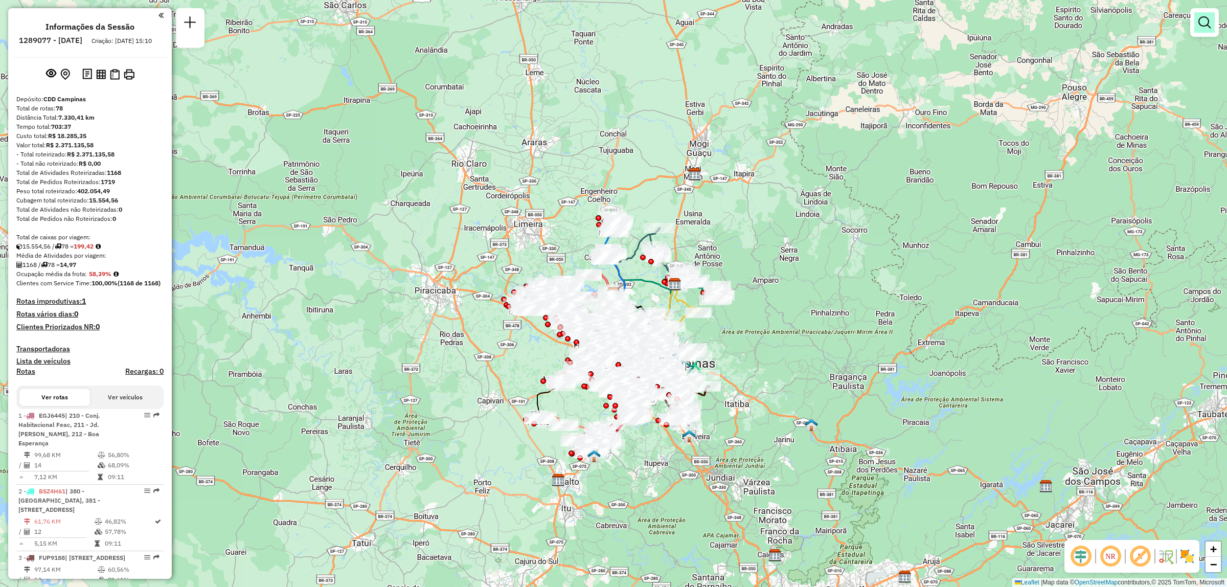
click at [1209, 21] on em at bounding box center [1205, 22] width 12 height 12
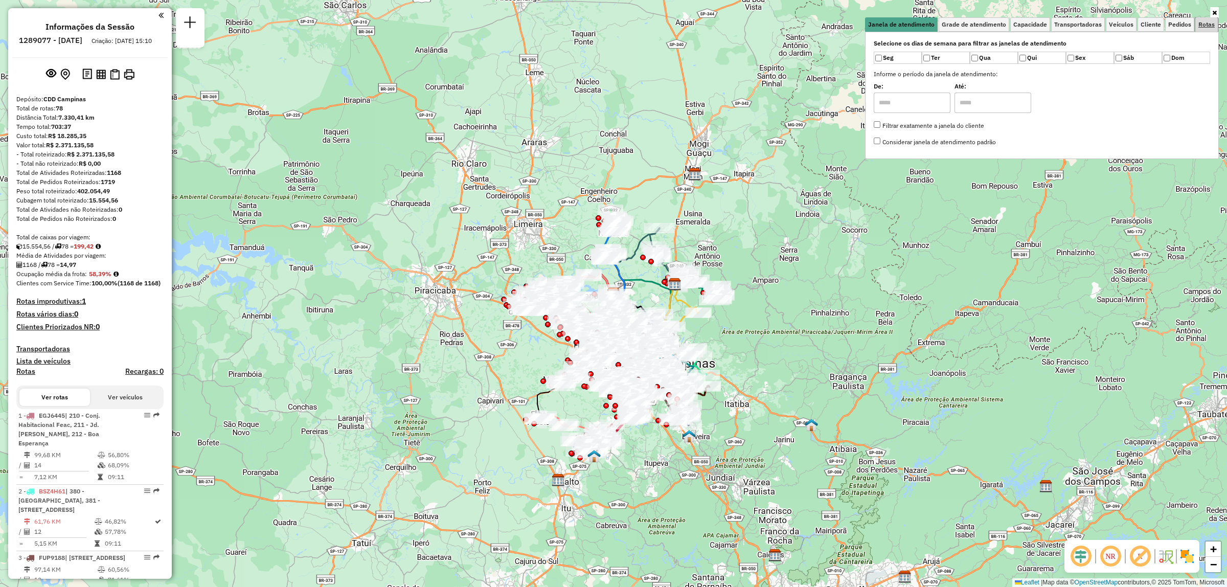
click at [1210, 25] on span "Rotas" at bounding box center [1207, 24] width 16 height 6
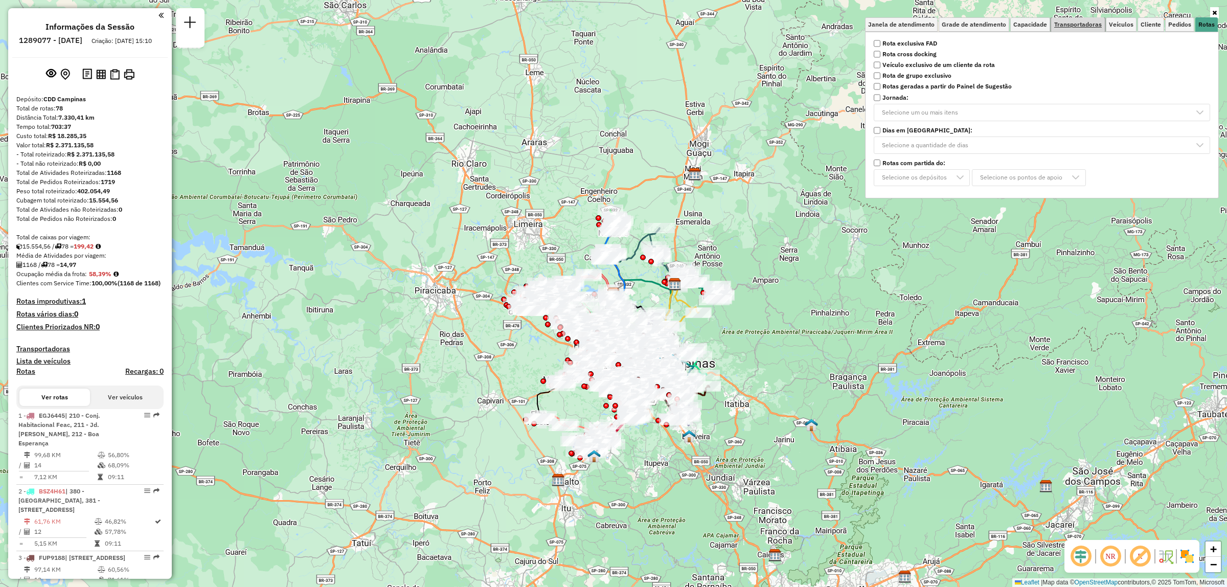
click at [1072, 21] on span "Transportadoras" at bounding box center [1079, 24] width 48 height 6
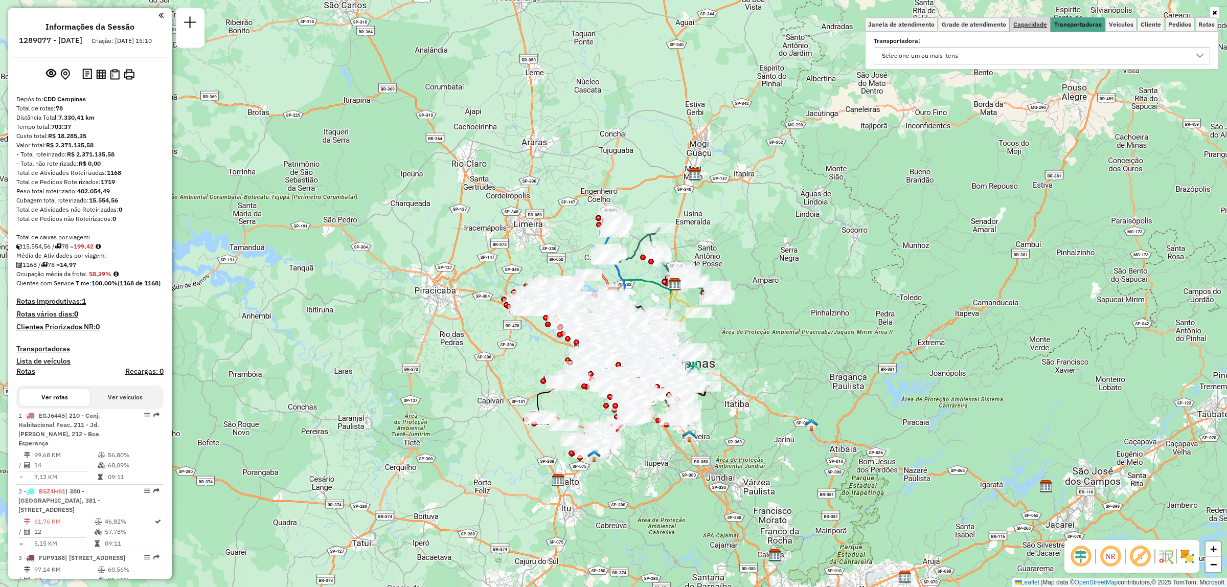
click at [1026, 22] on span "Capacidade" at bounding box center [1031, 24] width 34 height 6
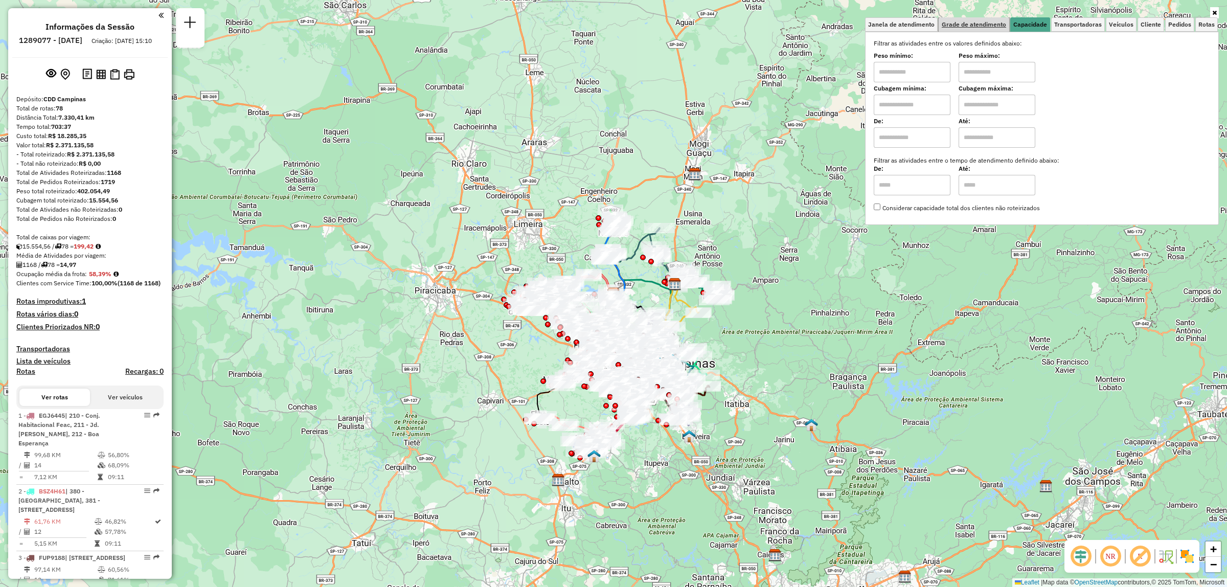
click at [995, 23] on span "Grade de atendimento" at bounding box center [974, 24] width 64 height 6
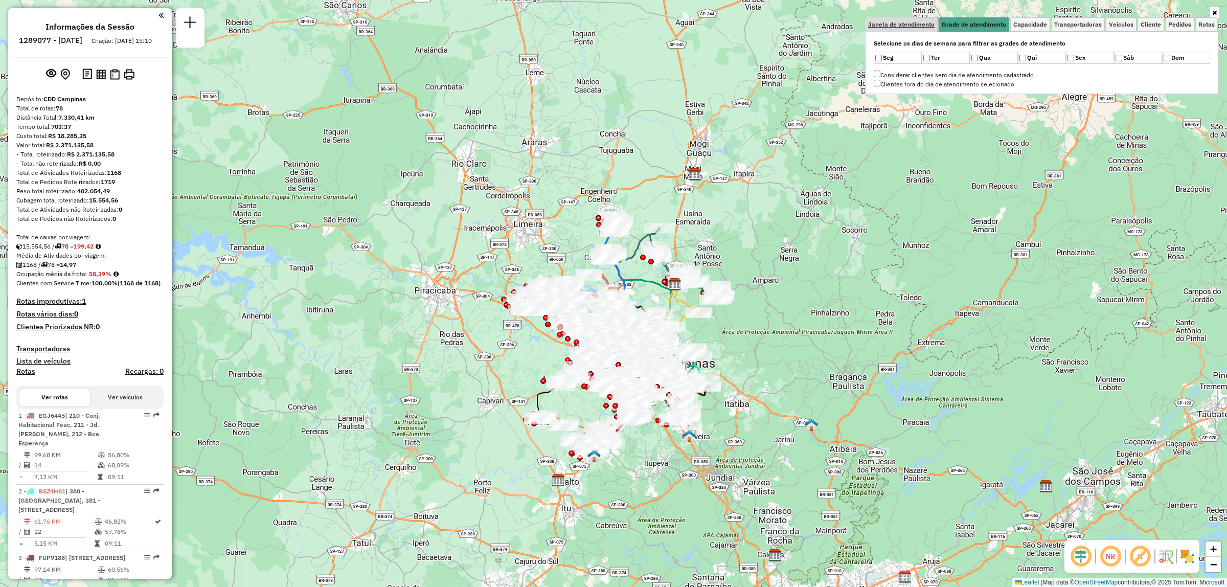
click at [921, 23] on span "Janela de atendimento" at bounding box center [901, 24] width 66 height 6
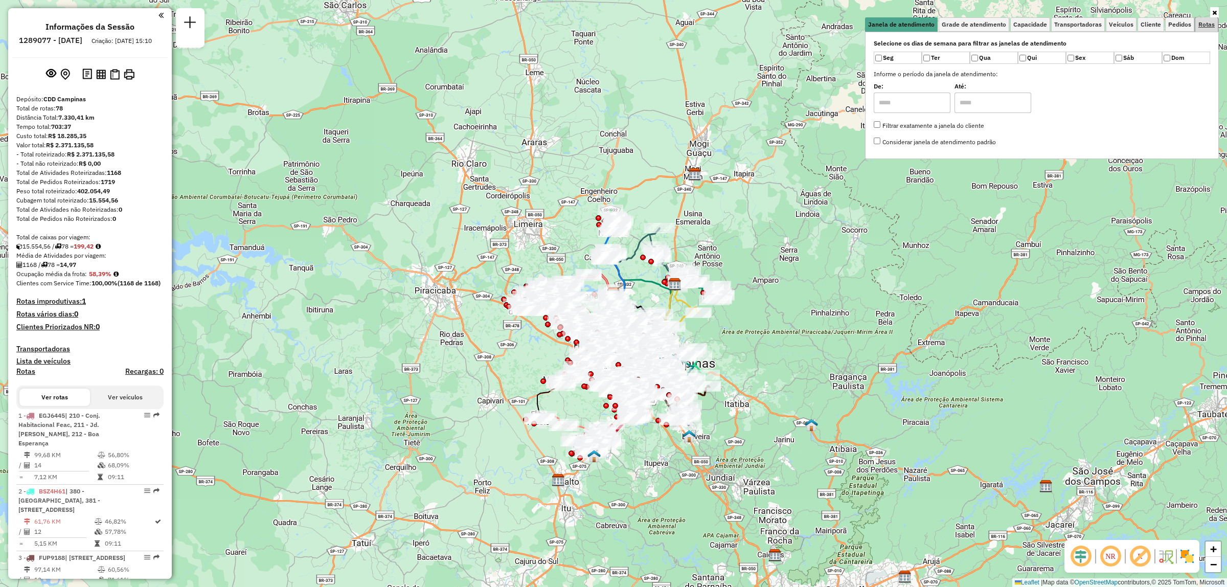
click at [1211, 24] on span "Rotas" at bounding box center [1207, 24] width 16 height 6
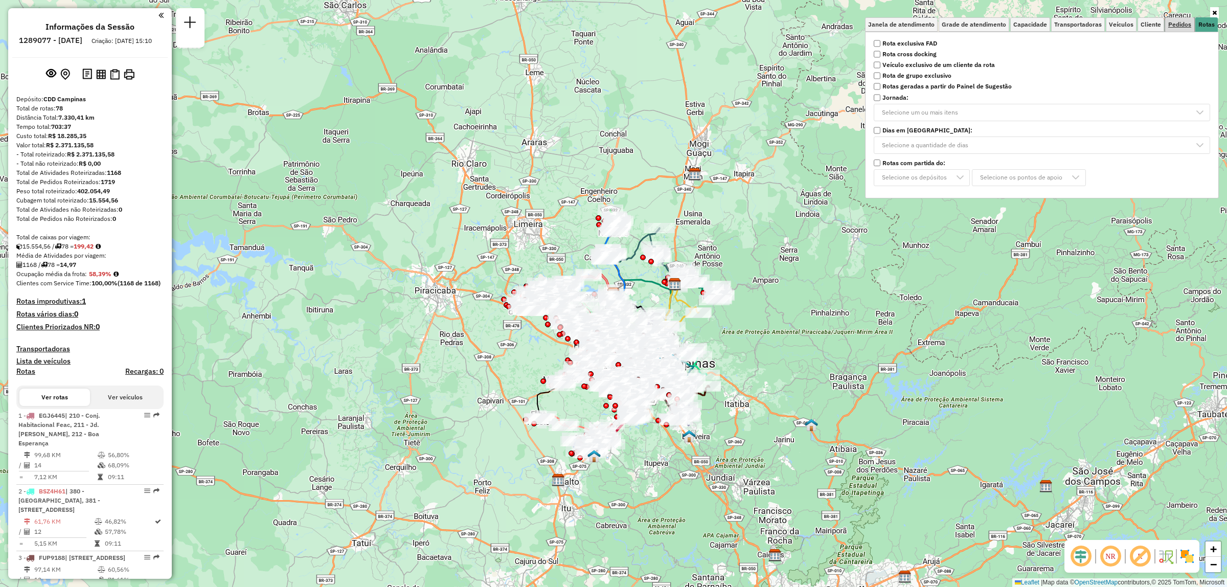
click at [1193, 26] on link "Pedidos" at bounding box center [1180, 24] width 29 height 14
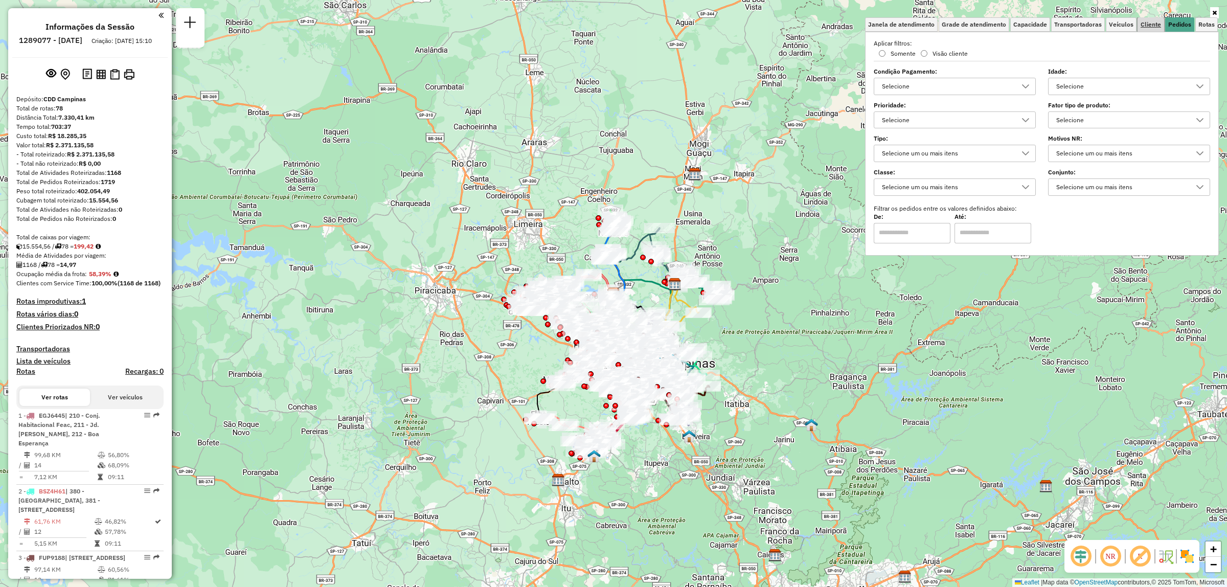
click at [1157, 21] on span "Cliente" at bounding box center [1151, 24] width 20 height 6
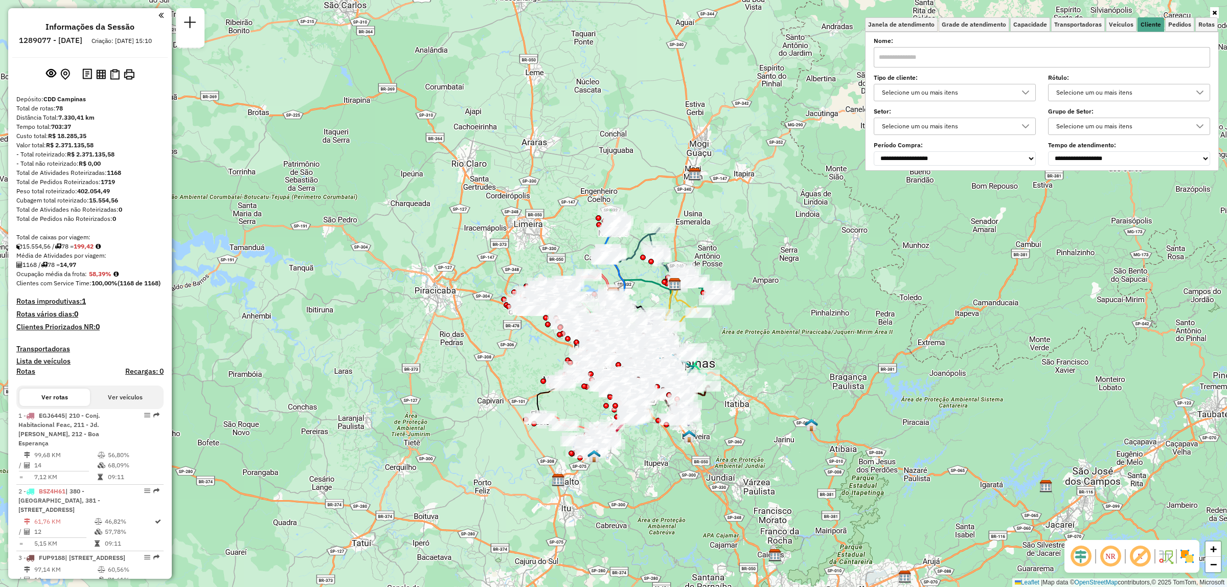
click at [1023, 121] on div at bounding box center [1025, 126] width 19 height 16
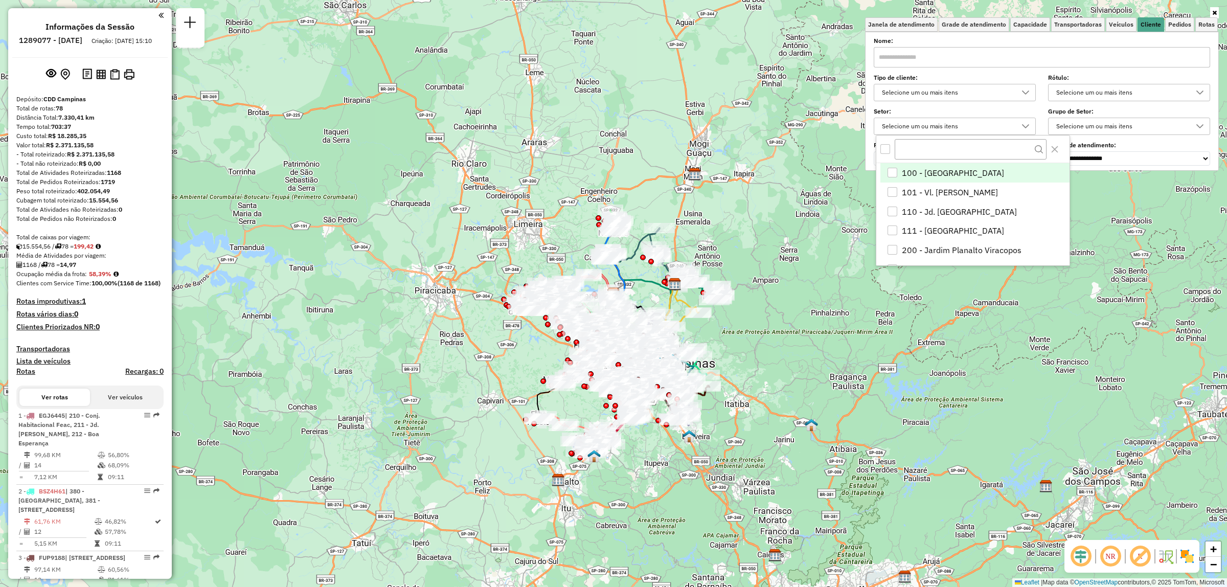
scroll to position [6, 36]
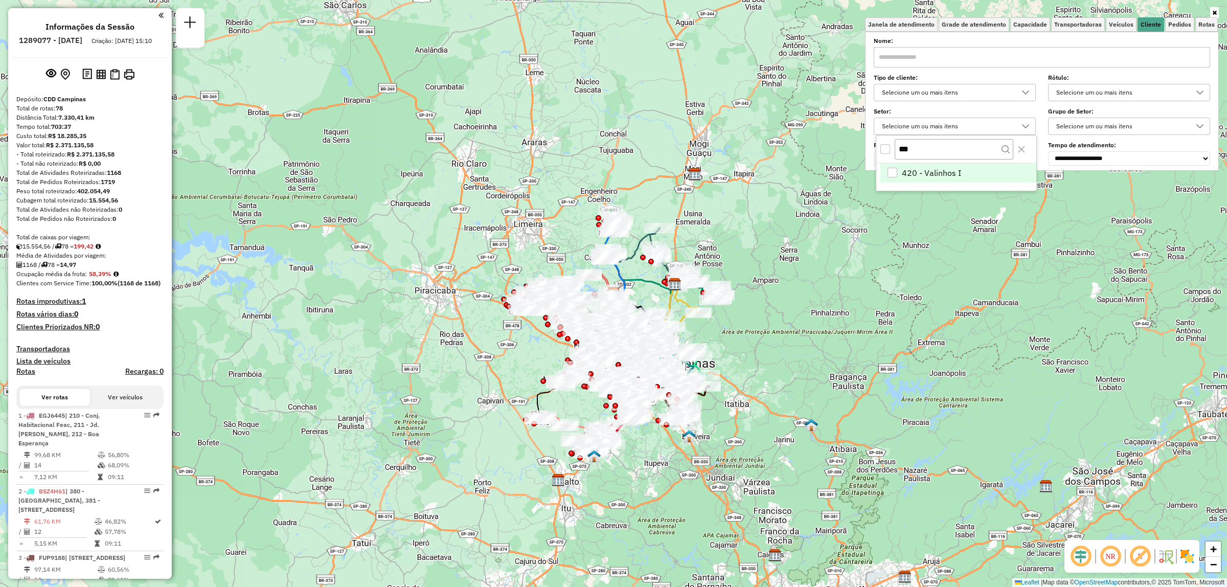
type input "***"
click at [961, 174] on li "420 - Valinhos I" at bounding box center [959, 172] width 156 height 19
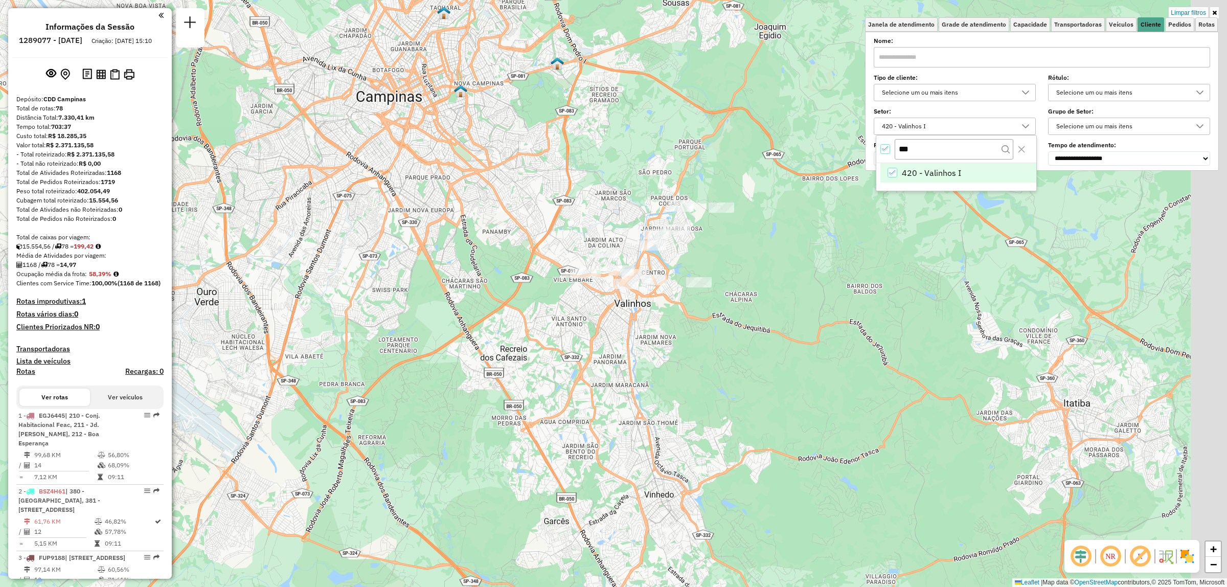
drag, startPoint x: 881, startPoint y: 284, endPoint x: 590, endPoint y: 504, distance: 364.5
click at [592, 505] on div "Limpar filtros Janela de atendimento Grade de atendimento Capacidade Transporta…" at bounding box center [613, 293] width 1227 height 587
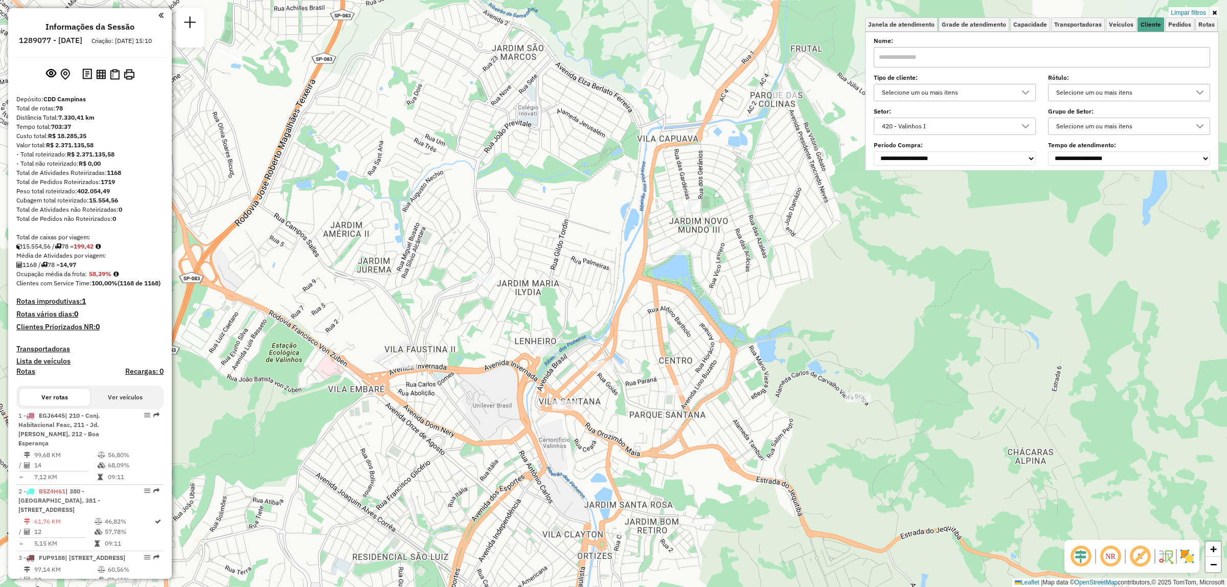
drag, startPoint x: 755, startPoint y: 254, endPoint x: 706, endPoint y: 338, distance: 97.6
click at [706, 338] on div "Limpar filtros Janela de atendimento Grade de atendimento Capacidade Transporta…" at bounding box center [613, 293] width 1227 height 587
click at [1187, 561] on img at bounding box center [1187, 556] width 16 height 16
